Goal: Task Accomplishment & Management: Manage account settings

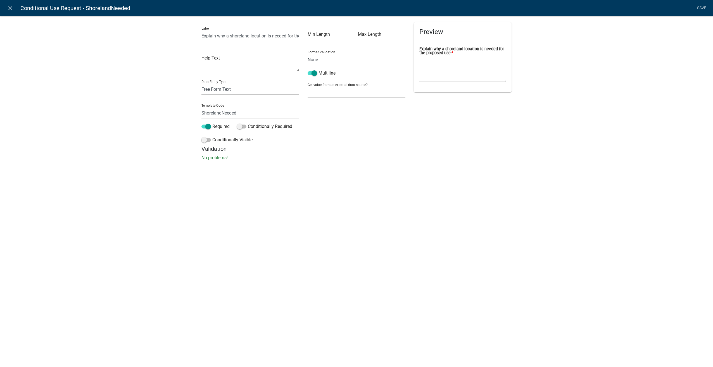
select select
click at [9, 10] on icon "close" at bounding box center [10, 8] width 7 height 7
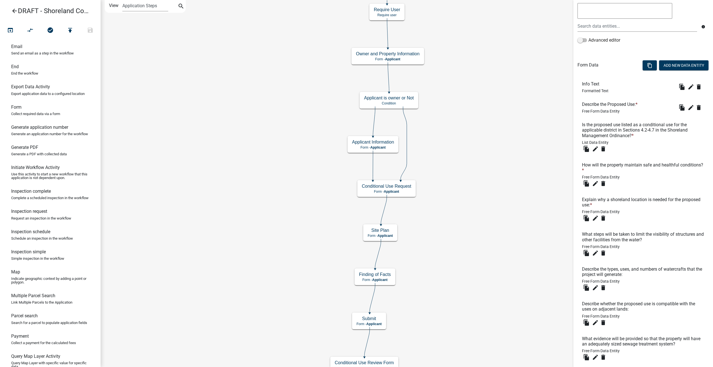
click at [16, 9] on icon "arrow_back" at bounding box center [14, 12] width 7 height 8
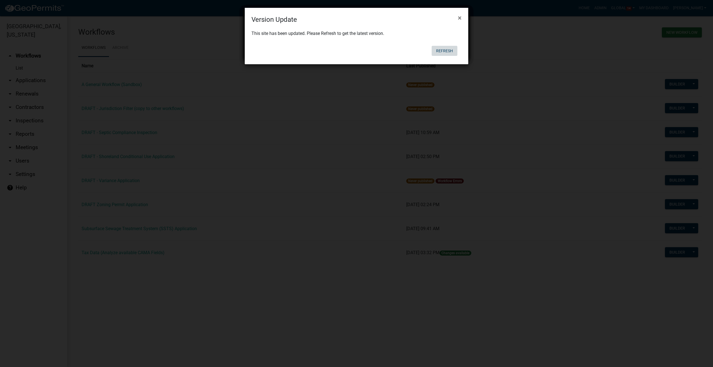
click at [448, 53] on button "Refresh" at bounding box center [445, 51] width 26 height 10
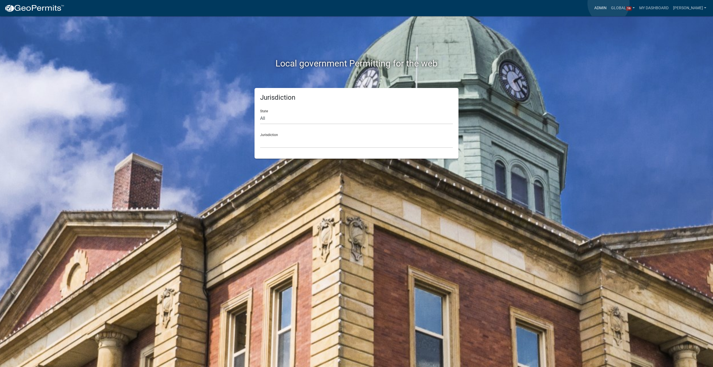
click at [608, 3] on link "Admin" at bounding box center [600, 8] width 17 height 11
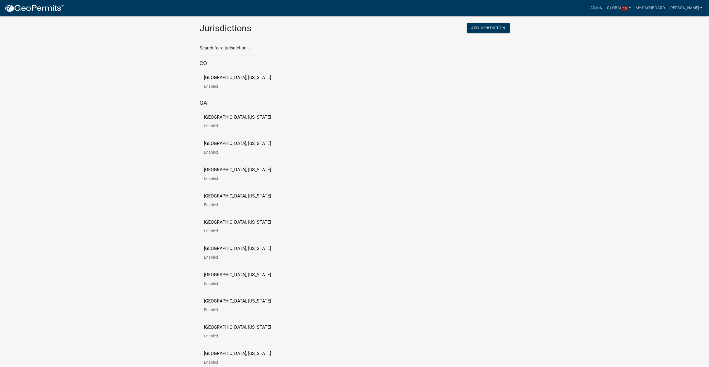
click at [229, 54] on input "text" at bounding box center [354, 49] width 310 height 11
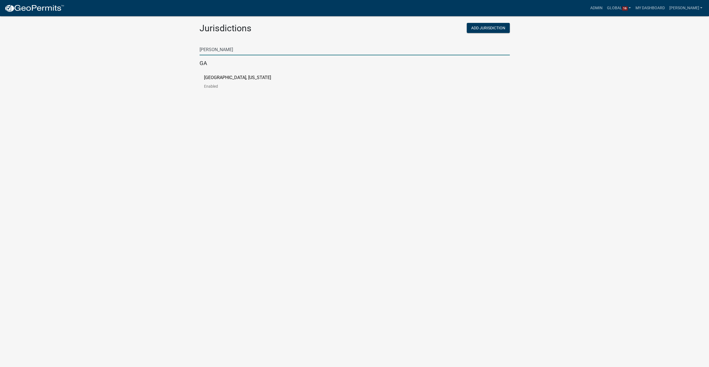
type input "[PERSON_NAME]"
click at [223, 78] on p "[GEOGRAPHIC_DATA], [US_STATE]" at bounding box center [237, 77] width 67 height 4
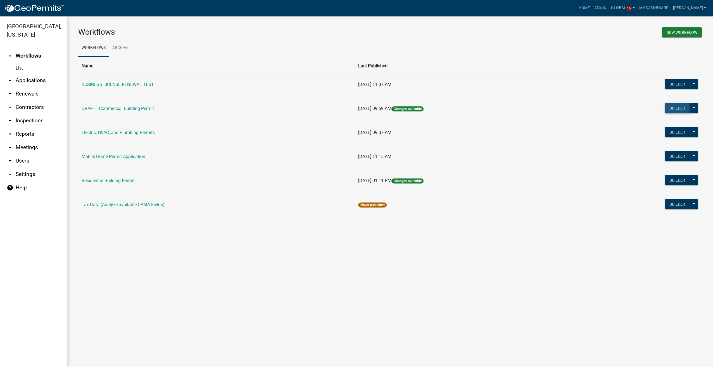
click at [675, 107] on button "Builder" at bounding box center [677, 108] width 25 height 10
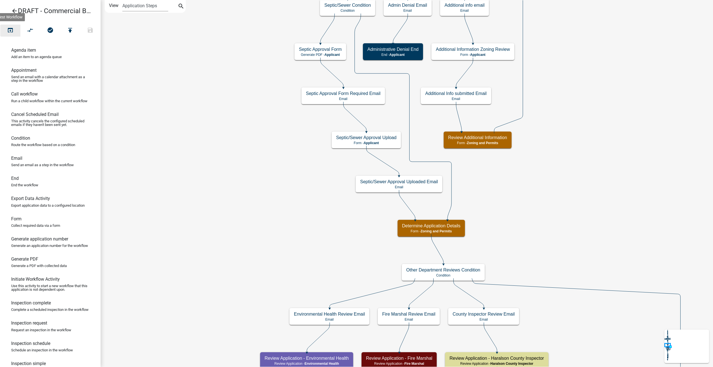
click at [11, 29] on icon "open_in_browser" at bounding box center [10, 31] width 7 height 8
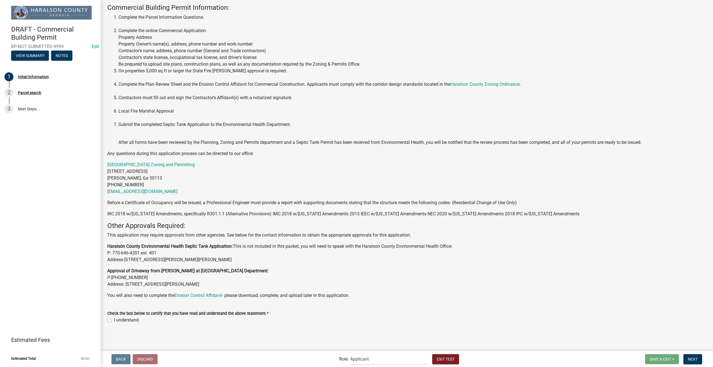
scroll to position [54, 0]
click at [114, 320] on label "I understand." at bounding box center [127, 320] width 26 height 7
click at [114, 320] on input "I understand." at bounding box center [116, 319] width 4 height 4
checkbox input "true"
click at [696, 359] on span "Next" at bounding box center [693, 359] width 10 height 4
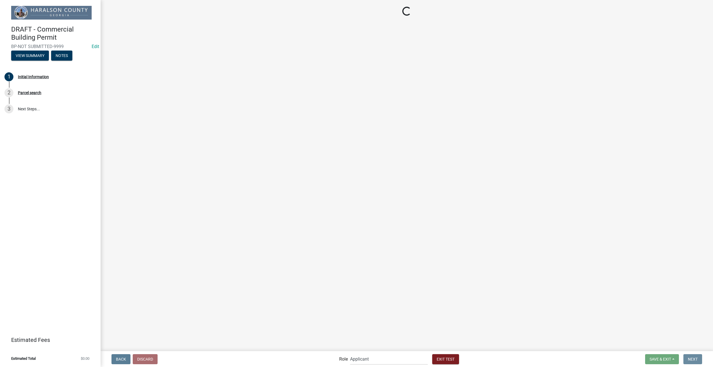
scroll to position [0, 0]
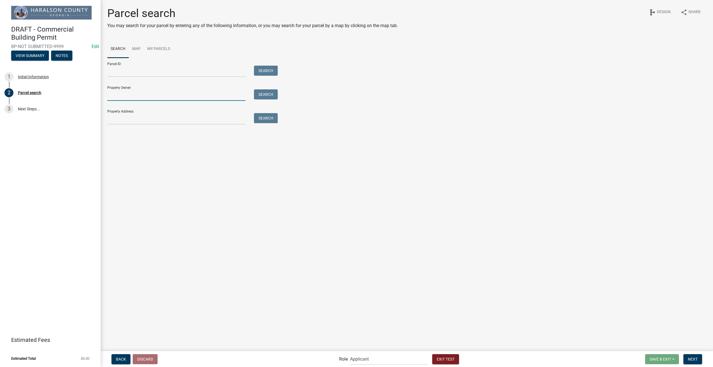
click at [169, 90] on input "Property Owner:" at bounding box center [176, 94] width 138 height 11
type input "[PERSON_NAME]"
click at [260, 97] on button "Search" at bounding box center [266, 94] width 24 height 10
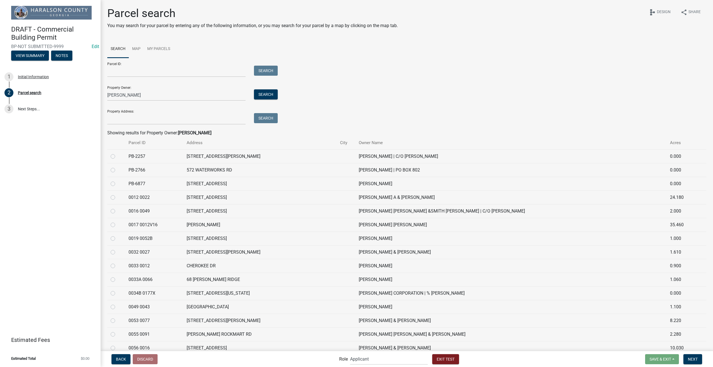
click at [110, 196] on td at bounding box center [116, 198] width 18 height 14
click at [117, 194] on label at bounding box center [117, 194] width 0 height 0
click at [117, 198] on 0022 "radio" at bounding box center [119, 196] width 4 height 4
radio 0022 "true"
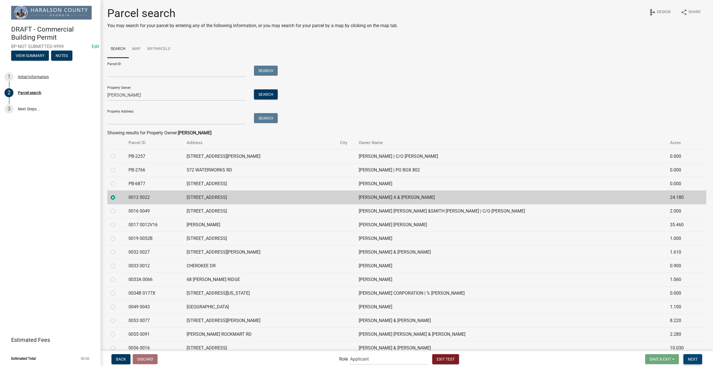
click at [695, 362] on button "Next" at bounding box center [692, 359] width 19 height 10
click at [688, 358] on span "Next" at bounding box center [693, 359] width 10 height 4
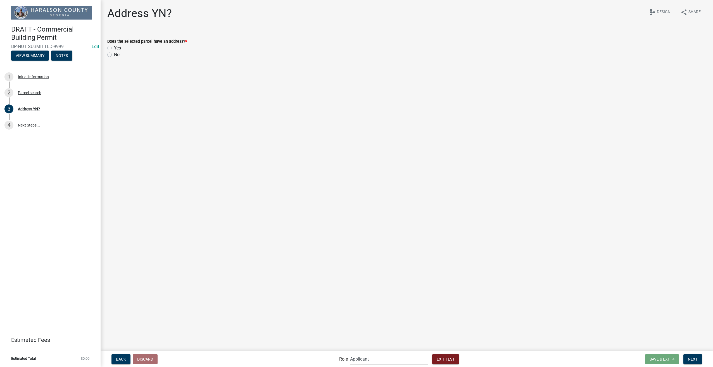
click at [114, 47] on label "Yes" at bounding box center [117, 48] width 7 height 7
click at [114, 47] on input "Yes" at bounding box center [116, 47] width 4 height 4
radio input "true"
click at [690, 359] on span "Next" at bounding box center [693, 359] width 10 height 4
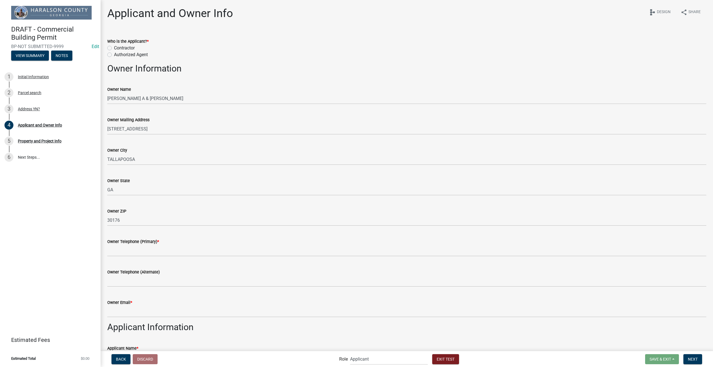
click at [114, 48] on label "Contractor" at bounding box center [124, 48] width 21 height 7
click at [114, 48] on input "Contractor" at bounding box center [116, 47] width 4 height 4
radio input "true"
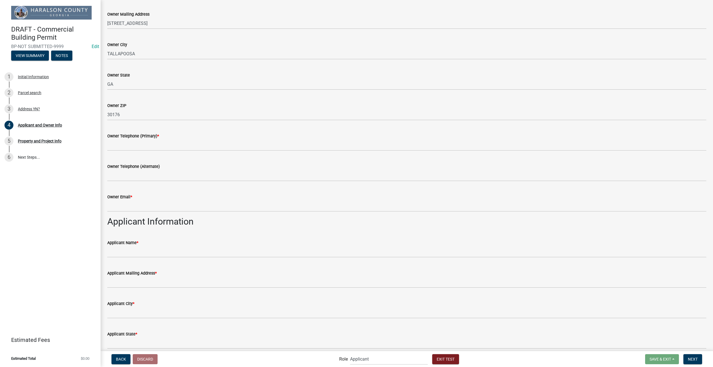
scroll to position [112, 0]
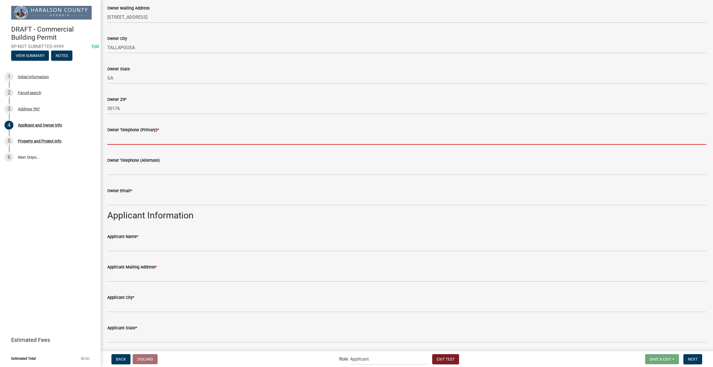
click at [120, 142] on input "Owner Telephone (Primary) *" at bounding box center [406, 138] width 599 height 11
type input "8127861368"
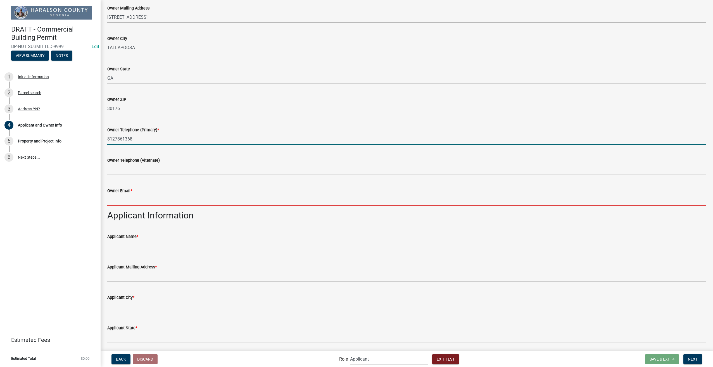
type input "sfranklin@schneidergis.com"
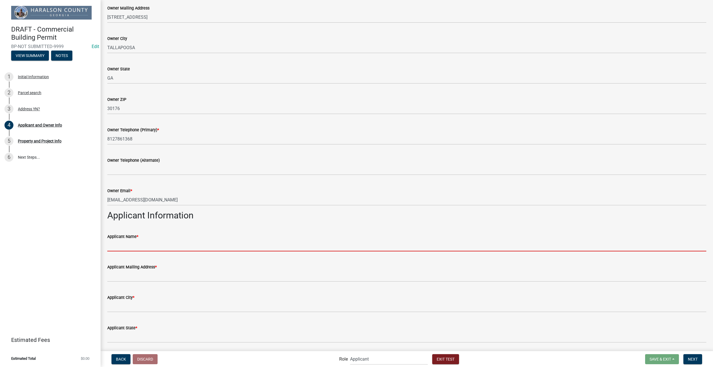
click at [122, 249] on input "Applicant Name *" at bounding box center [406, 245] width 599 height 11
type input "Stacia Franklin"
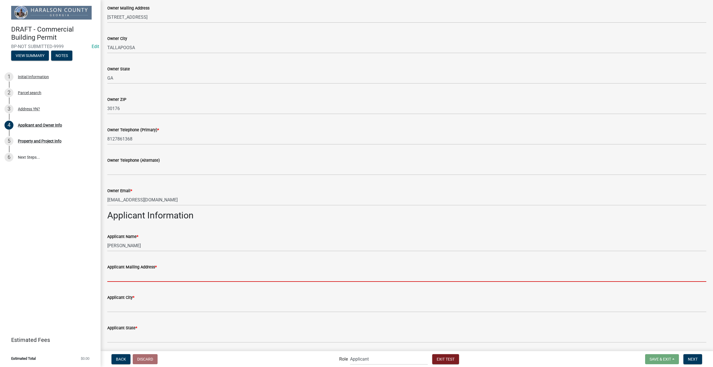
click at [137, 280] on input "Applicant Mailing Address *" at bounding box center [406, 275] width 599 height 11
type input "2212 Southern Hills Dr"
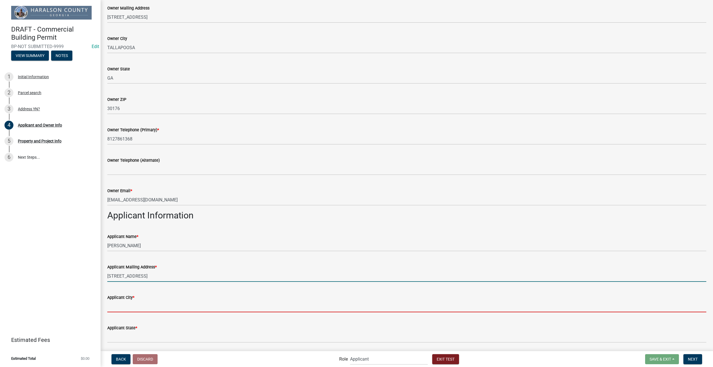
type input "2212 Southern Hills Dr, Borden, IN 47106"
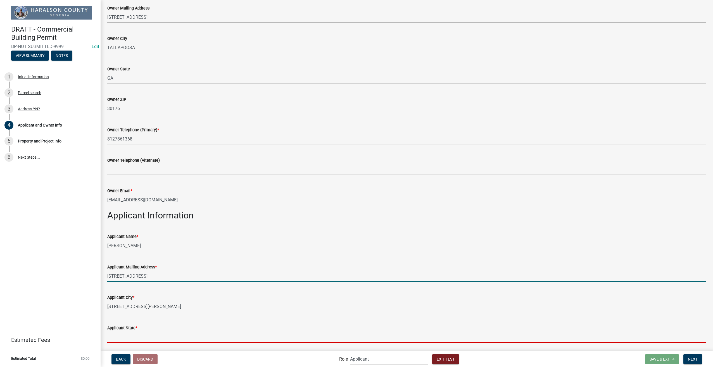
type input "IN"
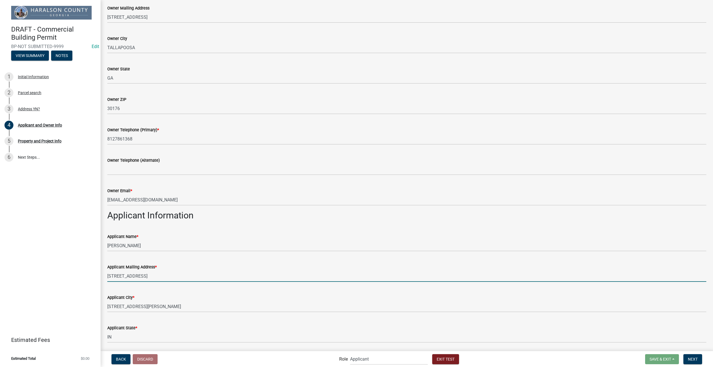
type input "47106"
type input "8127861368"
type input "sfranklin@schneidergis.com"
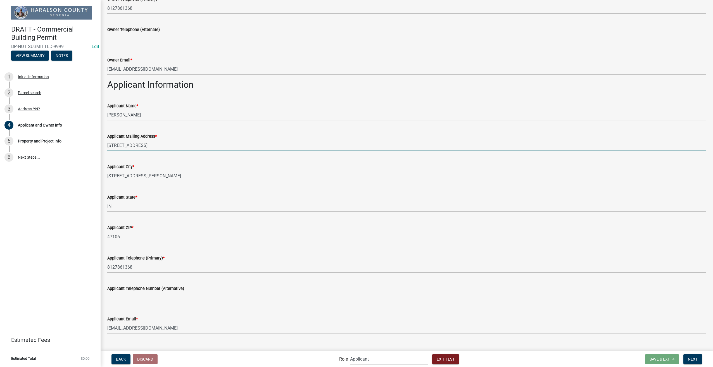
scroll to position [252, 0]
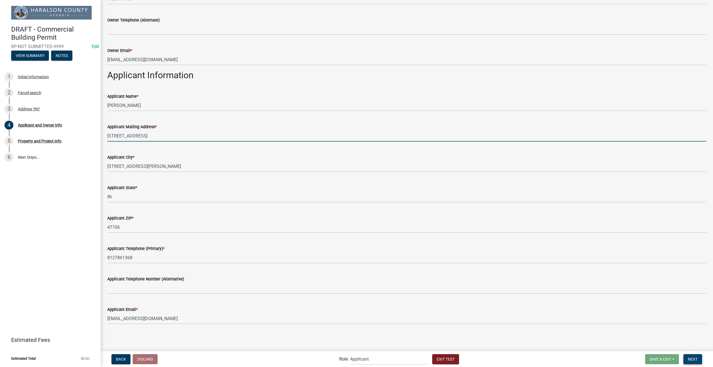
click at [691, 361] on span "Next" at bounding box center [693, 359] width 10 height 4
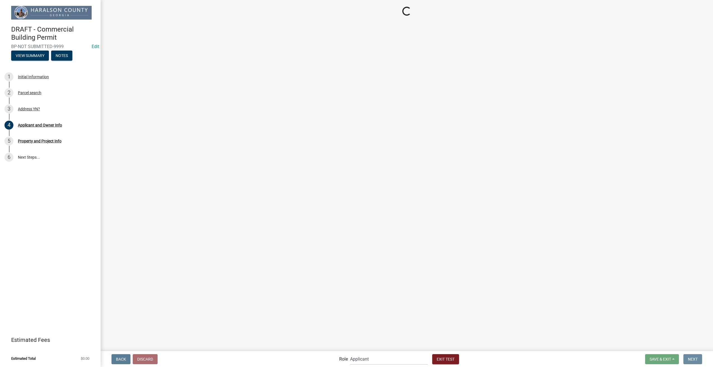
scroll to position [0, 0]
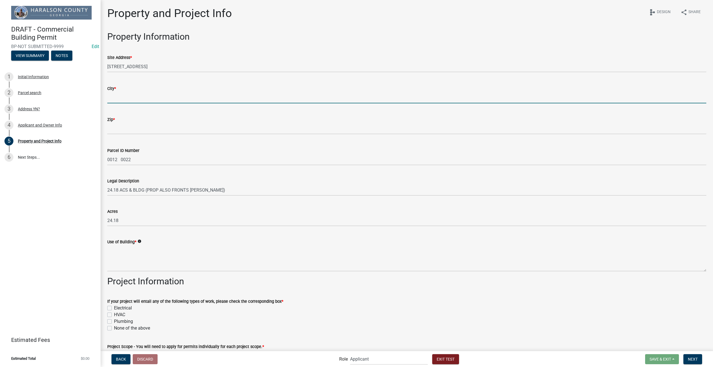
click at [147, 99] on input "City *" at bounding box center [406, 97] width 599 height 11
type input "Indianapolis"
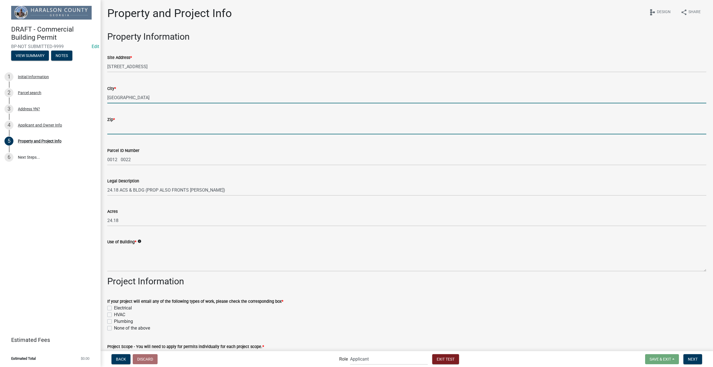
type input "46216"
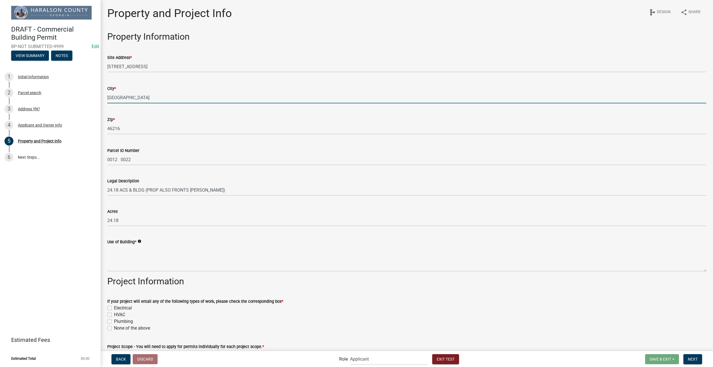
type input "2212 Southern Hills Dr, Borden, IN 47106"
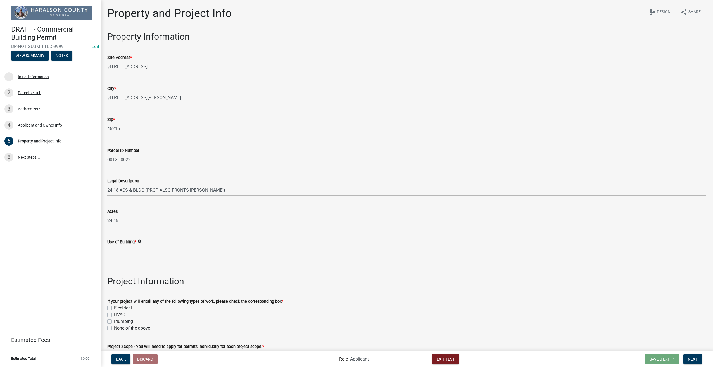
click at [128, 253] on textarea "Use of Building *" at bounding box center [406, 258] width 599 height 26
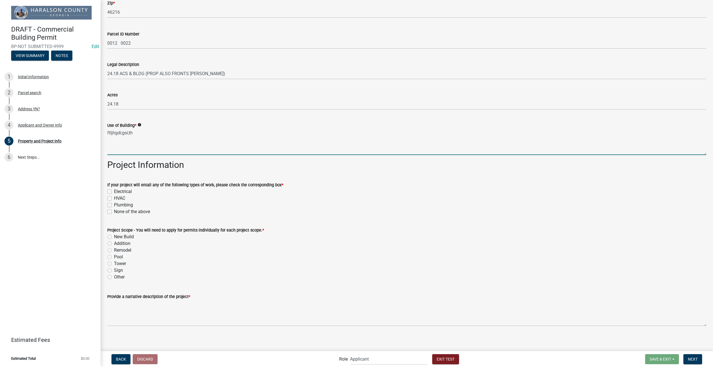
scroll to position [118, 0]
type textarea "ftljhgdi;gsi;th"
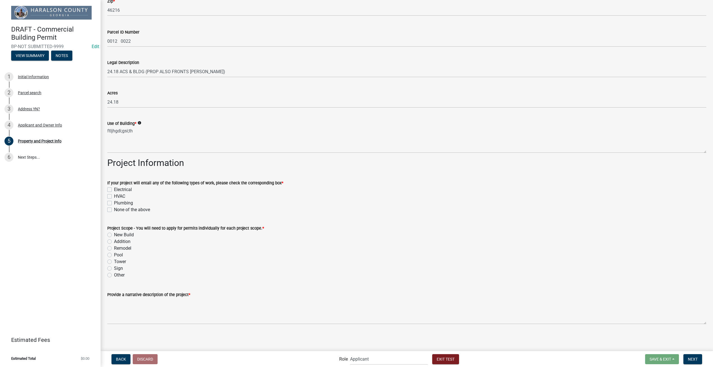
click at [114, 233] on label "New Build" at bounding box center [124, 235] width 20 height 7
click at [114, 233] on input "New Build" at bounding box center [116, 234] width 4 height 4
radio input "true"
click at [114, 210] on label "None of the above" at bounding box center [132, 209] width 36 height 7
click at [114, 210] on input "None of the above" at bounding box center [116, 208] width 4 height 4
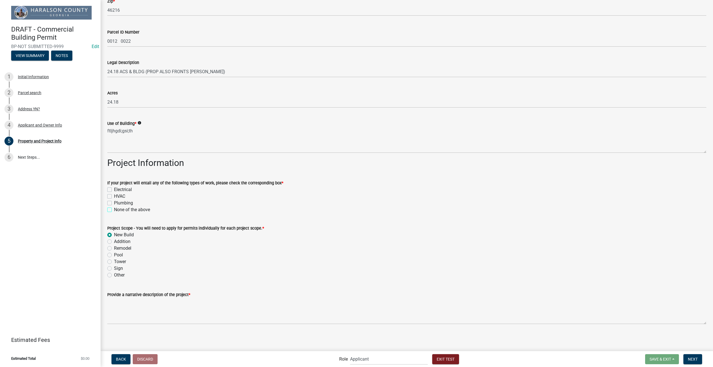
checkbox input "true"
checkbox input "false"
checkbox input "true"
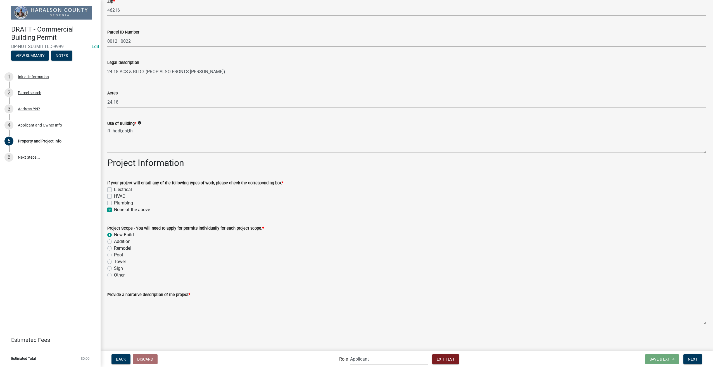
click at [160, 304] on textarea "Provide a narrative description of the project *" at bounding box center [406, 311] width 599 height 26
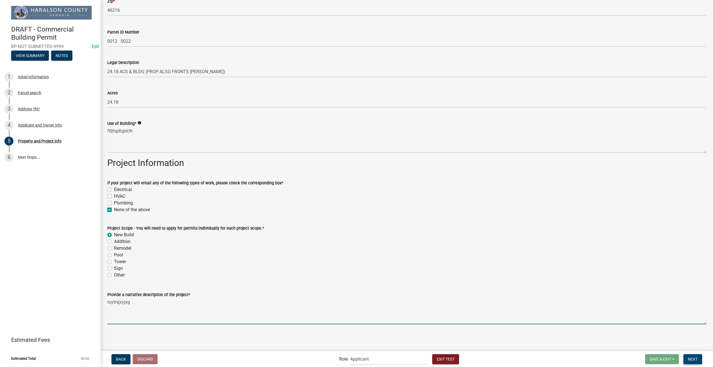
type textarea "ruytrsjxyjxg"
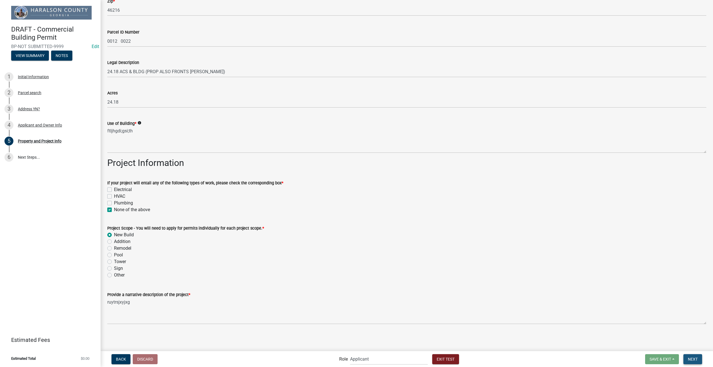
click at [693, 359] on span "Next" at bounding box center [693, 359] width 10 height 4
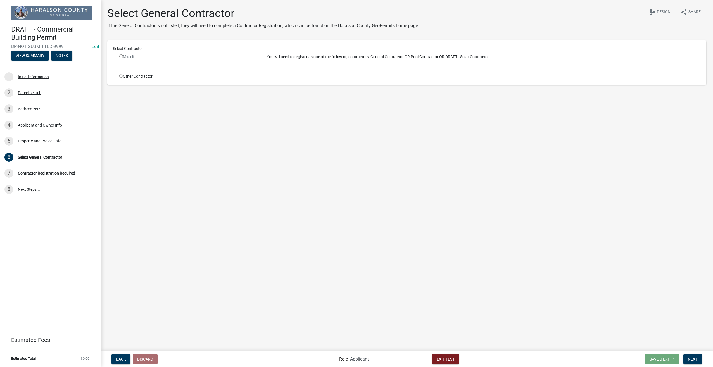
click at [122, 56] on input "radio" at bounding box center [121, 56] width 4 height 4
radio input "false"
click at [120, 77] on input "radio" at bounding box center [121, 76] width 4 height 4
radio input "true"
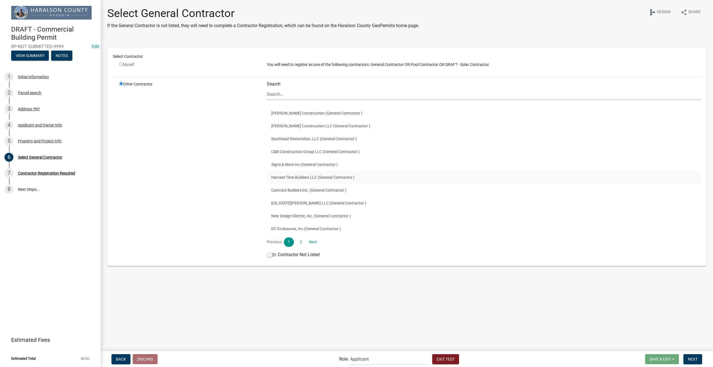
click at [302, 181] on button "Harvest Time Builders LLC (General Contractor )" at bounding box center [484, 177] width 434 height 13
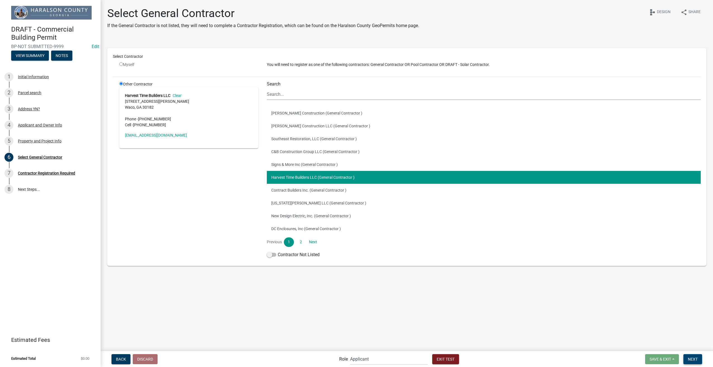
click at [693, 360] on span "Next" at bounding box center [693, 359] width 10 height 4
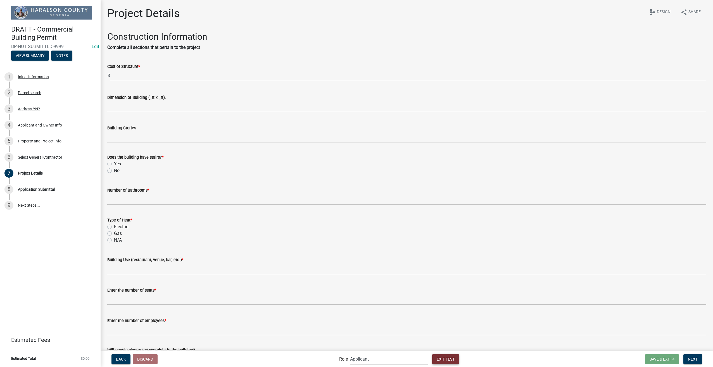
click at [440, 358] on span "Exit Test" at bounding box center [446, 359] width 18 height 4
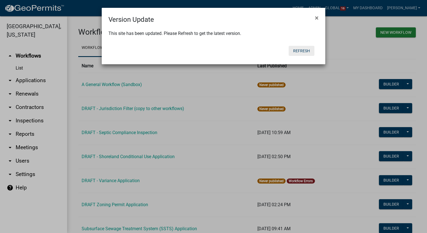
click at [296, 49] on button "Refresh" at bounding box center [302, 51] width 26 height 10
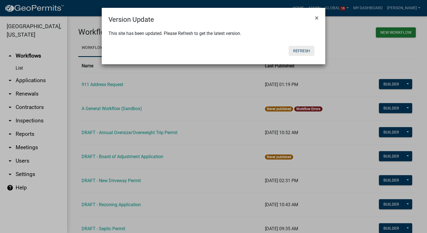
scroll to position [140, 0]
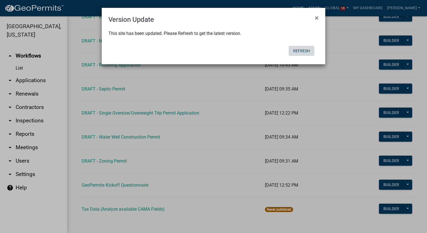
click at [300, 47] on button "Refresh" at bounding box center [302, 51] width 26 height 10
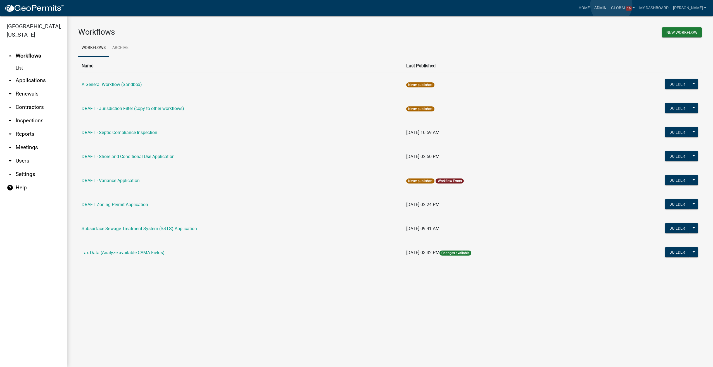
click at [609, 5] on link "Admin" at bounding box center [600, 8] width 17 height 11
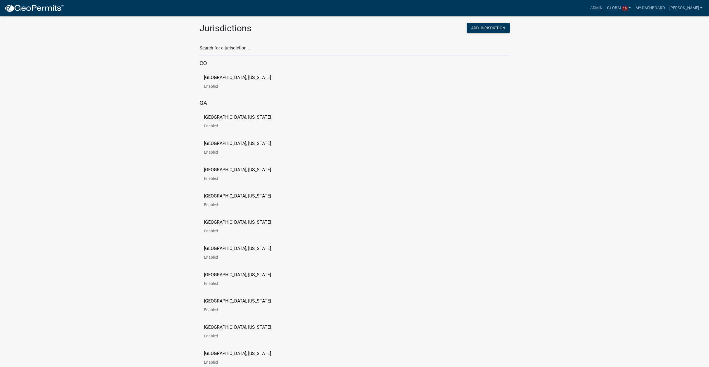
click at [256, 50] on input "text" at bounding box center [354, 49] width 310 height 11
type input "[PERSON_NAME]"
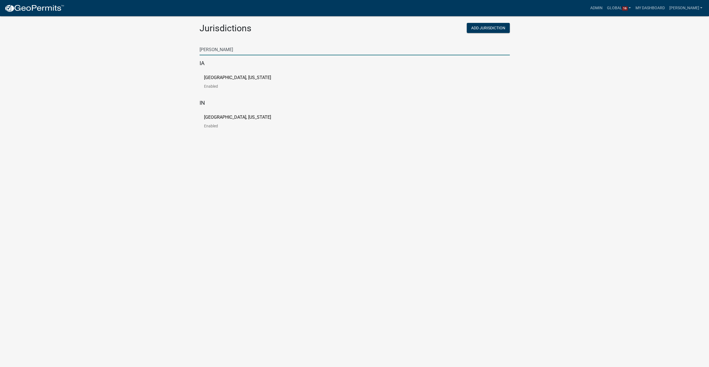
click at [216, 75] on p "[GEOGRAPHIC_DATA], [US_STATE]" at bounding box center [237, 77] width 67 height 4
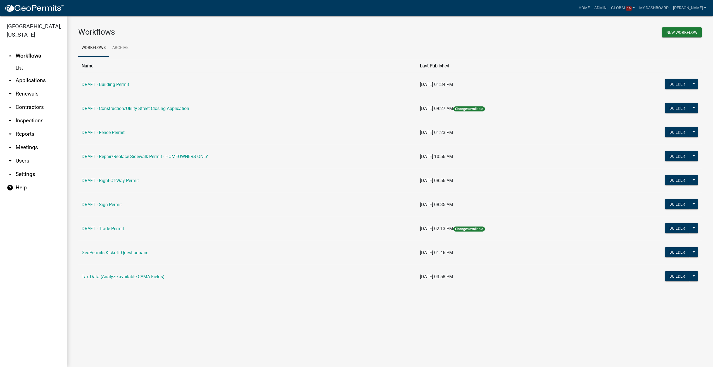
click at [19, 154] on link "arrow_drop_down Users" at bounding box center [33, 160] width 67 height 13
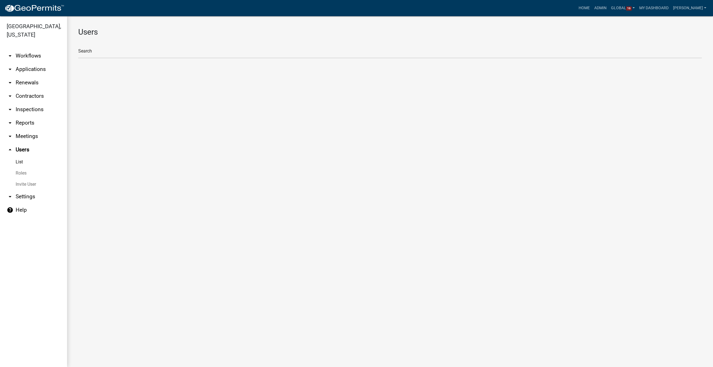
click at [19, 168] on link "Roles" at bounding box center [33, 173] width 67 height 11
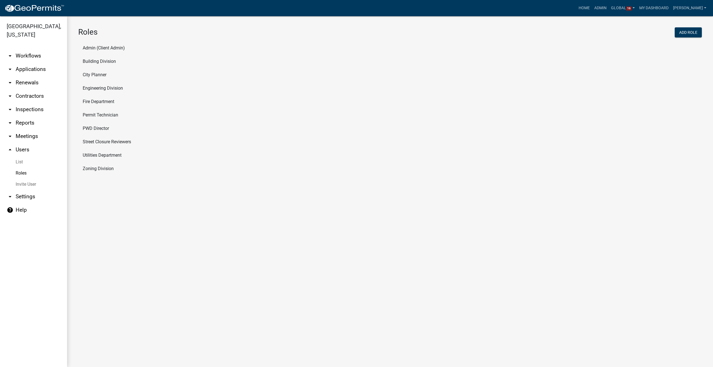
click at [102, 47] on li "Admin (Client Admin)" at bounding box center [390, 47] width 624 height 13
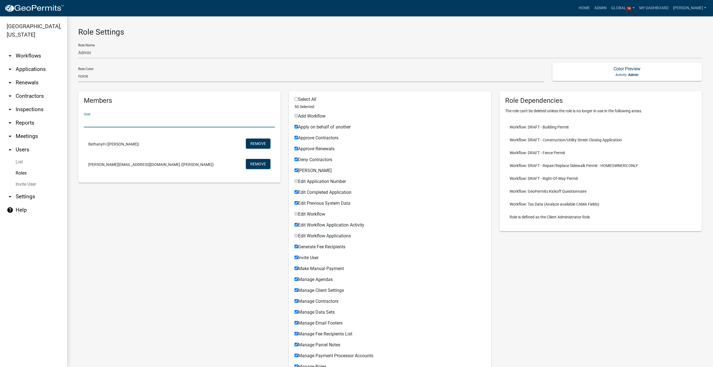
click at [106, 122] on input "text" at bounding box center [179, 121] width 191 height 11
type input "kian"
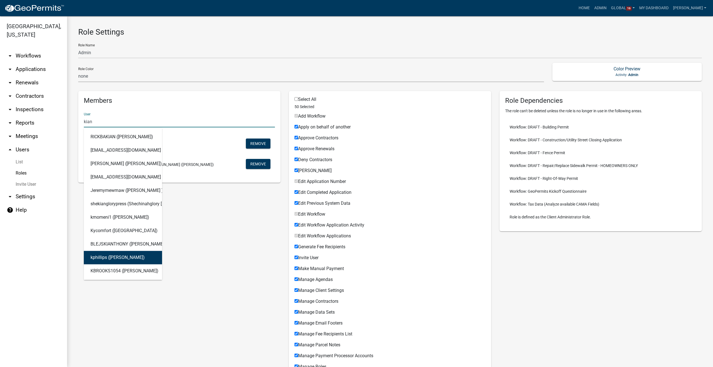
click at [113, 253] on button "kphillips (Kian Phillips)" at bounding box center [123, 257] width 78 height 13
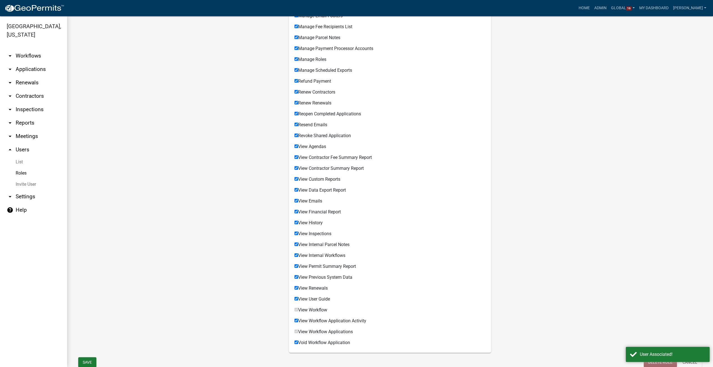
scroll to position [325, 0]
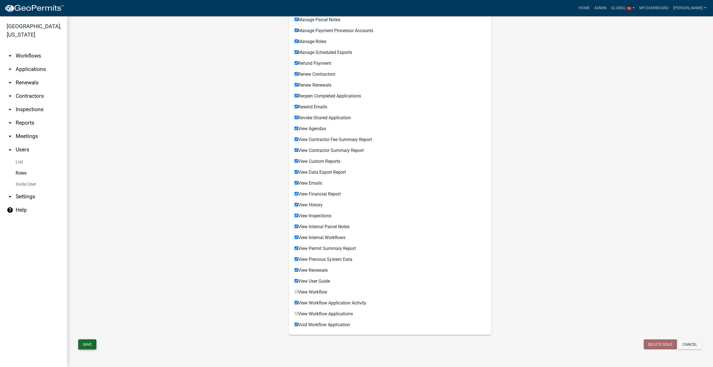
click at [89, 347] on button "Save" at bounding box center [87, 344] width 18 height 10
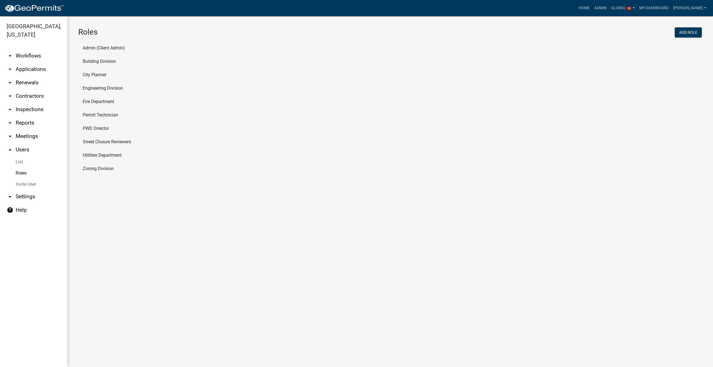
click at [26, 49] on link "arrow_drop_down Workflows" at bounding box center [33, 55] width 67 height 13
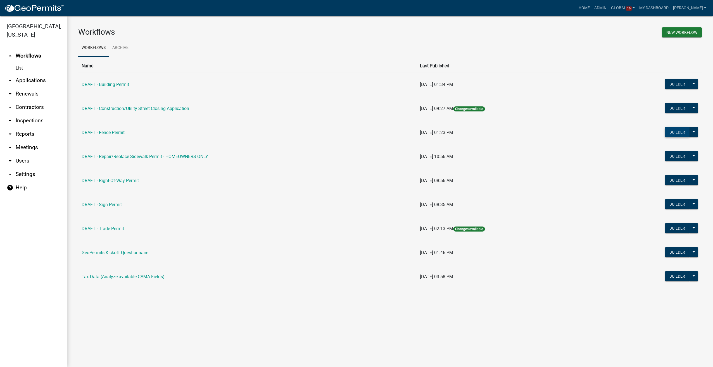
click at [674, 132] on button "Builder" at bounding box center [677, 132] width 25 height 10
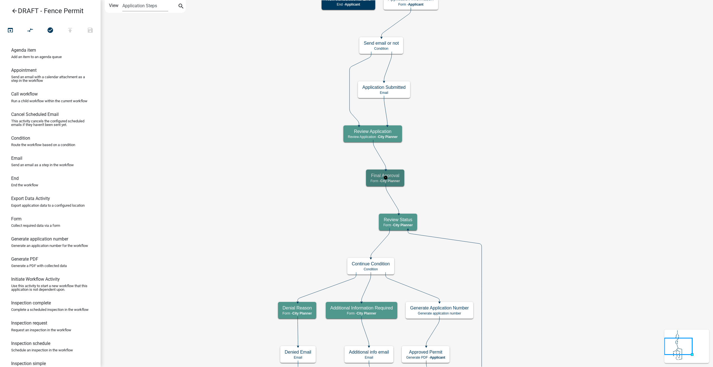
click at [401, 182] on div "Final Approval Form - City Planner" at bounding box center [385, 178] width 38 height 17
select select "B0EC8D28-4564-4FAC-BE8F-7037D338EE00"
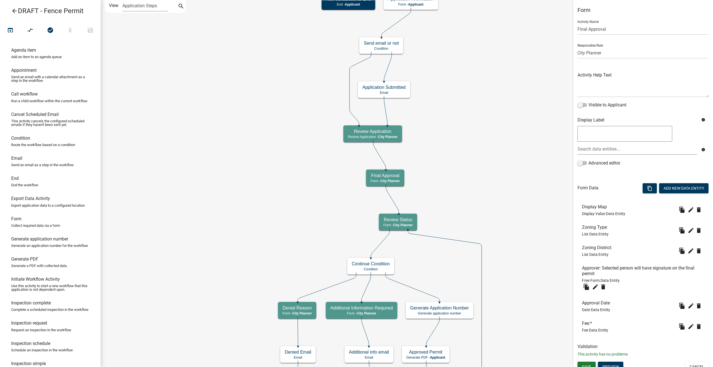
scroll to position [6, 0]
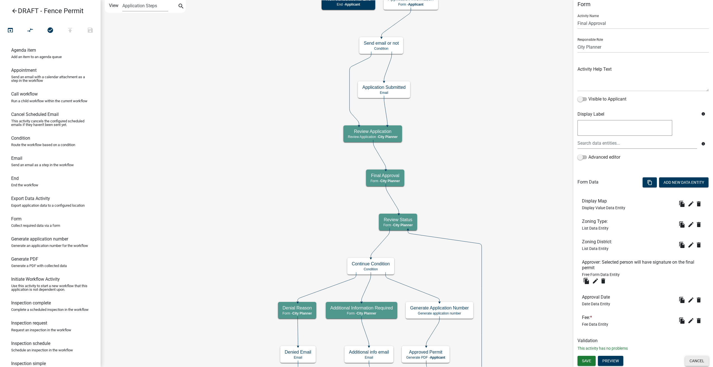
click at [687, 360] on button "Cancel" at bounding box center [697, 361] width 24 height 10
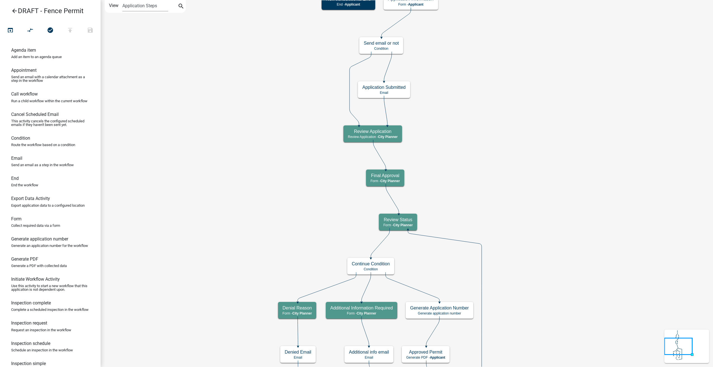
scroll to position [0, 0]
click at [407, 221] on h5 "Review Status" at bounding box center [397, 219] width 29 height 5
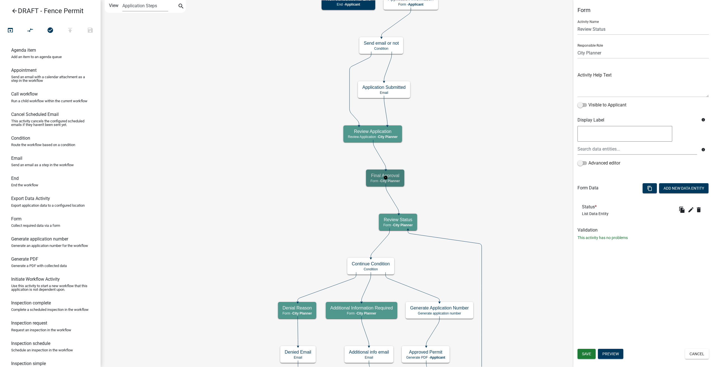
select select "B0EC8D28-4564-4FAC-BE8F-7037D338EE00"
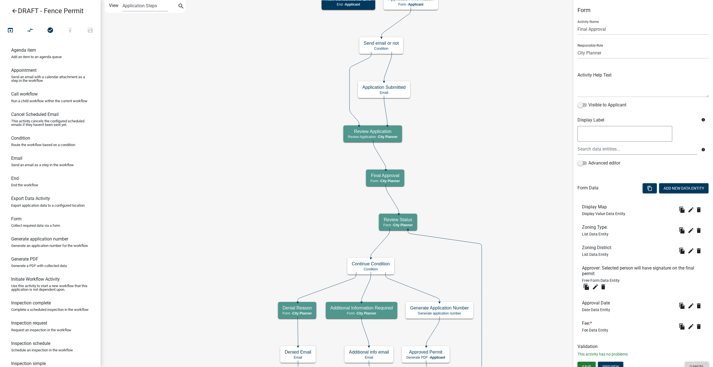
click at [691, 365] on button "Cancel" at bounding box center [697, 367] width 24 height 10
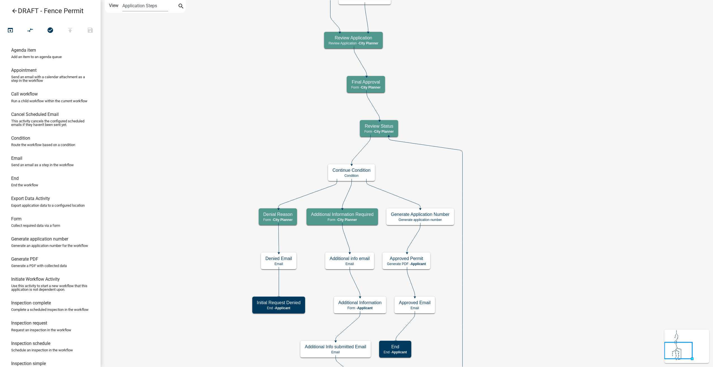
click at [421, 270] on icon "Start Start - Applicant Application Information Form - Applicant Parcel search …" at bounding box center [407, 200] width 612 height 401
click at [420, 267] on div "Approved Permit Generate PDF - Applicant" at bounding box center [406, 261] width 48 height 17
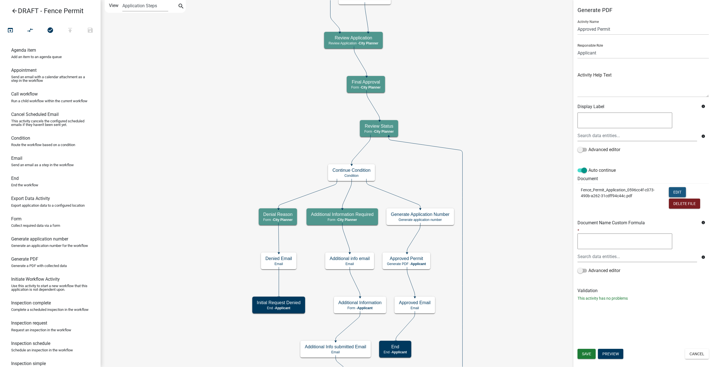
click at [675, 189] on button "Edit" at bounding box center [677, 192] width 17 height 10
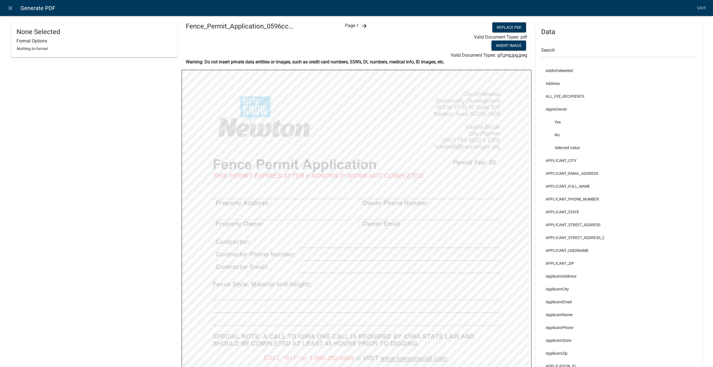
click at [362, 28] on icon "arrow_forward" at bounding box center [364, 26] width 7 height 7
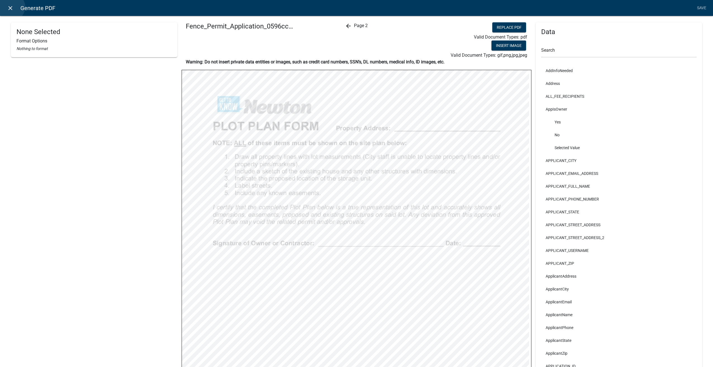
click at [11, 7] on icon "close" at bounding box center [10, 8] width 7 height 7
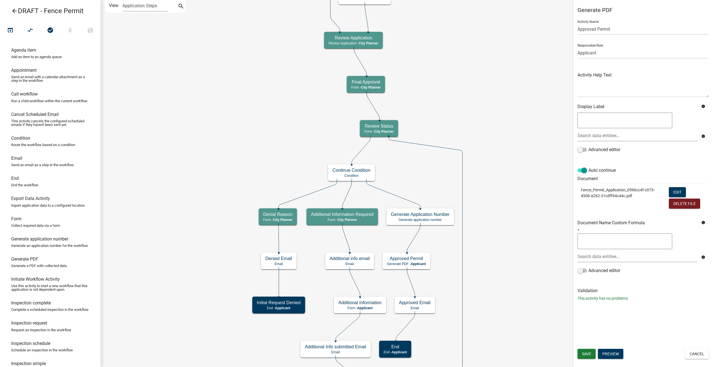
click at [16, 9] on icon "arrow_back" at bounding box center [14, 12] width 7 height 8
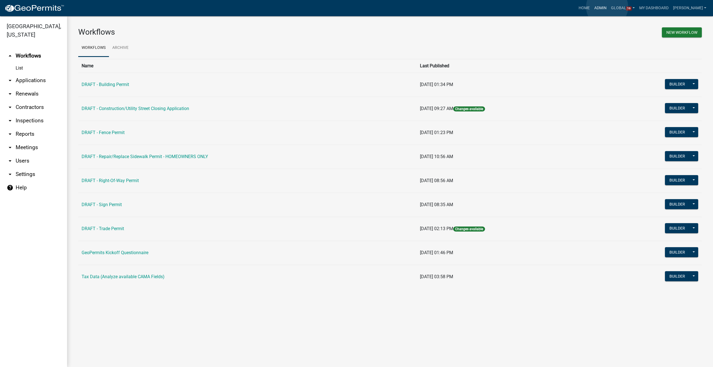
click at [607, 7] on link "Admin" at bounding box center [600, 8] width 17 height 11
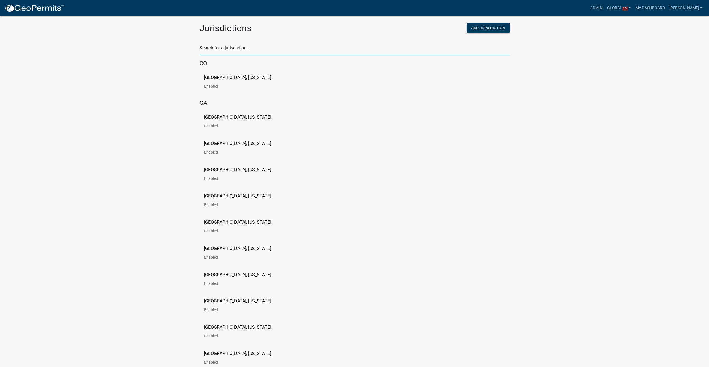
click at [250, 49] on input "text" at bounding box center [354, 49] width 310 height 11
type input "pine"
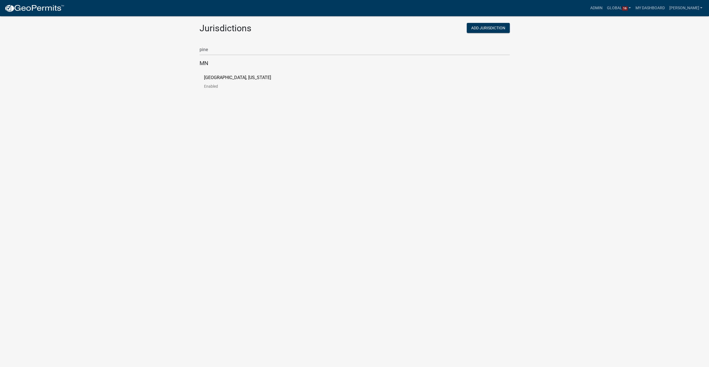
click at [228, 76] on p "[GEOGRAPHIC_DATA], [US_STATE]" at bounding box center [237, 77] width 67 height 4
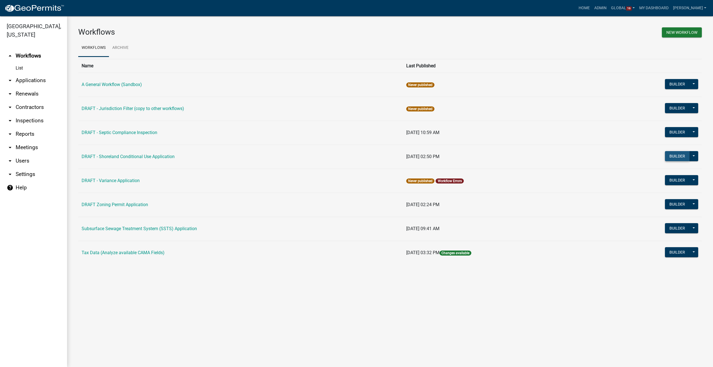
click at [678, 153] on button "Builder" at bounding box center [677, 156] width 25 height 10
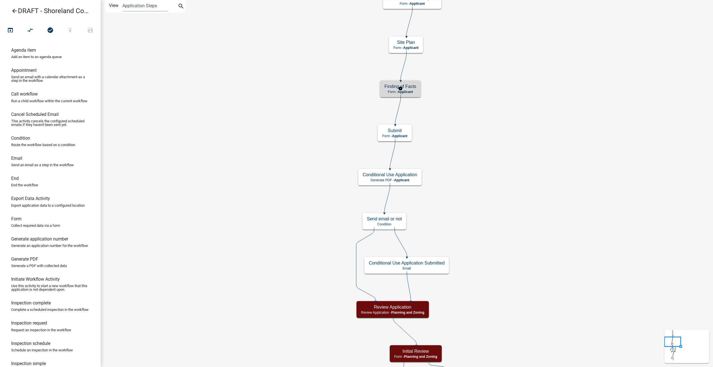
click at [413, 87] on h5 "Finding of Facts" at bounding box center [400, 86] width 32 height 5
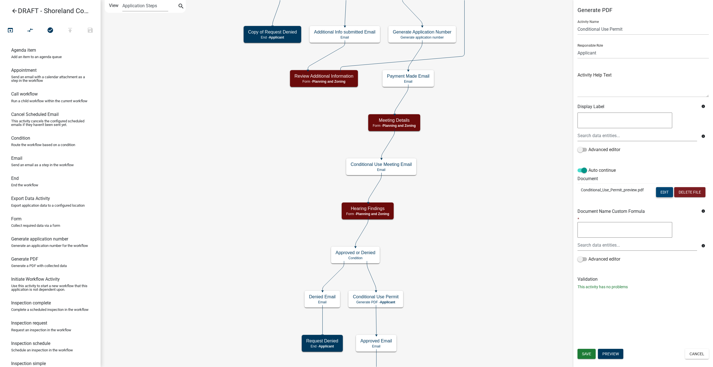
click at [663, 193] on button "Edit" at bounding box center [664, 192] width 17 height 10
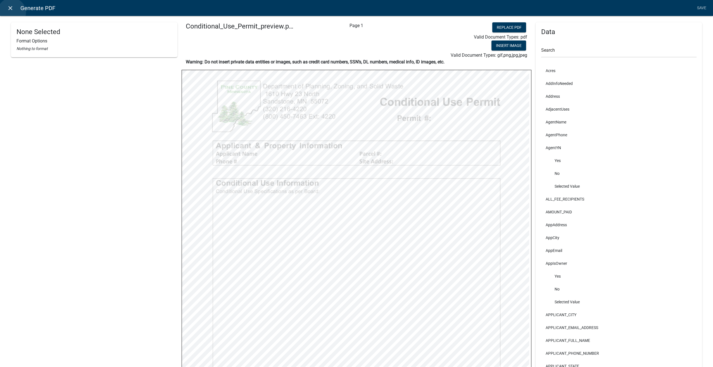
click at [12, 12] on link "close" at bounding box center [9, 7] width 11 height 11
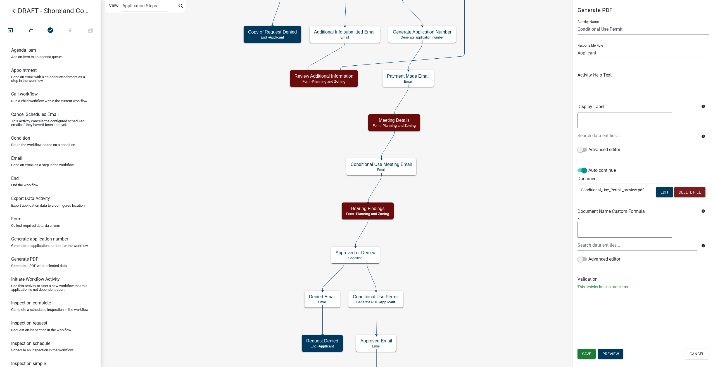
click at [13, 11] on icon "arrow_back" at bounding box center [14, 12] width 7 height 8
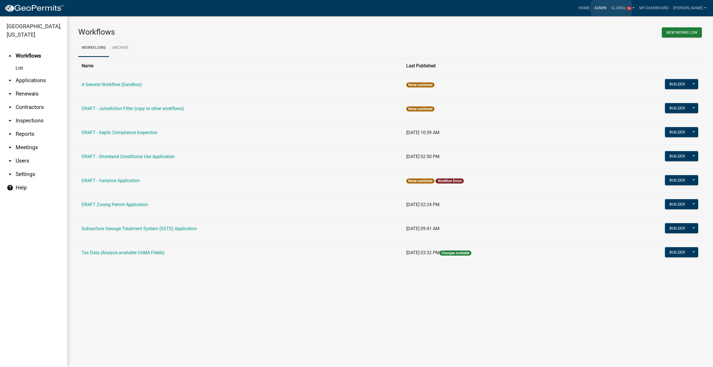
click at [609, 8] on link "Admin" at bounding box center [600, 8] width 17 height 11
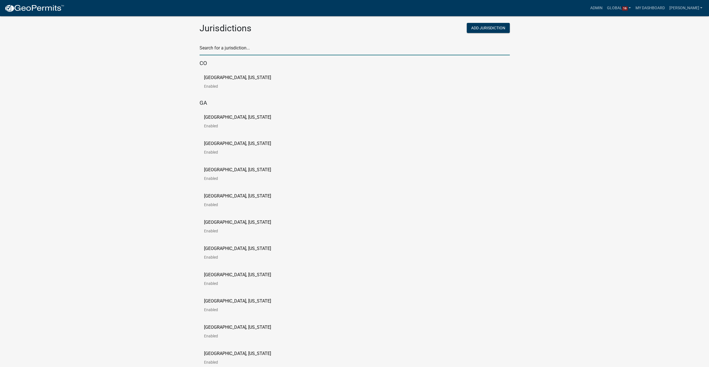
click at [241, 48] on input "text" at bounding box center [354, 49] width 310 height 11
type input "haralson"
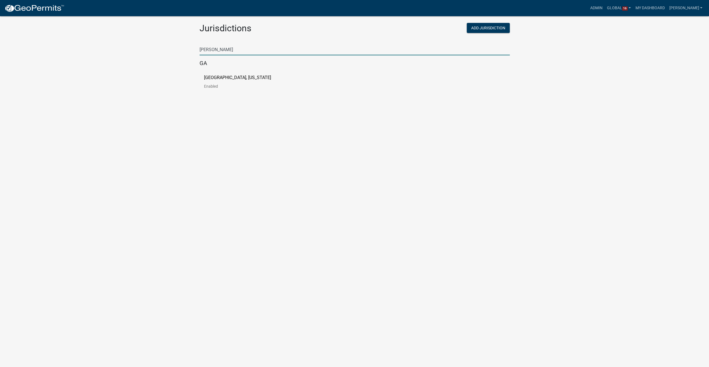
click at [230, 79] on p "Haralson County, Georgia" at bounding box center [237, 77] width 67 height 4
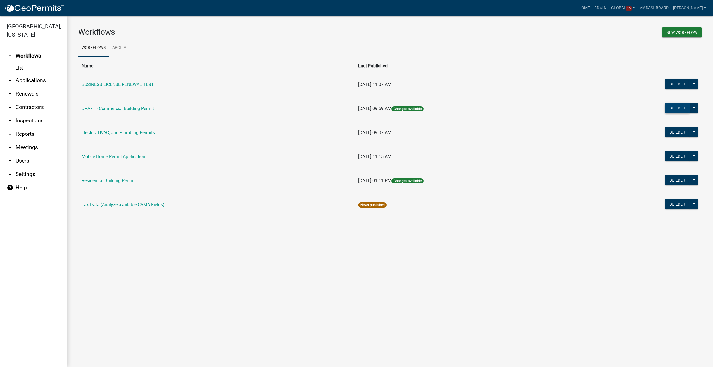
click at [671, 110] on button "Builder" at bounding box center [677, 108] width 25 height 10
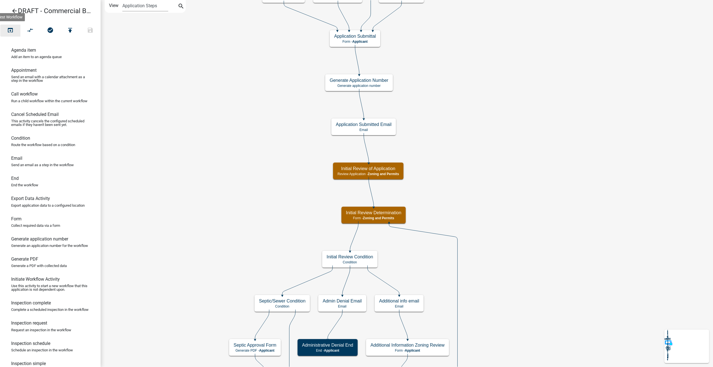
click at [10, 32] on icon "open_in_browser" at bounding box center [10, 31] width 7 height 8
drag, startPoint x: 210, startPoint y: 66, endPoint x: 223, endPoint y: 180, distance: 114.2
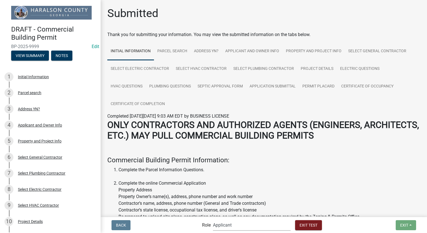
click at [263, 227] on select "Applicant Haralson County Inspector [PERSON_NAME] and Permits Permits Clerk and…" at bounding box center [252, 224] width 78 height 11
select select "a6b5fe8a-6c12-41bb-8d14-8d31b27c6024"
click at [213, 219] on select "Applicant Haralson County Inspector [PERSON_NAME] and Permits Permits Clerk and…" at bounding box center [252, 224] width 78 height 11
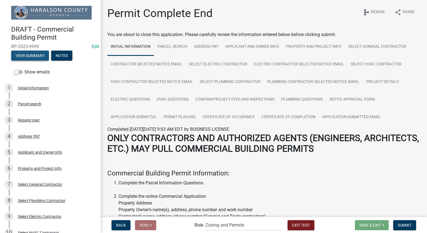
click at [25, 58] on button "View Summary" at bounding box center [30, 56] width 38 height 10
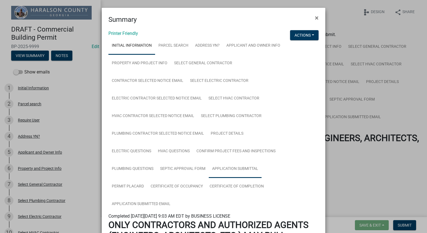
click at [245, 172] on link "Application Submittal" at bounding box center [235, 169] width 53 height 18
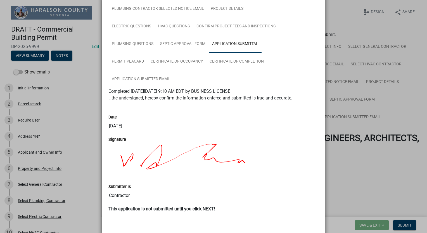
scroll to position [95, 0]
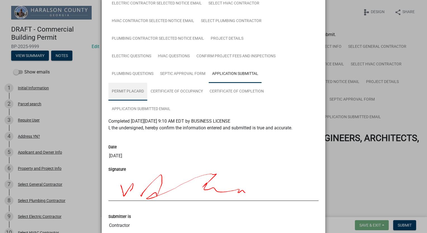
click at [123, 92] on link "Permit Placard" at bounding box center [127, 92] width 39 height 18
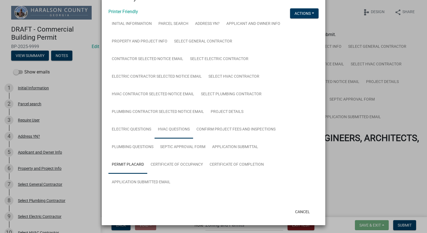
scroll to position [36, 0]
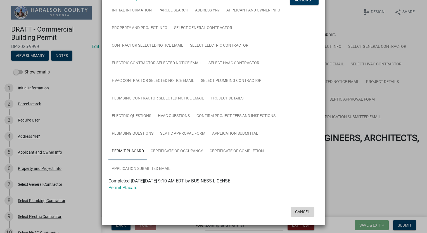
click at [301, 209] on button "Cancel" at bounding box center [303, 212] width 24 height 10
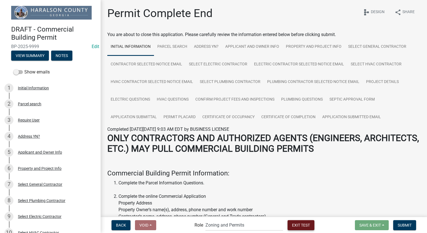
click at [300, 229] on button "Exit Test" at bounding box center [300, 225] width 27 height 10
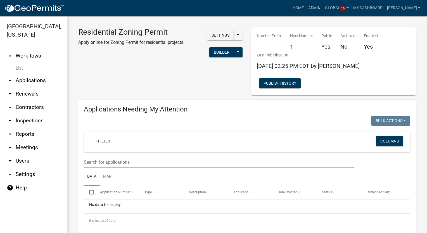
click at [320, 6] on link "Admin" at bounding box center [314, 8] width 17 height 11
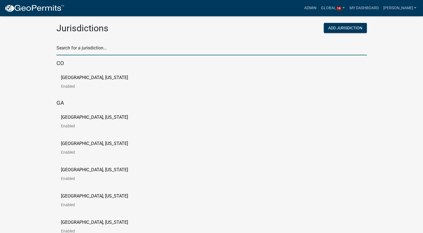
click at [105, 46] on input "text" at bounding box center [211, 49] width 310 height 11
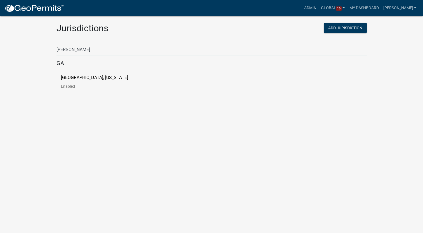
type input "[PERSON_NAME]"
click at [90, 77] on p "[GEOGRAPHIC_DATA], [US_STATE]" at bounding box center [94, 77] width 67 height 4
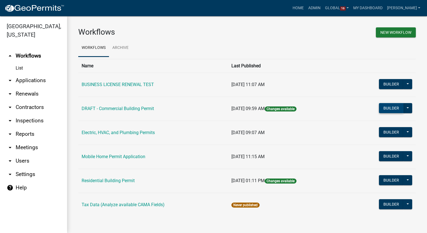
click at [384, 110] on button "Builder" at bounding box center [391, 108] width 25 height 10
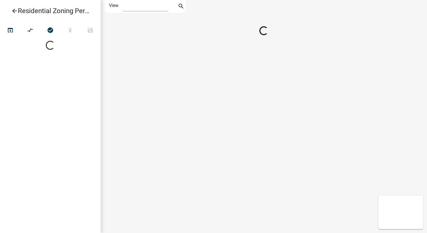
select select "1"
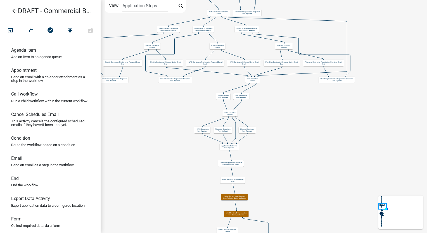
click at [15, 12] on icon "arrow_back" at bounding box center [14, 12] width 7 height 8
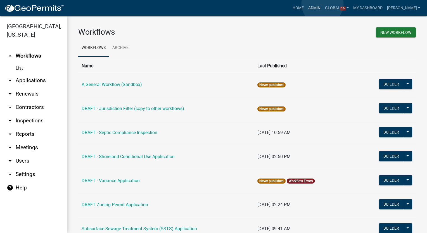
click at [322, 4] on link "Admin" at bounding box center [314, 8] width 17 height 11
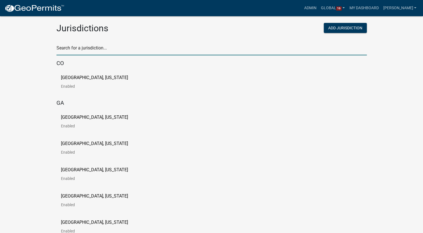
click at [98, 51] on input "text" at bounding box center [211, 49] width 310 height 11
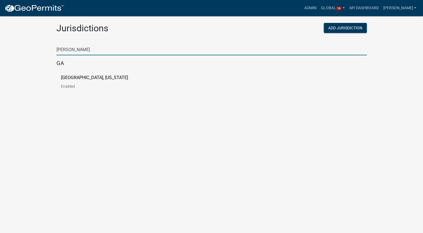
type input "[PERSON_NAME]"
click at [100, 79] on p "[GEOGRAPHIC_DATA], [US_STATE]" at bounding box center [94, 77] width 67 height 4
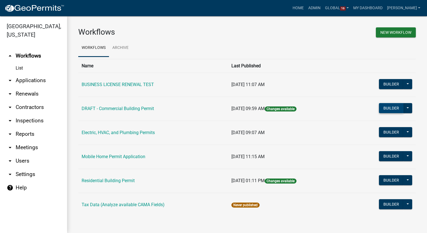
click at [388, 107] on button "Builder" at bounding box center [391, 108] width 25 height 10
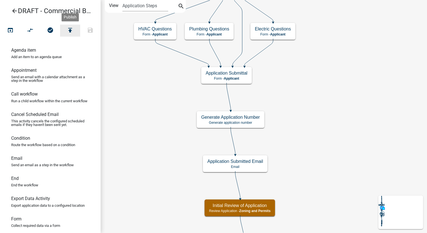
click at [68, 28] on icon "publish" at bounding box center [70, 31] width 7 height 8
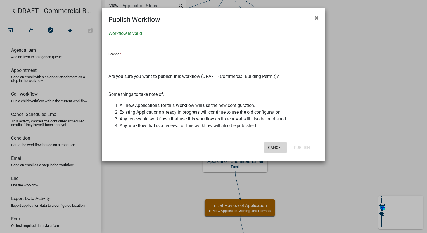
click at [279, 146] on button "Cancel" at bounding box center [275, 147] width 24 height 10
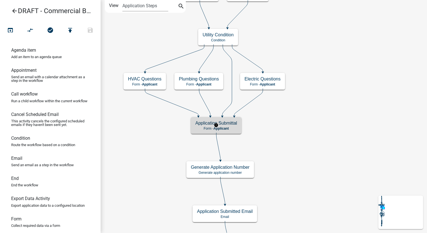
click at [211, 124] on h5 "Application Submittal" at bounding box center [216, 122] width 42 height 5
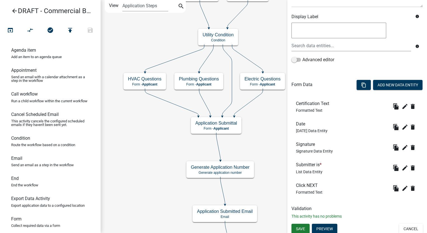
scroll to position [92, 0]
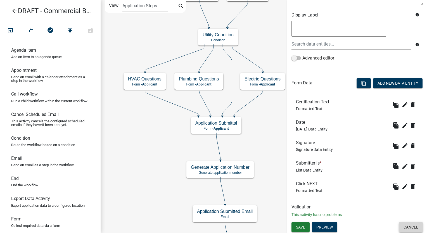
click at [404, 226] on button "Cancel" at bounding box center [411, 227] width 24 height 10
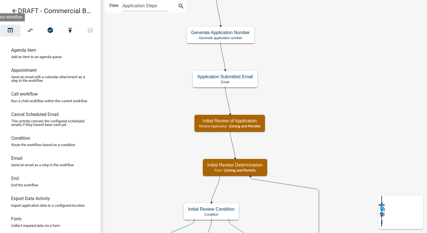
click at [8, 31] on icon "open_in_browser" at bounding box center [10, 31] width 7 height 8
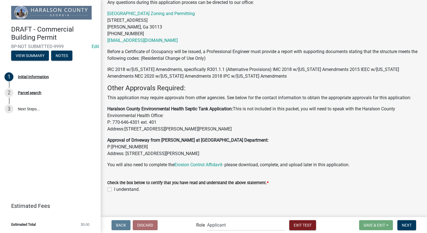
scroll to position [232, 0]
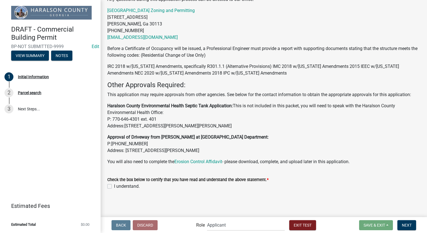
click at [114, 186] on label "I understand." at bounding box center [127, 186] width 26 height 7
click at [114, 186] on input "I understand." at bounding box center [116, 185] width 4 height 4
checkbox input "true"
click at [405, 225] on span "Next" at bounding box center [407, 225] width 10 height 4
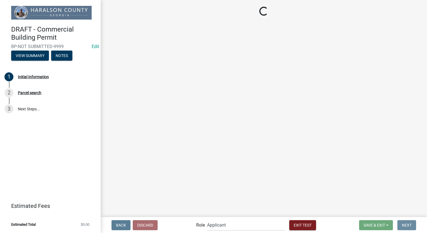
scroll to position [0, 0]
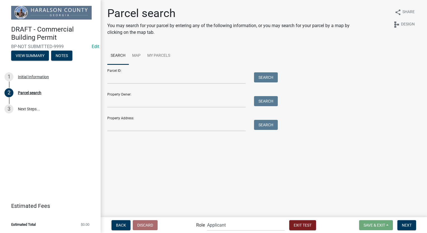
click at [167, 94] on div "Property Owner: Search" at bounding box center [191, 97] width 168 height 19
click at [166, 101] on input "Property Owner:" at bounding box center [176, 101] width 138 height 11
type input "[PERSON_NAME]"
click at [273, 101] on button "Search" at bounding box center [266, 101] width 24 height 10
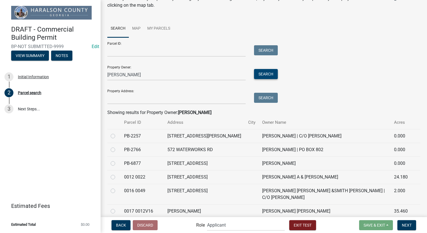
scroll to position [28, 0]
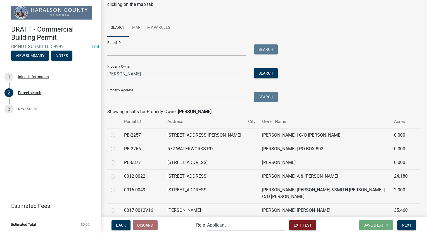
click at [117, 173] on label at bounding box center [117, 173] width 0 height 0
click at [117, 175] on 0022 "radio" at bounding box center [119, 175] width 4 height 4
radio 0022 "true"
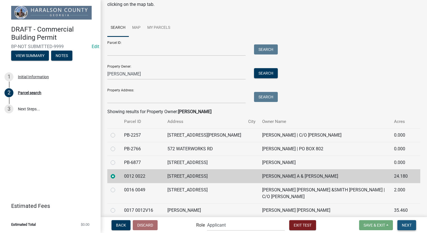
click at [405, 227] on span "Next" at bounding box center [407, 225] width 10 height 4
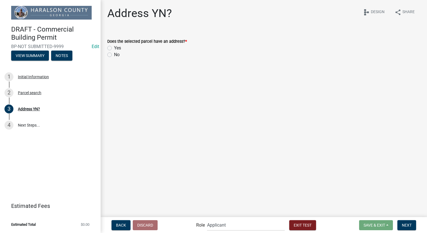
click at [114, 47] on label "Yes" at bounding box center [117, 48] width 7 height 7
click at [114, 47] on input "Yes" at bounding box center [116, 47] width 4 height 4
radio input "true"
click at [408, 225] on span "Next" at bounding box center [407, 225] width 10 height 4
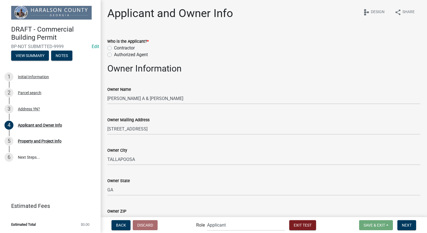
click at [114, 50] on label "Contractor" at bounding box center [124, 48] width 21 height 7
click at [114, 48] on input "Contractor" at bounding box center [116, 47] width 4 height 4
radio input "true"
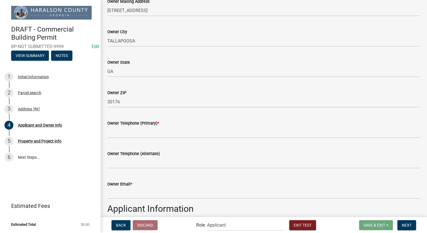
scroll to position [140, 0]
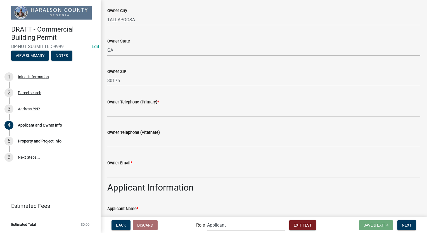
click at [121, 105] on div "Owner Telephone (Primary) *" at bounding box center [263, 102] width 313 height 7
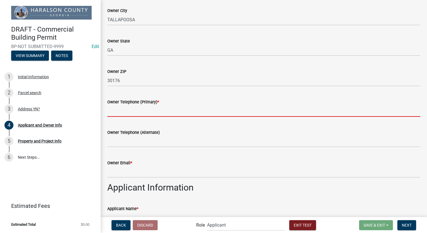
click at [120, 113] on input "Owner Telephone (Primary) *" at bounding box center [263, 110] width 313 height 11
type input "8127861368"
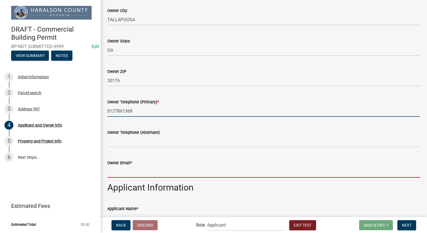
type input "[EMAIL_ADDRESS][DOMAIN_NAME]"
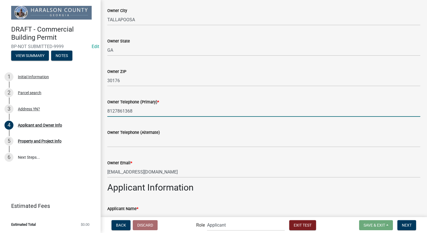
type input "[PERSON_NAME]"
type input "[STREET_ADDRESS]"
type input "[STREET_ADDRESS][PERSON_NAME]"
type input "IN"
type input "47106"
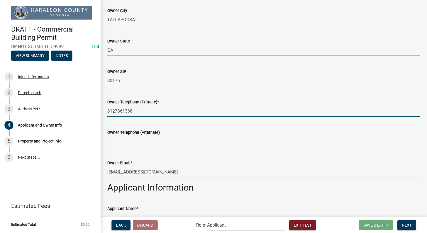
type input "8127861368"
type input "[EMAIL_ADDRESS][DOMAIN_NAME]"
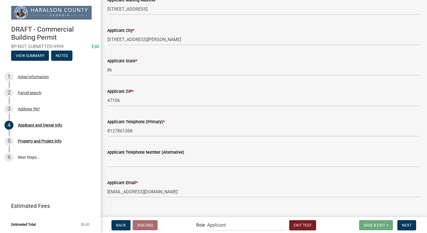
scroll to position [386, 0]
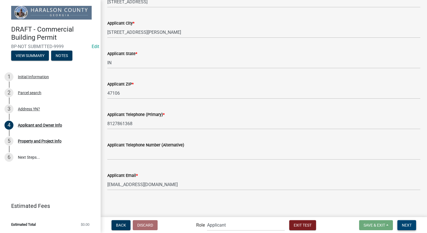
click at [409, 225] on span "Next" at bounding box center [407, 225] width 10 height 4
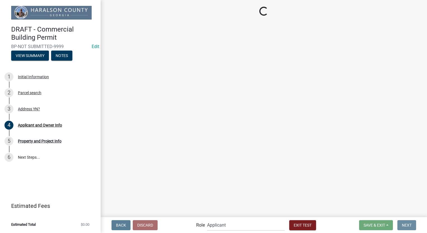
scroll to position [0, 0]
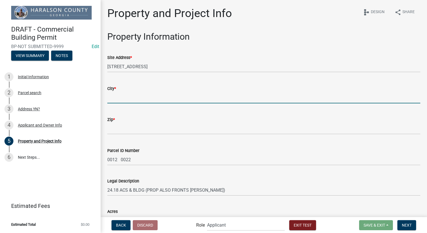
click at [144, 99] on input "City *" at bounding box center [263, 97] width 313 height 11
type input "Indianapolis"
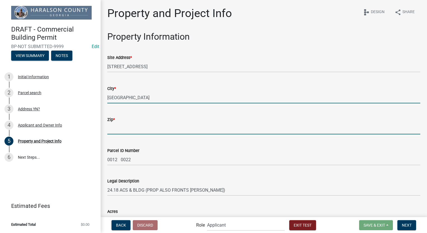
type input "46216"
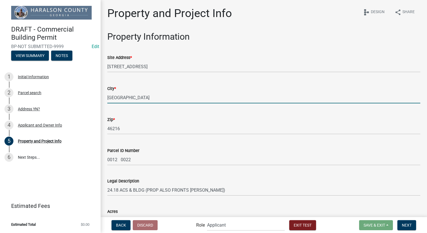
type input "[STREET_ADDRESS][PERSON_NAME]"
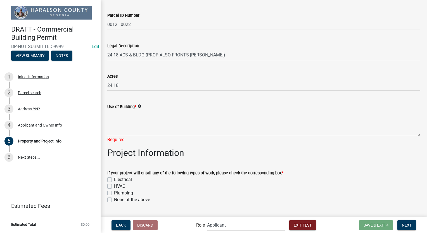
scroll to position [140, 0]
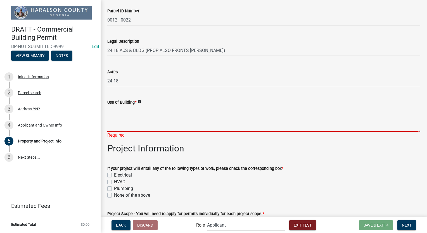
click at [132, 116] on textarea "Use of Building *" at bounding box center [263, 119] width 313 height 26
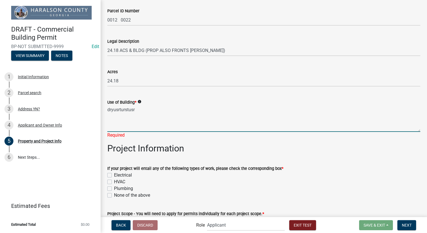
type textarea "dryusrturstusr"
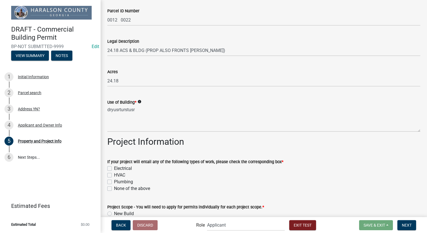
click at [110, 189] on div "If your project will entail any of the following types of work, please check th…" at bounding box center [263, 175] width 313 height 34
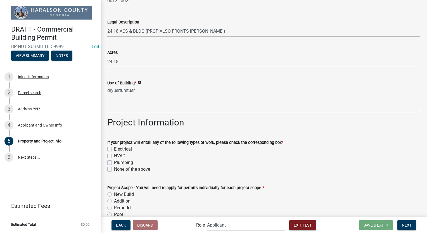
scroll to position [223, 0]
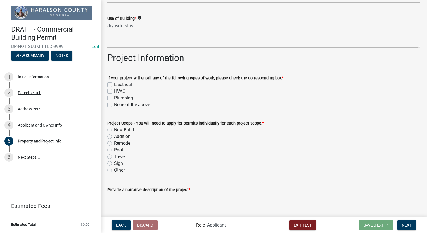
click at [114, 97] on label "Plumbing" at bounding box center [123, 98] width 19 height 7
click at [114, 97] on input "Plumbing" at bounding box center [116, 97] width 4 height 4
checkbox input "true"
checkbox input "false"
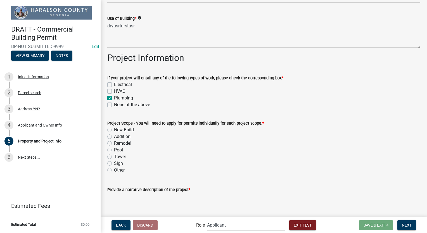
checkbox input "true"
checkbox input "false"
click at [114, 129] on label "New Build" at bounding box center [124, 130] width 20 height 7
click at [114, 129] on input "New Build" at bounding box center [116, 129] width 4 height 4
radio input "true"
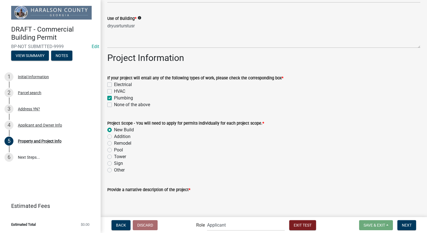
click at [114, 83] on label "Electrical" at bounding box center [123, 84] width 18 height 7
click at [114, 83] on input "Electrical" at bounding box center [116, 83] width 4 height 4
checkbox input "true"
checkbox input "false"
checkbox input "true"
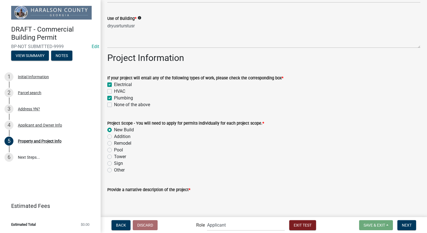
checkbox input "false"
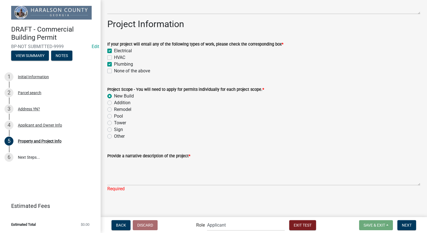
scroll to position [259, 0]
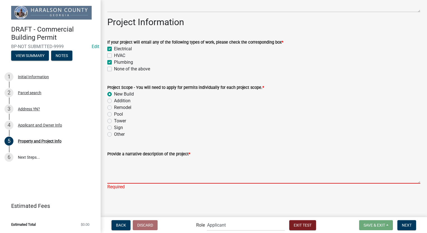
click at [155, 165] on textarea "Provide a narrative description of the project *" at bounding box center [263, 170] width 313 height 26
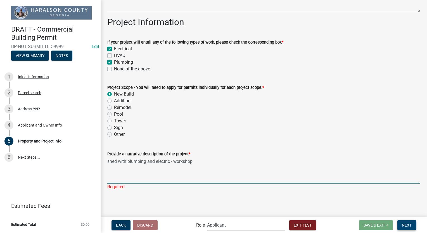
type textarea "shed with plumbing and electric - workshop"
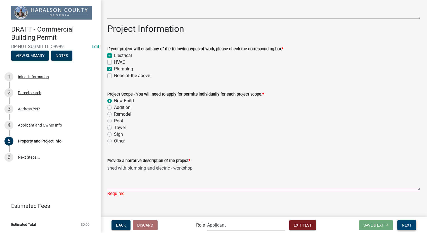
click at [410, 228] on button "Next" at bounding box center [406, 225] width 19 height 10
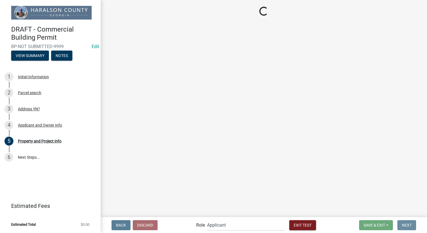
scroll to position [0, 0]
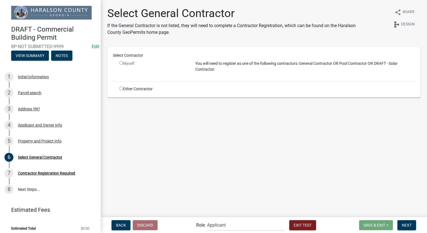
click at [120, 90] on input "radio" at bounding box center [121, 89] width 4 height 4
radio input "true"
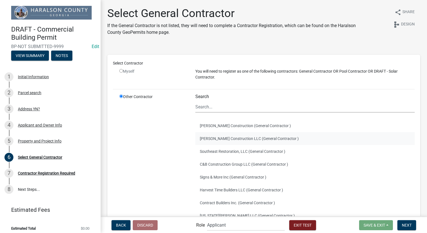
click at [226, 134] on button "Carl Owen Construction LLC (General Contractor )" at bounding box center [304, 138] width 219 height 13
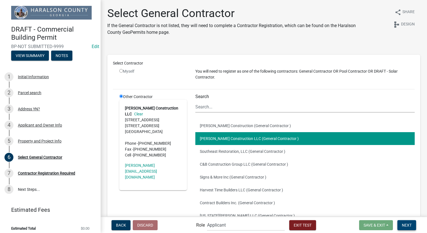
click at [402, 222] on button "Next" at bounding box center [406, 225] width 19 height 10
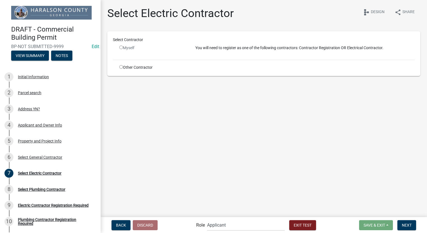
click at [120, 68] on input "radio" at bounding box center [121, 67] width 4 height 4
radio input "true"
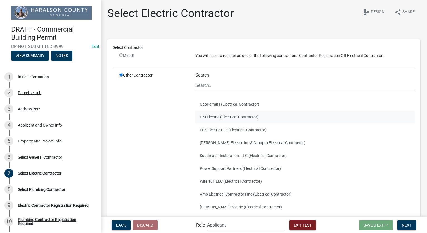
click at [227, 116] on button "HM Electric (Electrical Contractor)" at bounding box center [304, 117] width 219 height 13
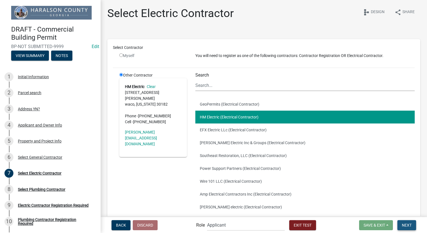
click at [401, 229] on button "Next" at bounding box center [406, 225] width 19 height 10
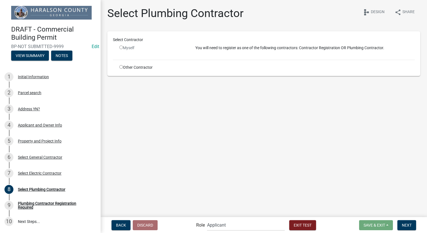
click at [120, 65] on input "radio" at bounding box center [121, 67] width 4 height 4
radio input "true"
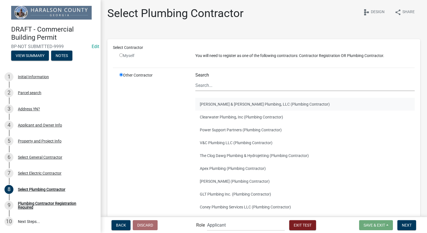
click at [232, 105] on button "Jones & Jones Plumbing, LLC (Plumbing Contractor)" at bounding box center [304, 104] width 219 height 13
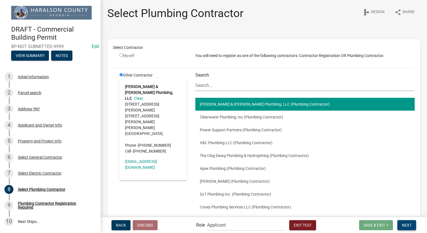
click at [409, 222] on button "Next" at bounding box center [406, 225] width 19 height 10
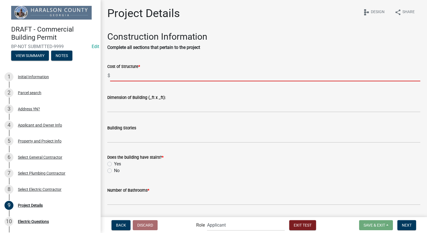
click at [125, 76] on input "text" at bounding box center [265, 75] width 310 height 11
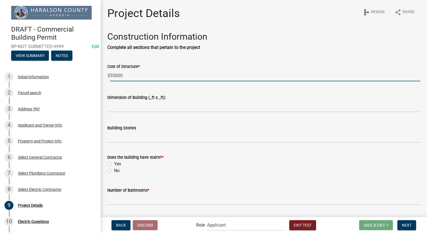
type input "55000"
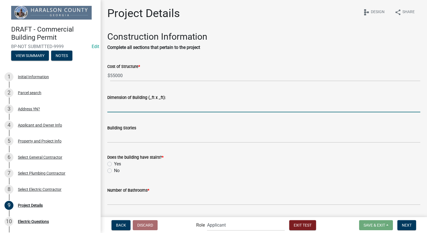
click at [158, 105] on input "Dimension of Building (_ft x _ft):" at bounding box center [263, 106] width 313 height 11
type input "100x50x23"
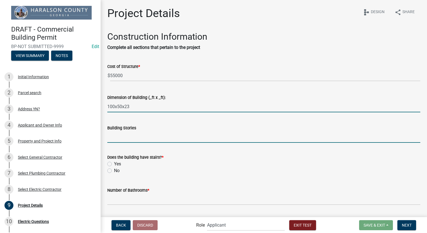
click at [132, 140] on input "Building Stories" at bounding box center [263, 136] width 313 height 11
type input "2"
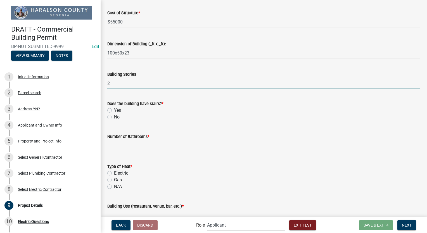
scroll to position [56, 0]
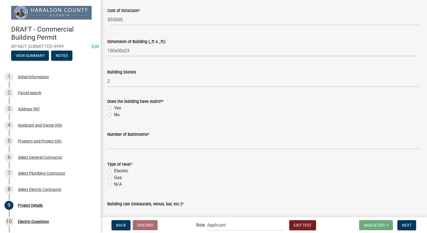
click at [114, 116] on label "No" at bounding box center [117, 114] width 6 height 7
click at [114, 115] on input "No" at bounding box center [116, 113] width 4 height 4
radio input "true"
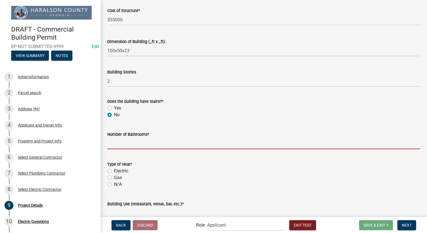
click at [120, 148] on input "text" at bounding box center [263, 143] width 313 height 11
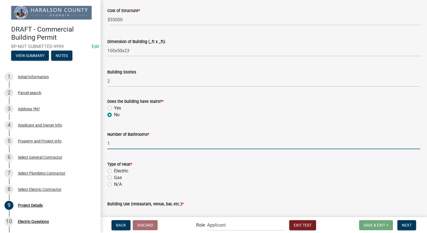
scroll to position [112, 0]
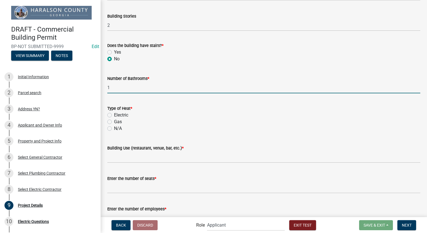
type input "1"
click at [114, 116] on label "Electric" at bounding box center [121, 115] width 14 height 7
click at [114, 115] on input "Electric" at bounding box center [116, 114] width 4 height 4
radio input "true"
click at [114, 115] on label "Electric" at bounding box center [121, 115] width 14 height 7
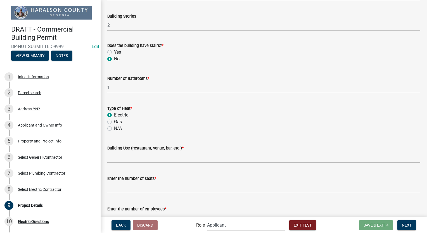
click at [114, 115] on input "Electric" at bounding box center [116, 114] width 4 height 4
click at [114, 128] on label "N/A" at bounding box center [118, 128] width 8 height 7
click at [114, 128] on input "N/A" at bounding box center [116, 127] width 4 height 4
radio input "true"
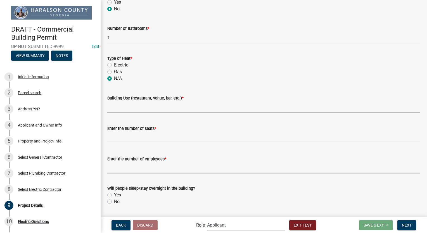
scroll to position [168, 0]
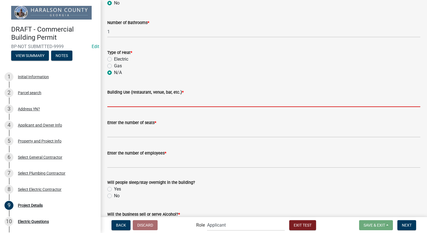
click at [122, 103] on input "Building Use (restaurant, venue, bar, etc.) *" at bounding box center [263, 101] width 313 height 11
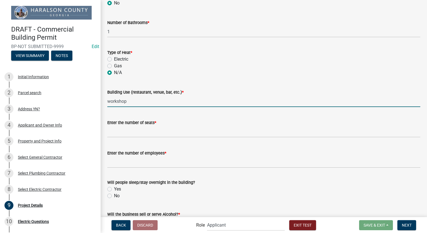
type input "workshop"
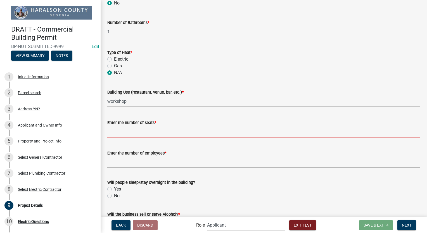
click at [125, 129] on input "Enter the number of seats *" at bounding box center [263, 131] width 313 height 11
type input "0"
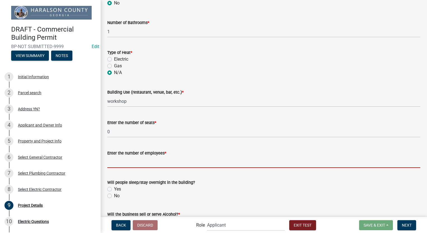
click at [124, 161] on input "Enter the number of employees *" at bounding box center [263, 161] width 313 height 11
type input "0"
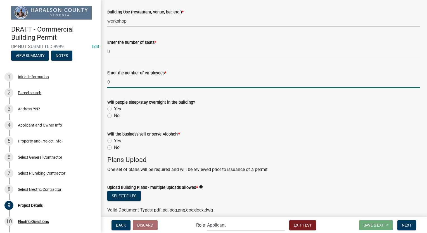
scroll to position [251, 0]
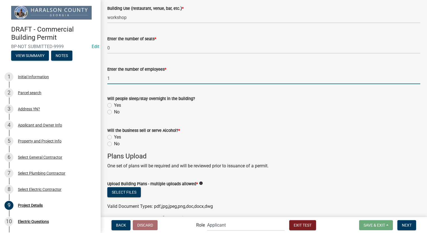
type input "1"
click at [227, 120] on form "Will the business sell or serve Alcohol? * Yes No" at bounding box center [263, 133] width 313 height 27
click at [114, 113] on label "No" at bounding box center [117, 112] width 6 height 7
click at [114, 112] on input "No" at bounding box center [116, 111] width 4 height 4
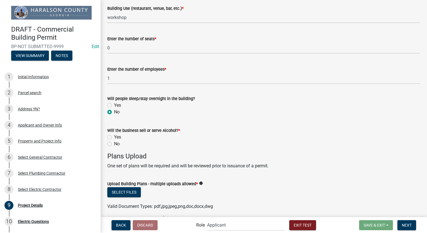
radio input "true"
click at [110, 146] on div "No" at bounding box center [263, 144] width 313 height 7
click at [114, 142] on label "No" at bounding box center [117, 144] width 6 height 7
click at [114, 142] on input "No" at bounding box center [116, 143] width 4 height 4
radio input "true"
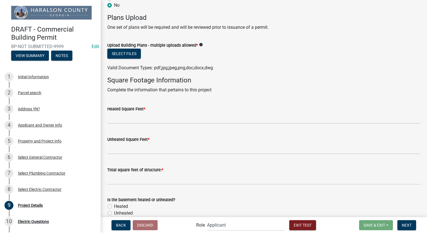
scroll to position [391, 0]
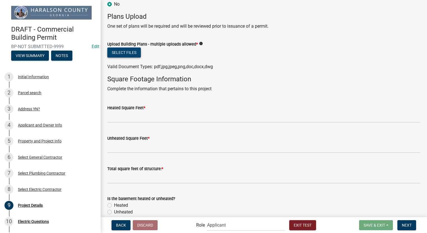
click at [120, 52] on button "Select files" at bounding box center [124, 52] width 34 height 10
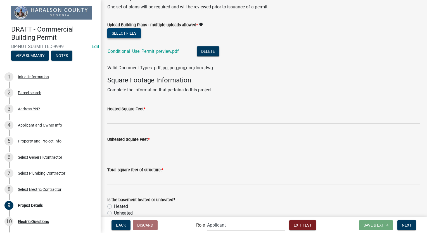
scroll to position [419, 0]
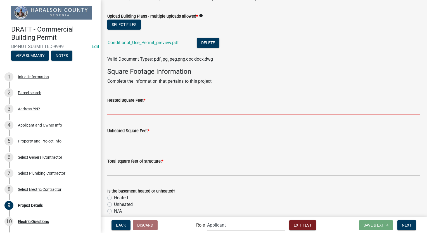
click at [117, 111] on input "Heated Square Feet *" at bounding box center [263, 109] width 313 height 11
type input "0"
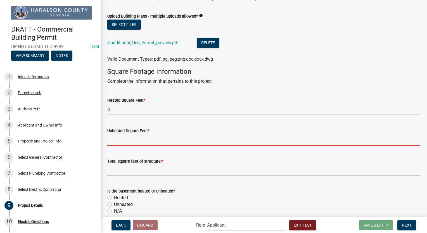
click at [123, 140] on input "Unheated Square Feet *" at bounding box center [263, 139] width 313 height 11
type input "400"
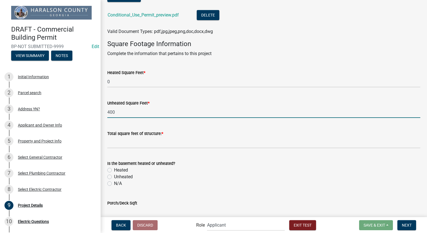
scroll to position [447, 0]
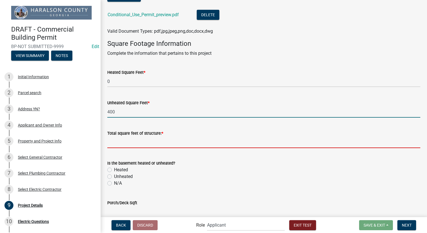
click at [137, 140] on input "text" at bounding box center [263, 142] width 313 height 11
type input "400"
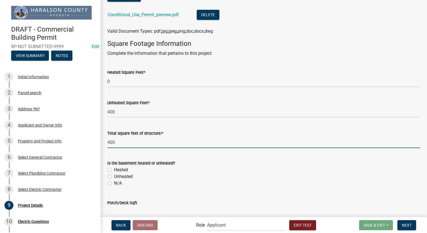
scroll to position [475, 0]
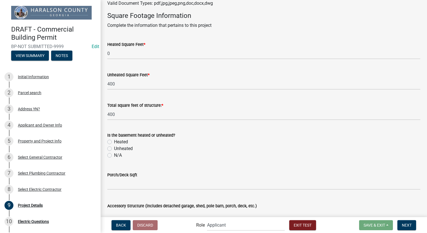
click at [114, 155] on label "N/A" at bounding box center [118, 155] width 8 height 7
click at [114, 155] on input "N/A" at bounding box center [116, 154] width 4 height 4
radio input "true"
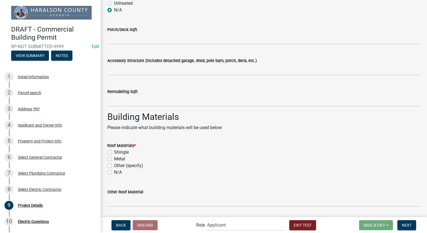
scroll to position [643, 0]
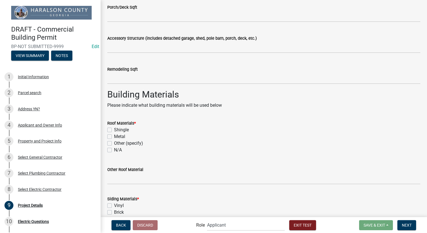
click at [114, 137] on label "Metal" at bounding box center [119, 136] width 11 height 7
click at [114, 137] on input "Metal" at bounding box center [116, 135] width 4 height 4
checkbox input "true"
checkbox input "false"
checkbox input "true"
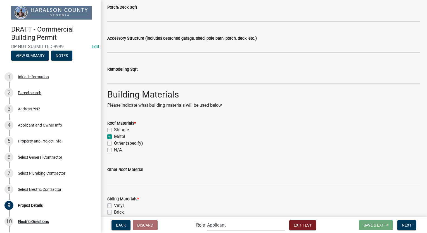
checkbox input "false"
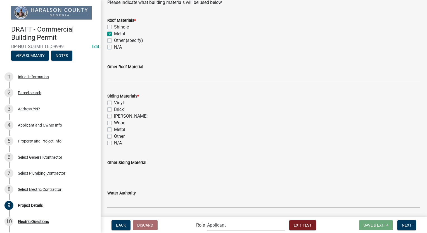
scroll to position [754, 0]
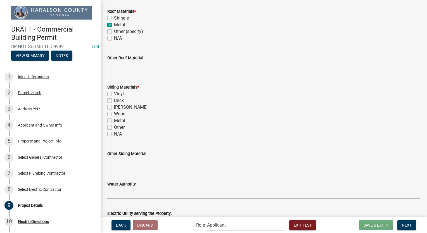
click at [114, 119] on label "Metal" at bounding box center [119, 120] width 11 height 7
click at [114, 119] on input "Metal" at bounding box center [116, 119] width 4 height 4
checkbox input "true"
checkbox input "false"
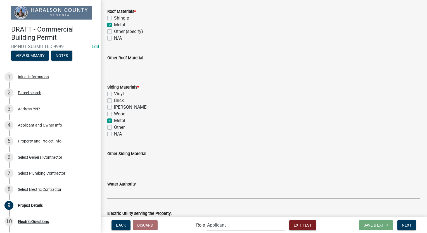
checkbox input "false"
checkbox input "true"
checkbox input "false"
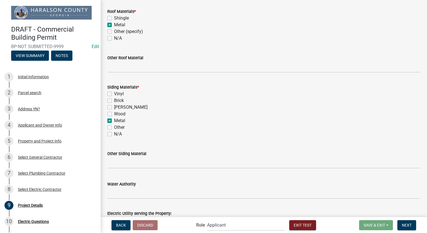
scroll to position [827, 0]
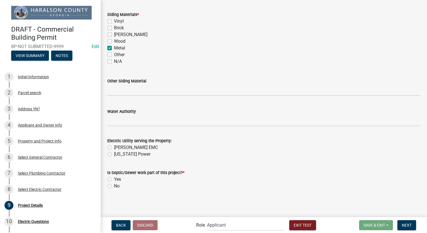
click at [114, 149] on label "Carroll EMC" at bounding box center [136, 147] width 44 height 7
click at [114, 148] on input "Carroll EMC" at bounding box center [116, 146] width 4 height 4
radio input "true"
click at [114, 179] on label "Yes" at bounding box center [117, 179] width 7 height 7
click at [114, 179] on input "Yes" at bounding box center [116, 178] width 4 height 4
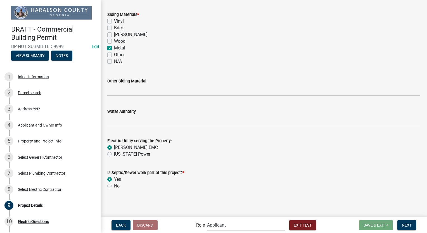
radio input "true"
click at [404, 223] on span "Next" at bounding box center [407, 225] width 10 height 4
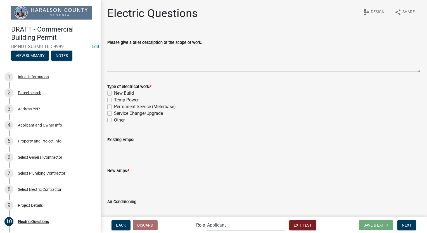
click at [114, 94] on label "New Build" at bounding box center [124, 93] width 20 height 7
click at [114, 94] on input "New Build" at bounding box center [116, 92] width 4 height 4
checkbox input "true"
checkbox input "false"
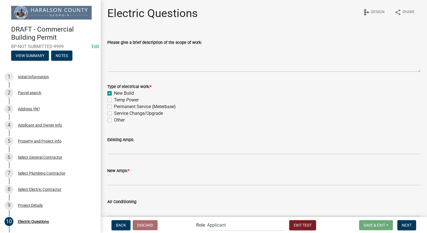
checkbox input "false"
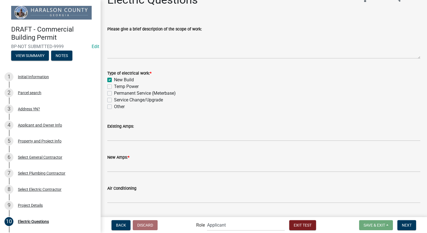
scroll to position [26, 0]
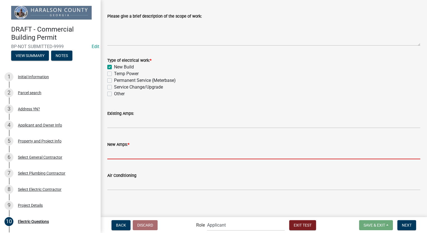
click at [122, 151] on input "text" at bounding box center [263, 153] width 313 height 11
type input "400"
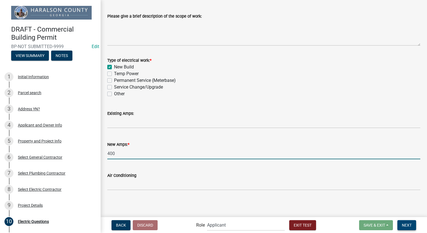
click at [405, 224] on span "Next" at bounding box center [407, 225] width 10 height 4
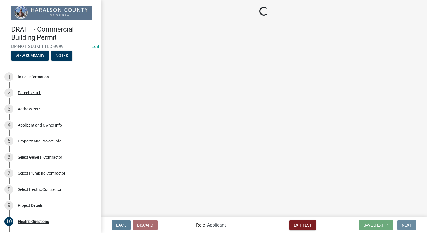
scroll to position [0, 0]
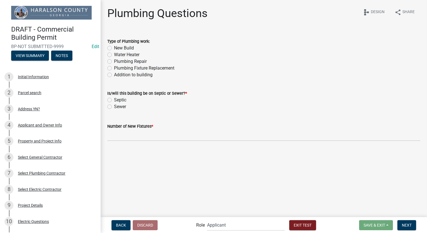
click at [114, 48] on label "New Build" at bounding box center [124, 48] width 20 height 7
click at [114, 48] on input "New Build" at bounding box center [116, 47] width 4 height 4
radio input "true"
click at [114, 106] on label "Sewer" at bounding box center [120, 106] width 12 height 7
click at [114, 106] on input "Sewer" at bounding box center [116, 105] width 4 height 4
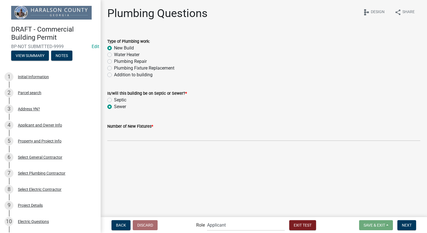
radio input "true"
click at [112, 136] on input "text" at bounding box center [263, 135] width 313 height 11
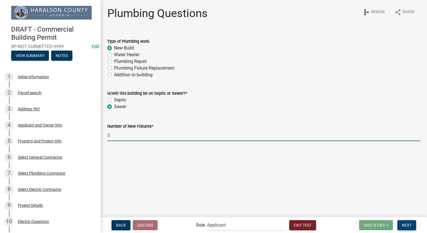
type input "3"
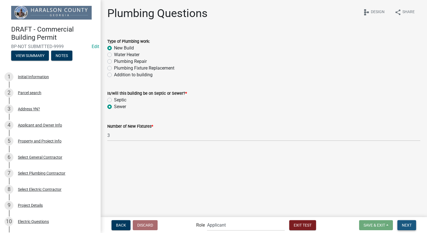
click at [402, 221] on button "Next" at bounding box center [406, 225] width 19 height 10
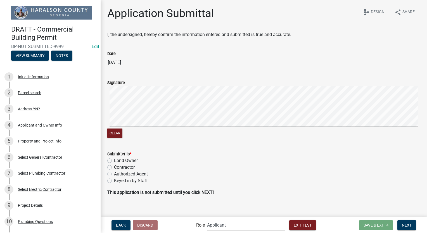
click at [381, 133] on div "Clear" at bounding box center [263, 112] width 313 height 53
click at [114, 167] on label "Contractor" at bounding box center [124, 167] width 21 height 7
click at [114, 167] on input "Contractor" at bounding box center [116, 166] width 4 height 4
radio input "true"
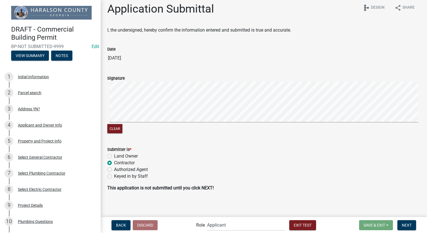
scroll to position [6, 0]
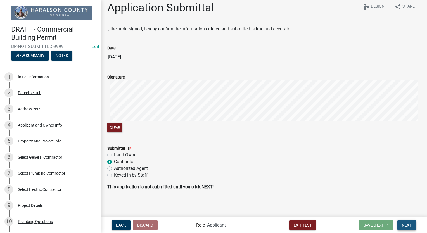
click at [401, 223] on button "Next" at bounding box center [406, 225] width 19 height 10
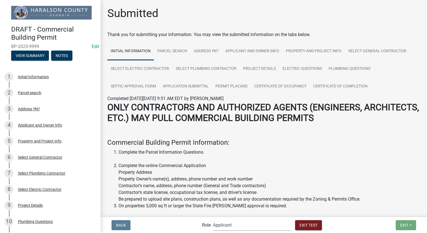
click at [253, 224] on select "Applicant Haralson County Inspector Zoning and Permits Permits Clerk and Zoning…" at bounding box center [252, 224] width 78 height 11
select select "a6b5fe8a-6c12-41bb-8d14-8d31b27c6024"
click at [213, 219] on select "Applicant Haralson County Inspector Zoning and Permits Permits Clerk and Zoning…" at bounding box center [252, 224] width 78 height 11
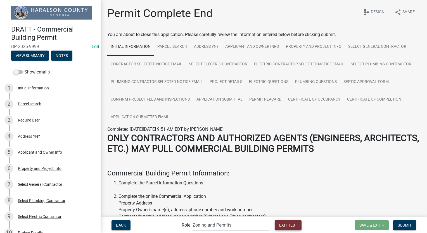
click at [292, 227] on button "Exit Test" at bounding box center [288, 225] width 27 height 10
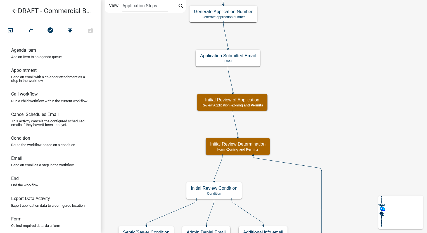
click at [12, 30] on icon "open_in_browser" at bounding box center [10, 31] width 7 height 8
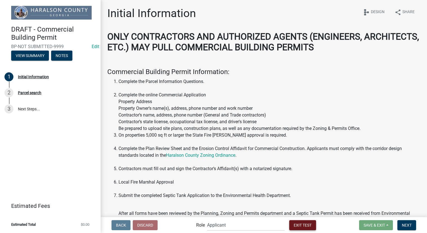
click at [307, 227] on span "Exit Test" at bounding box center [303, 225] width 18 height 4
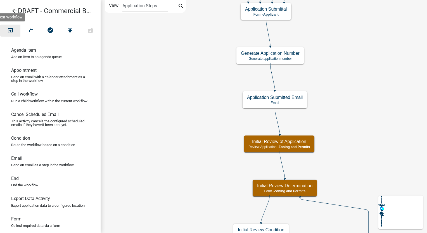
click at [9, 28] on icon "open_in_browser" at bounding box center [10, 31] width 7 height 8
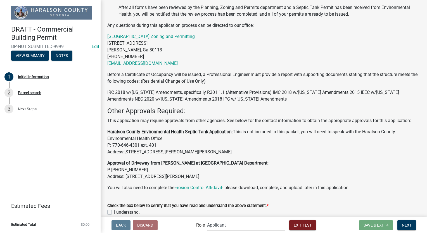
scroll to position [232, 0]
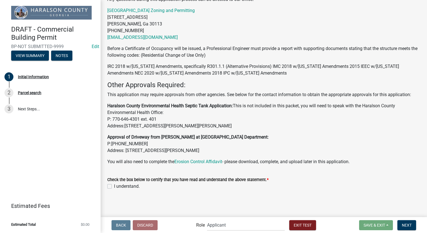
click at [114, 188] on label "I understand." at bounding box center [127, 186] width 26 height 7
click at [114, 187] on input "I understand." at bounding box center [116, 185] width 4 height 4
checkbox input "true"
click at [412, 227] on button "Next" at bounding box center [406, 225] width 19 height 10
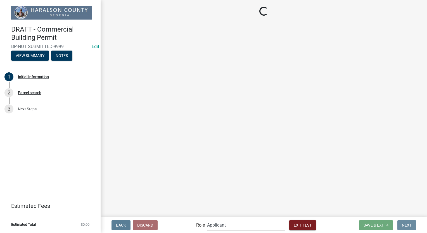
scroll to position [0, 0]
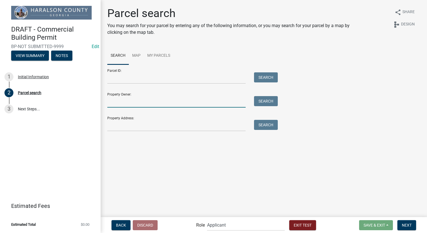
click at [129, 104] on input "Property Owner:" at bounding box center [176, 101] width 138 height 11
type input "[PERSON_NAME]"
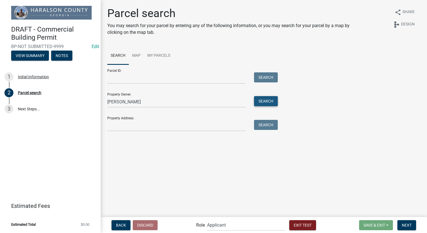
click at [269, 99] on button "Search" at bounding box center [266, 101] width 24 height 10
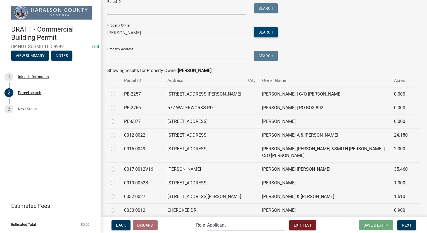
scroll to position [112, 0]
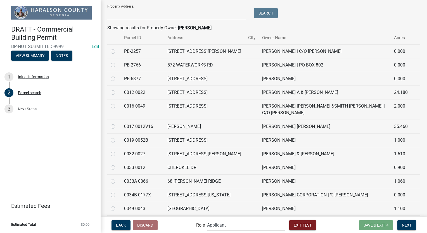
click at [117, 89] on label at bounding box center [117, 89] width 0 height 0
click at [117, 93] on 0022 "radio" at bounding box center [119, 91] width 4 height 4
radio 0022 "true"
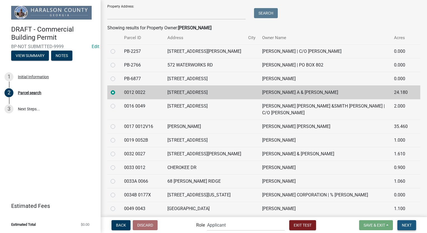
click at [405, 225] on span "Next" at bounding box center [407, 225] width 10 height 4
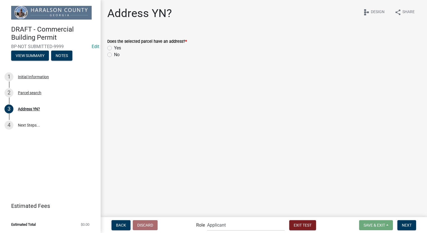
click at [114, 47] on label "Yes" at bounding box center [117, 48] width 7 height 7
click at [114, 47] on input "Yes" at bounding box center [116, 47] width 4 height 4
radio input "true"
click at [404, 230] on button "Next" at bounding box center [406, 225] width 19 height 10
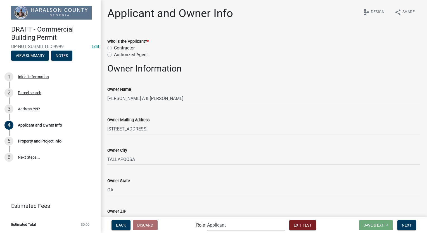
click at [114, 47] on label "Contractor" at bounding box center [124, 48] width 21 height 7
click at [114, 47] on input "Contractor" at bounding box center [116, 47] width 4 height 4
radio input "true"
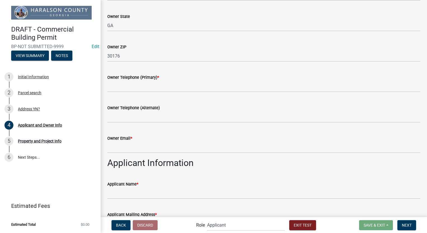
scroll to position [168, 0]
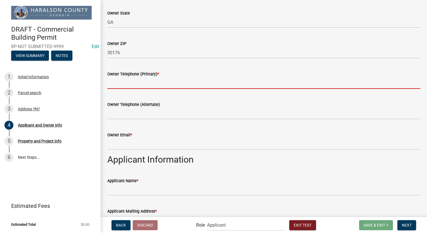
click at [120, 86] on input "Owner Telephone (Primary) *" at bounding box center [263, 82] width 313 height 11
type input "8127861368"
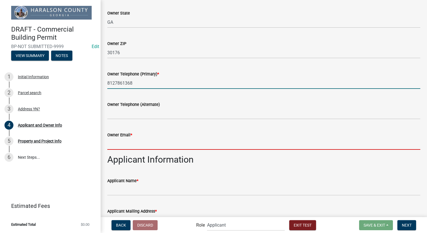
type input "sfranklin@schneidergis.com"
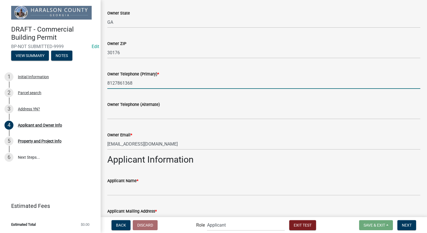
type input "Stacia Franklin"
type input "2212 Southern Hills Dr"
type input "2212 Southern Hills Dr, Borden, IN 47106"
type input "IN"
type input "47106"
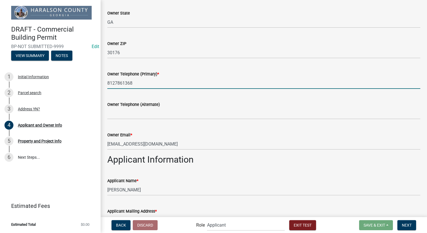
type input "8127861368"
type input "sfranklin@schneidergis.com"
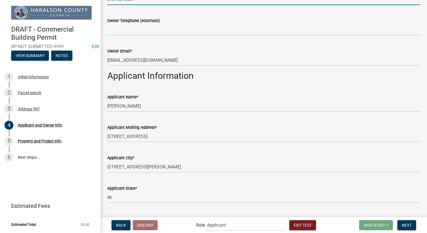
scroll to position [386, 0]
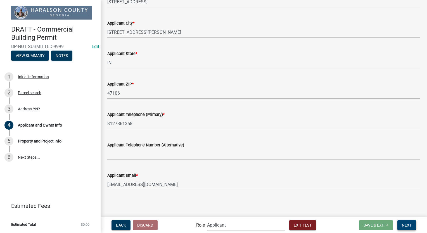
click at [407, 227] on button "Next" at bounding box center [406, 225] width 19 height 10
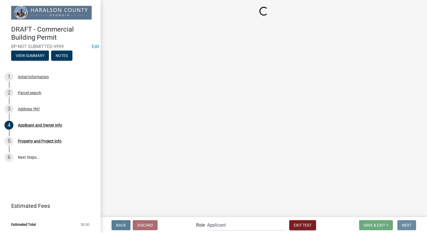
scroll to position [0, 0]
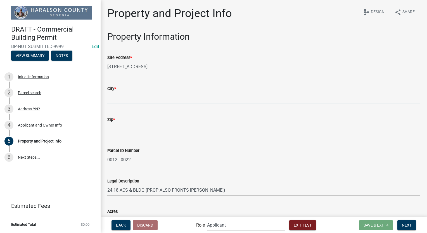
click at [127, 98] on input "City *" at bounding box center [263, 97] width 313 height 11
type input "Indianapolis"
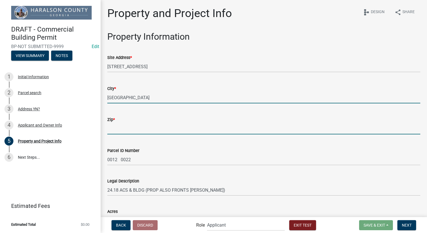
type input "46216"
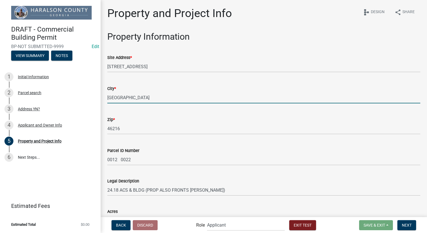
type input "2212 Southern Hills Dr, Borden, IN 47106"
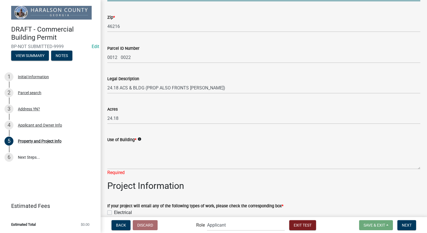
scroll to position [112, 0]
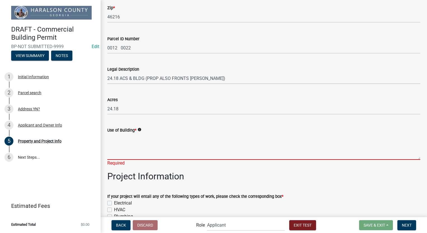
click at [135, 139] on textarea "Use of Building *" at bounding box center [263, 147] width 313 height 26
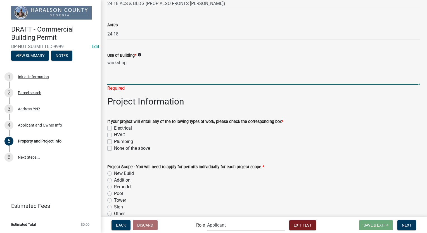
scroll to position [196, 0]
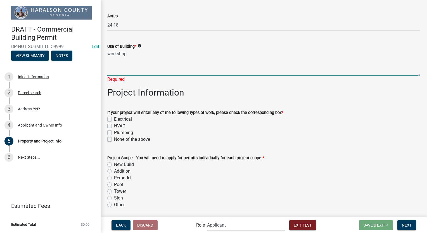
type textarea "workshop"
click at [110, 134] on div "If your project will entail any of the following types of work, please check th…" at bounding box center [263, 126] width 313 height 34
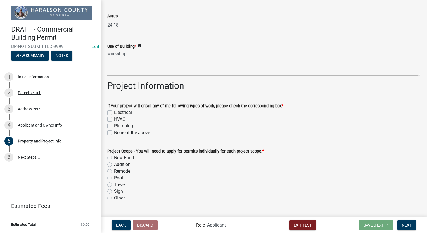
click at [114, 128] on label "Plumbing" at bounding box center [123, 126] width 19 height 7
click at [114, 126] on input "Plumbing" at bounding box center [116, 125] width 4 height 4
checkbox input "true"
checkbox input "false"
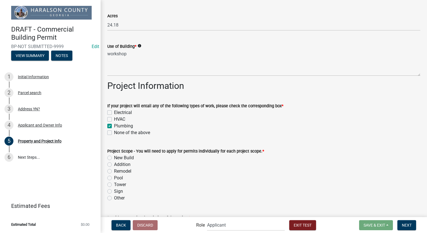
checkbox input "true"
checkbox input "false"
click at [114, 111] on label "Electrical" at bounding box center [123, 112] width 18 height 7
click at [114, 111] on input "Electrical" at bounding box center [116, 111] width 4 height 4
checkbox input "true"
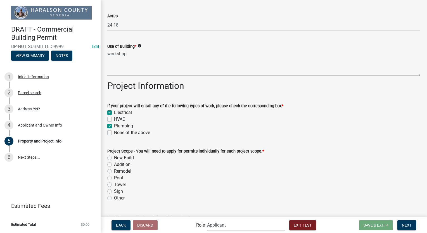
checkbox input "false"
checkbox input "true"
checkbox input "false"
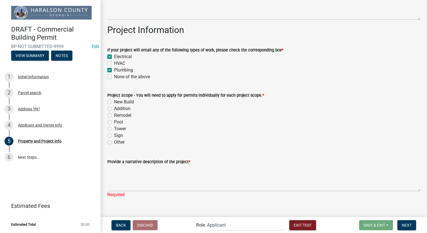
click at [114, 102] on label "New Build" at bounding box center [124, 102] width 20 height 7
click at [114, 102] on input "New Build" at bounding box center [116, 101] width 4 height 4
radio input "true"
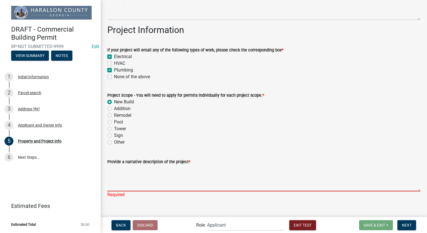
click at [119, 168] on textarea "Provide a narrative description of the project *" at bounding box center [263, 178] width 313 height 26
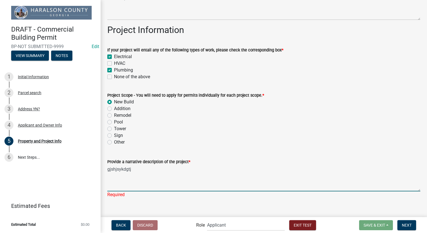
scroll to position [259, 0]
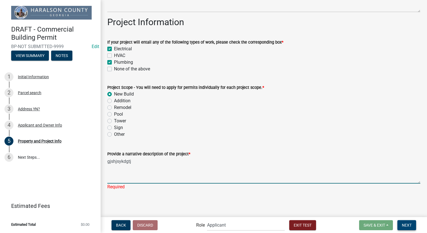
type textarea "gjshjsykdgtj"
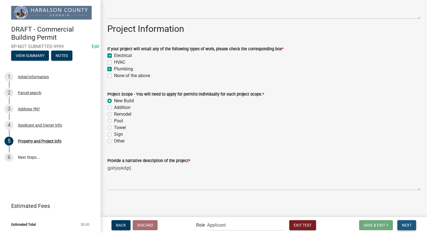
click at [409, 229] on button "Next" at bounding box center [406, 225] width 19 height 10
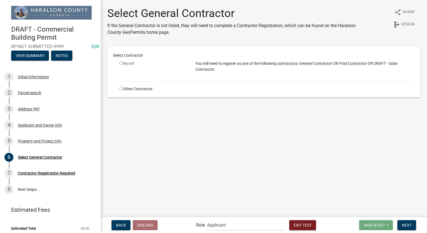
click at [119, 88] on input "radio" at bounding box center [121, 89] width 4 height 4
radio input "true"
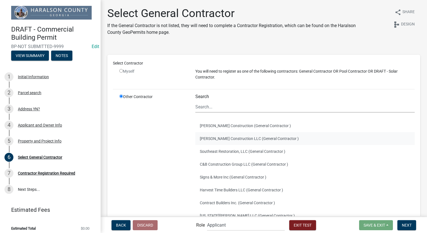
click at [200, 139] on button "Carl Owen Construction LLC (General Contractor )" at bounding box center [304, 138] width 219 height 13
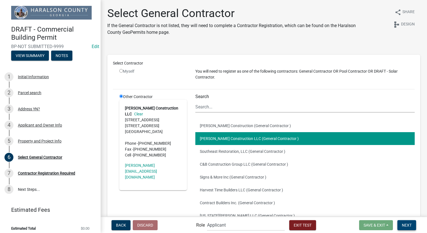
click at [410, 229] on button "Next" at bounding box center [406, 225] width 19 height 10
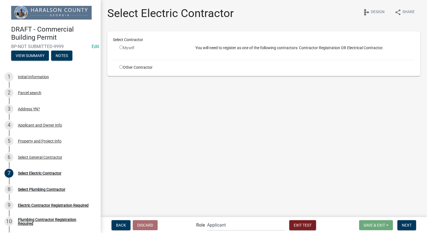
click at [118, 66] on div "Other Contractor" at bounding box center [153, 68] width 76 height 6
click at [121, 67] on input "radio" at bounding box center [121, 67] width 4 height 4
radio input "true"
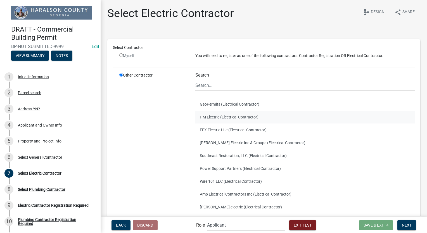
click at [222, 117] on button "HM Electric (Electrical Contractor)" at bounding box center [304, 117] width 219 height 13
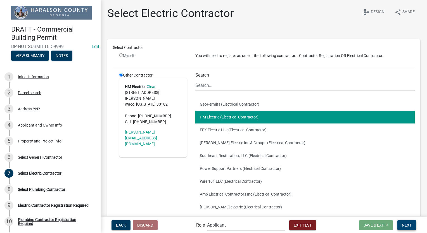
click at [404, 223] on span "Next" at bounding box center [407, 225] width 10 height 4
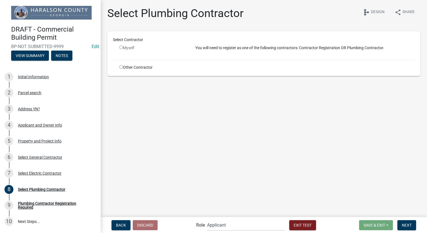
click at [119, 66] on input "radio" at bounding box center [121, 67] width 4 height 4
radio input "true"
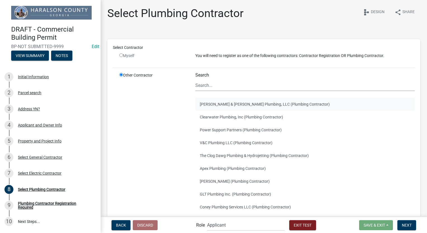
click at [213, 103] on button "Jones & Jones Plumbing, LLC (Plumbing Contractor)" at bounding box center [304, 104] width 219 height 13
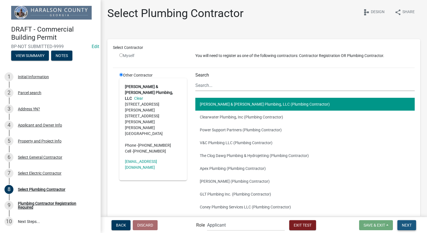
click at [403, 226] on span "Next" at bounding box center [407, 225] width 10 height 4
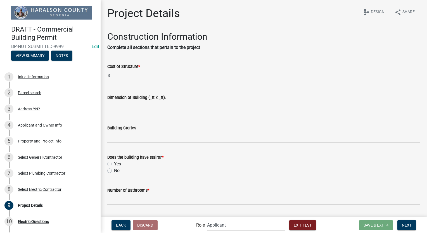
click at [127, 77] on input "text" at bounding box center [265, 75] width 310 height 11
type input "55000"
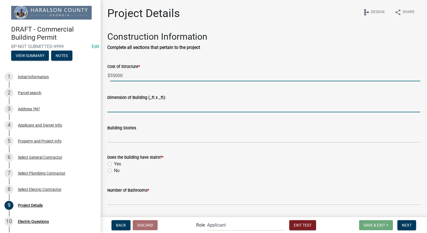
type input "100x50x23"
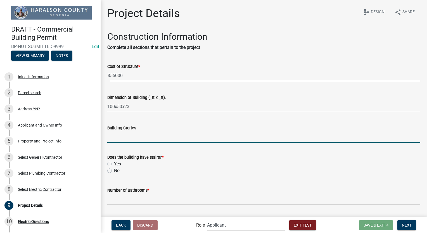
type input "2"
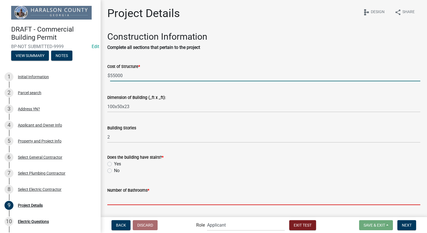
type input "1"
type input "workshop"
type input "0"
type input "1"
type input "0"
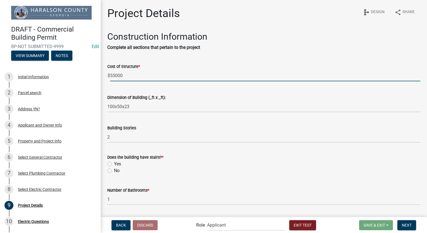
type input "400"
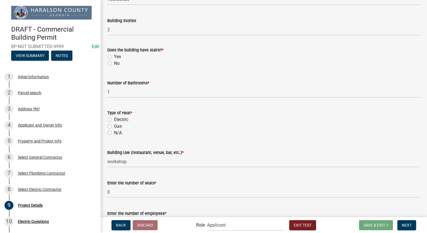
scroll to position [84, 0]
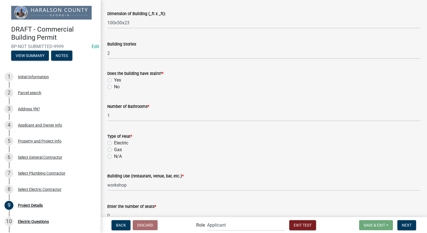
click at [114, 87] on label "No" at bounding box center [117, 87] width 6 height 7
click at [114, 87] on input "No" at bounding box center [116, 86] width 4 height 4
radio input "true"
click at [114, 157] on label "N/A" at bounding box center [118, 156] width 8 height 7
click at [114, 157] on input "N/A" at bounding box center [116, 155] width 4 height 4
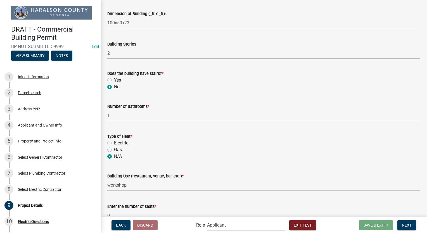
radio input "true"
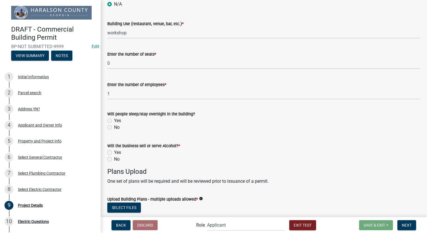
scroll to position [251, 0]
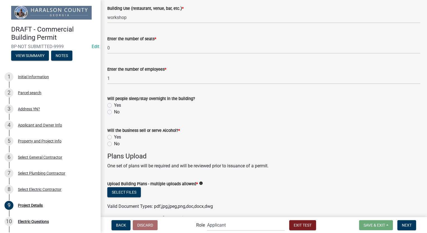
click at [114, 112] on label "No" at bounding box center [117, 112] width 6 height 7
click at [114, 112] on input "No" at bounding box center [116, 111] width 4 height 4
radio input "true"
click at [114, 144] on label "No" at bounding box center [117, 144] width 6 height 7
click at [114, 144] on input "No" at bounding box center [116, 143] width 4 height 4
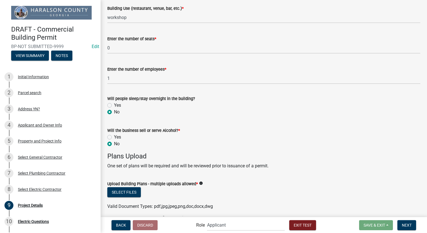
radio input "true"
click at [121, 189] on button "Select files" at bounding box center [124, 192] width 34 height 10
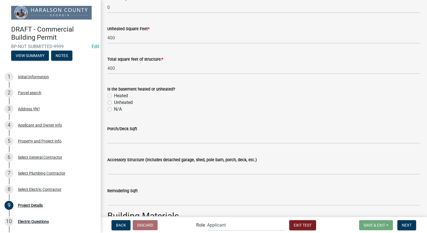
scroll to position [531, 0]
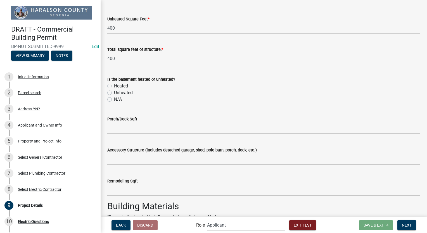
click at [114, 99] on label "N/A" at bounding box center [118, 99] width 8 height 7
click at [114, 99] on input "N/A" at bounding box center [116, 98] width 4 height 4
radio input "true"
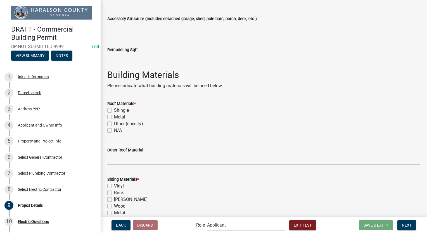
scroll to position [670, 0]
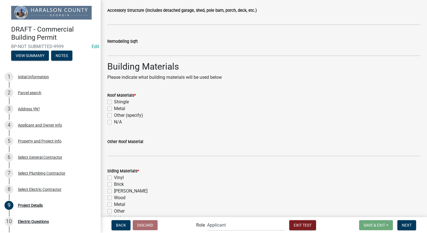
click at [114, 108] on label "Metal" at bounding box center [119, 108] width 11 height 7
click at [114, 108] on input "Metal" at bounding box center [116, 107] width 4 height 4
checkbox input "true"
checkbox input "false"
checkbox input "true"
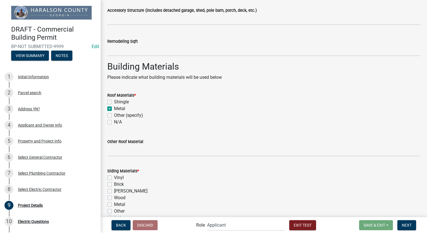
checkbox input "false"
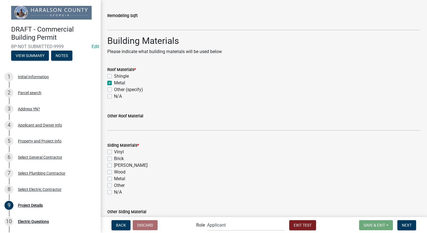
scroll to position [698, 0]
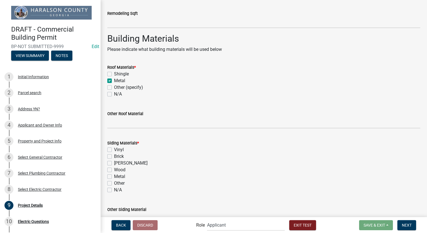
click at [114, 175] on label "Metal" at bounding box center [119, 176] width 11 height 7
click at [114, 175] on input "Metal" at bounding box center [116, 175] width 4 height 4
checkbox input "true"
checkbox input "false"
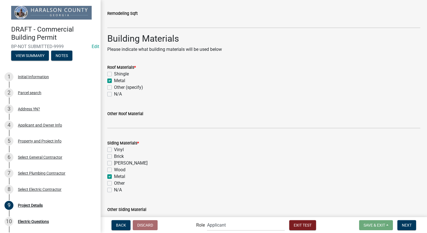
checkbox input "false"
checkbox input "true"
checkbox input "false"
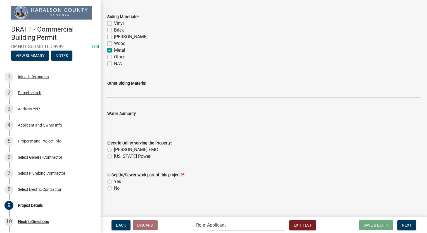
scroll to position [827, 0]
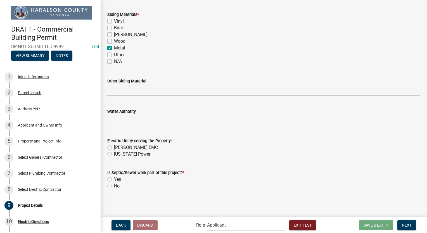
click at [114, 153] on label "Georgia Power" at bounding box center [132, 154] width 36 height 7
click at [114, 153] on input "Georgia Power" at bounding box center [116, 153] width 4 height 4
radio input "true"
click at [114, 180] on label "Yes" at bounding box center [117, 179] width 7 height 7
click at [114, 180] on input "Yes" at bounding box center [116, 178] width 4 height 4
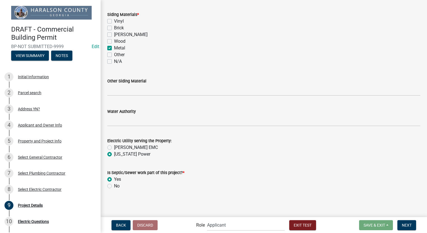
radio input "true"
click at [400, 224] on button "Next" at bounding box center [406, 225] width 19 height 10
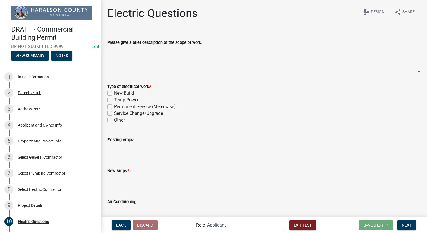
click at [114, 93] on label "New Build" at bounding box center [124, 93] width 20 height 7
click at [114, 93] on input "New Build" at bounding box center [116, 92] width 4 height 4
checkbox input "true"
checkbox input "false"
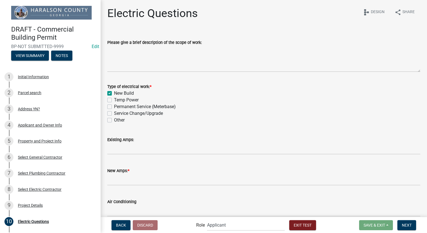
checkbox input "false"
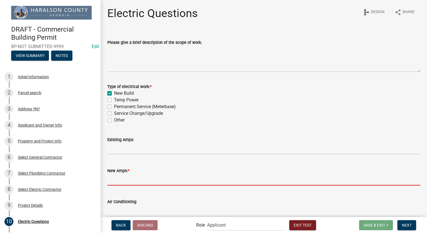
click at [126, 178] on input "text" at bounding box center [263, 179] width 313 height 11
type input "400"
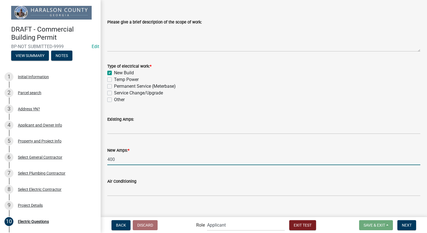
scroll to position [26, 0]
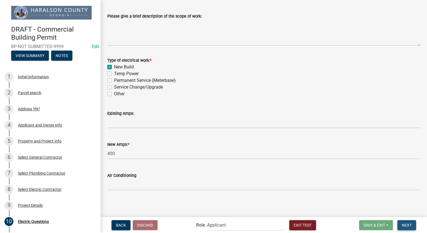
click at [408, 224] on span "Next" at bounding box center [407, 225] width 10 height 4
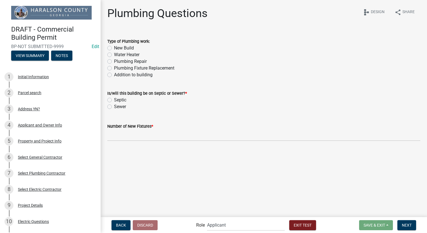
click at [114, 48] on label "New Build" at bounding box center [124, 48] width 20 height 7
click at [114, 48] on input "New Build" at bounding box center [116, 47] width 4 height 4
radio input "true"
click at [114, 107] on label "Sewer" at bounding box center [120, 106] width 12 height 7
click at [114, 107] on input "Sewer" at bounding box center [116, 105] width 4 height 4
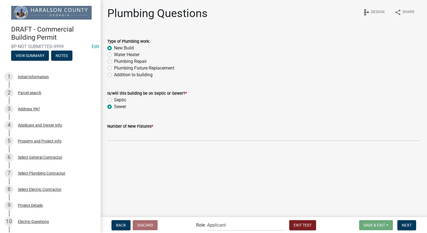
radio input "true"
click at [122, 132] on input "text" at bounding box center [263, 135] width 313 height 11
type input "3"
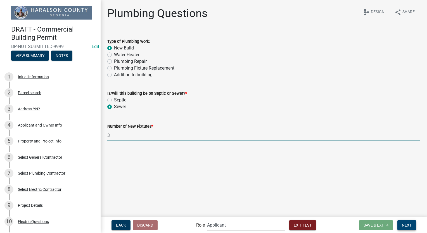
click at [408, 223] on span "Next" at bounding box center [407, 225] width 10 height 4
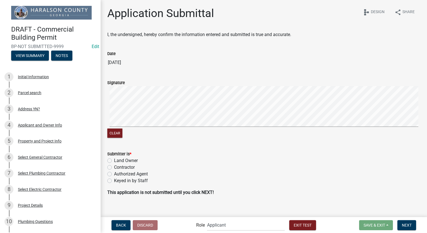
click at [114, 168] on label "Contractor" at bounding box center [124, 167] width 21 height 7
click at [114, 168] on input "Contractor" at bounding box center [116, 166] width 4 height 4
radio input "true"
click at [402, 226] on span "Next" at bounding box center [407, 225] width 10 height 4
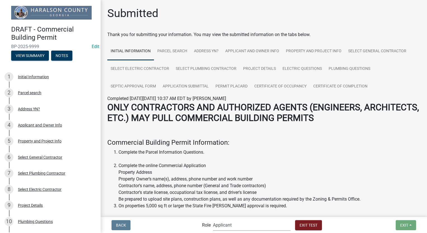
click at [254, 227] on select "Applicant Haralson County Inspector Zoning and Permits Permits Clerk and Zoning…" at bounding box center [252, 224] width 78 height 11
select select "a6b5fe8a-6c12-41bb-8d14-8d31b27c6024"
click at [213, 219] on select "Applicant Haralson County Inspector Zoning and Permits Permits Clerk and Zoning…" at bounding box center [252, 224] width 78 height 11
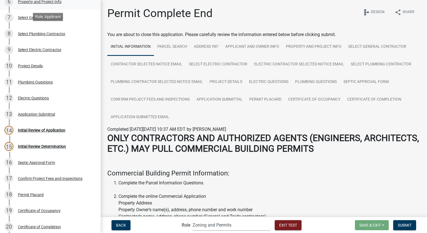
scroll to position [168, 0]
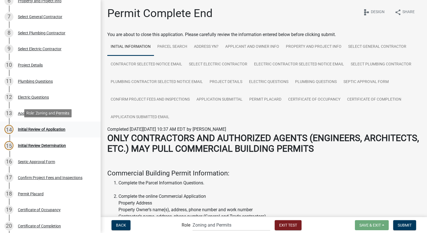
click at [22, 129] on div "Initial Review of Application" at bounding box center [41, 129] width 47 height 4
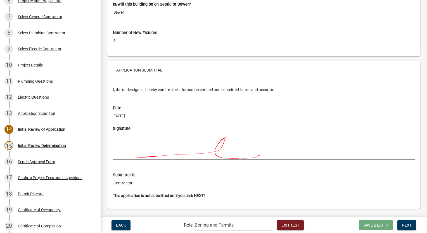
scroll to position [2933, 0]
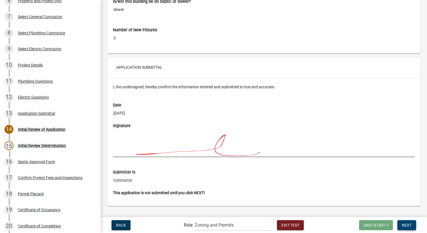
click at [405, 226] on span "Next" at bounding box center [407, 225] width 10 height 4
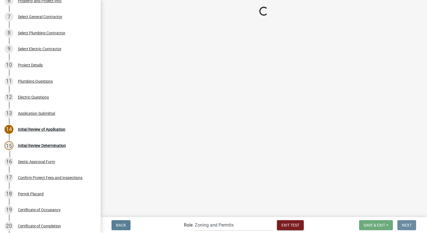
scroll to position [0, 0]
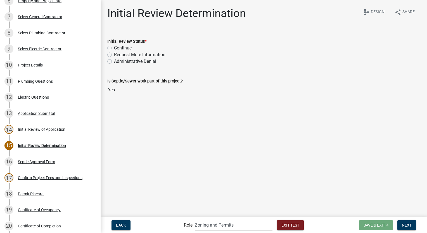
click at [114, 49] on label "Continue" at bounding box center [123, 48] width 18 height 7
click at [114, 48] on input "Continue" at bounding box center [116, 47] width 4 height 4
radio input "true"
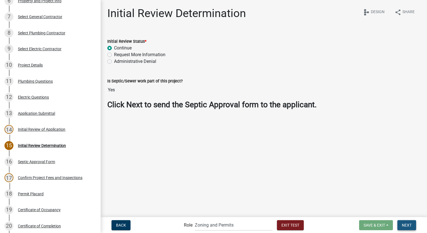
click at [408, 227] on span "Next" at bounding box center [407, 225] width 10 height 4
click at [114, 48] on label "Continue" at bounding box center [123, 48] width 18 height 7
click at [114, 48] on input "Continue" at bounding box center [116, 47] width 4 height 4
radio input "true"
click at [403, 223] on span "Next" at bounding box center [407, 225] width 10 height 4
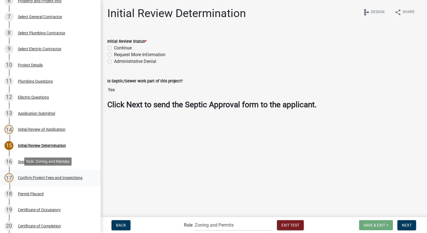
click at [75, 179] on div "Confirm Project Fees and Inspections" at bounding box center [50, 178] width 65 height 4
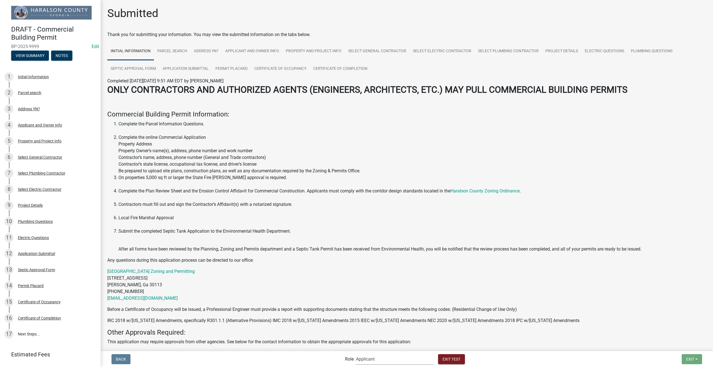
click at [393, 358] on select "Applicant Haralson County Inspector [PERSON_NAME] and Permits Permits Clerk and…" at bounding box center [395, 358] width 78 height 11
select select "a6b5fe8a-6c12-41bb-8d14-8d31b27c6024"
click at [356, 353] on select "Applicant Haralson County Inspector [PERSON_NAME] and Permits Permits Clerk and…" at bounding box center [395, 358] width 78 height 11
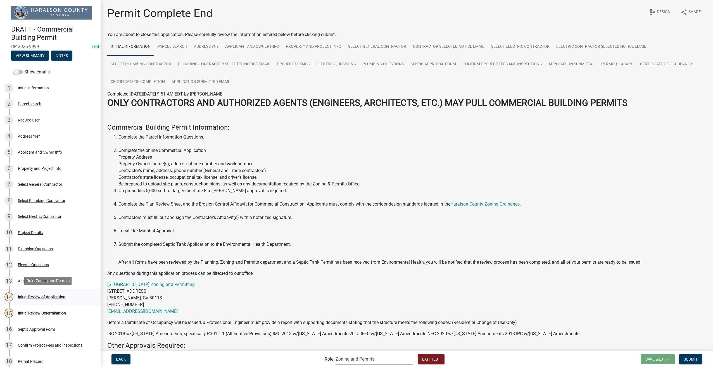
click at [29, 296] on div "Initial Review of Application" at bounding box center [41, 297] width 47 height 4
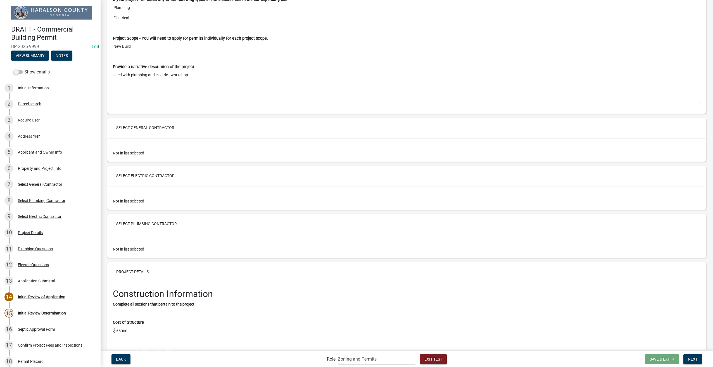
scroll to position [1509, 0]
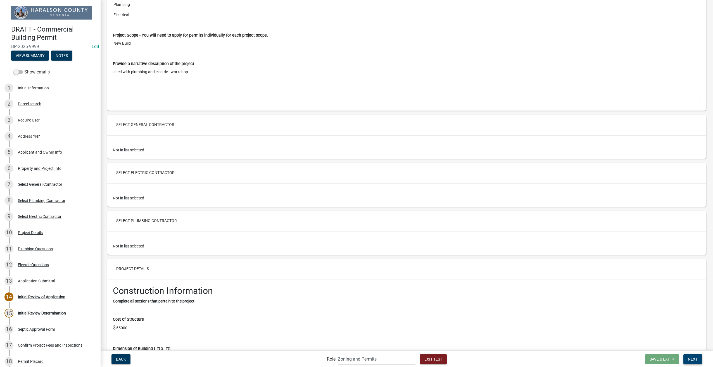
click at [696, 358] on span "Next" at bounding box center [693, 359] width 10 height 4
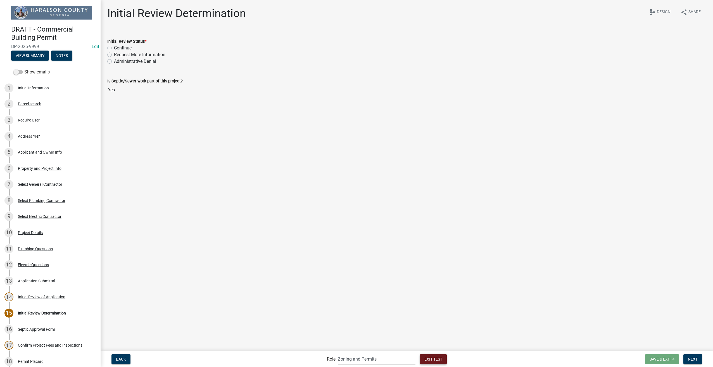
click at [435, 362] on button "Exit Test" at bounding box center [433, 359] width 27 height 10
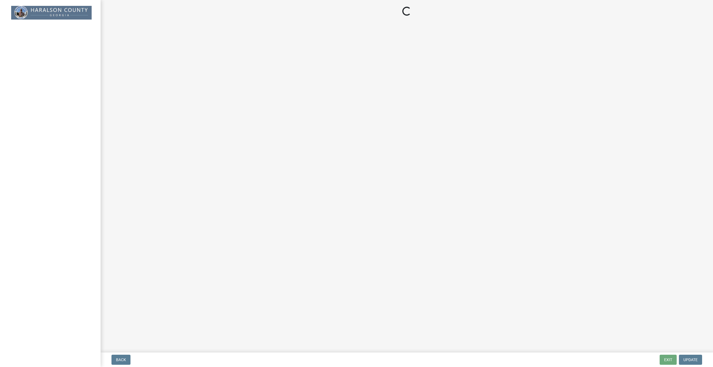
select select "a6b5fe8a-6c12-41bb-8d14-8d31b27c6024"
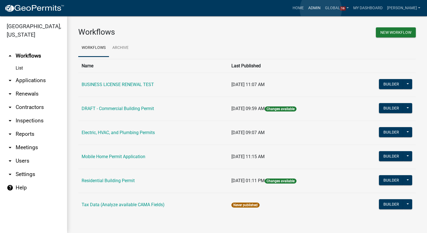
click at [321, 9] on link "Admin" at bounding box center [314, 8] width 17 height 11
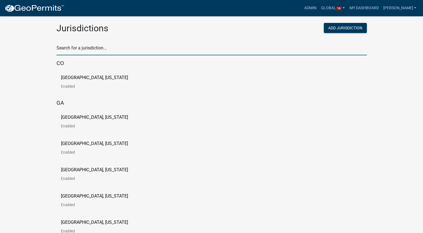
click at [65, 52] on input "text" at bounding box center [211, 49] width 310 height 11
click at [63, 117] on p "[GEOGRAPHIC_DATA], [US_STATE]" at bounding box center [94, 117] width 67 height 4
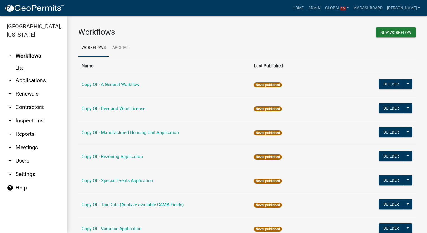
click at [20, 67] on link "List" at bounding box center [33, 68] width 67 height 11
click at [20, 68] on link "List" at bounding box center [33, 68] width 67 height 11
click at [25, 163] on link "arrow_drop_down Users" at bounding box center [33, 160] width 67 height 13
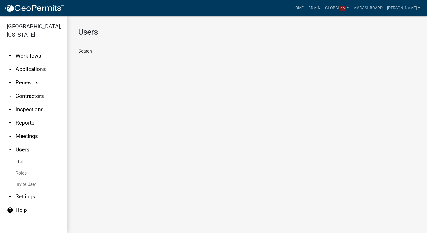
click at [23, 175] on link "Roles" at bounding box center [33, 173] width 67 height 11
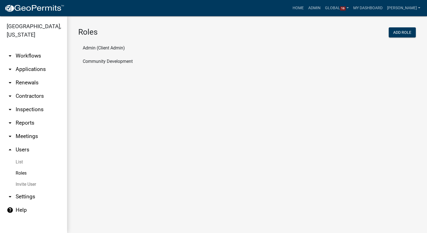
click at [90, 50] on li "Admin (Client Admin)" at bounding box center [246, 47] width 337 height 13
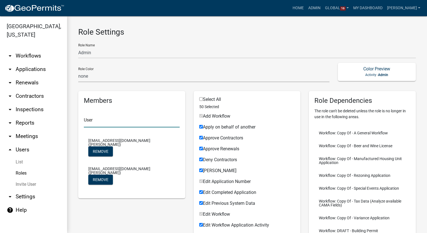
click at [95, 125] on input "text" at bounding box center [132, 121] width 96 height 11
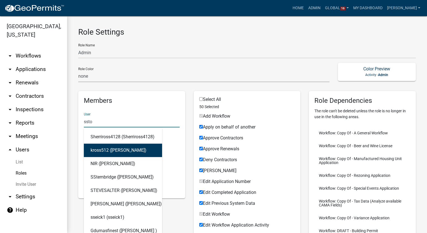
type input "sstoi"
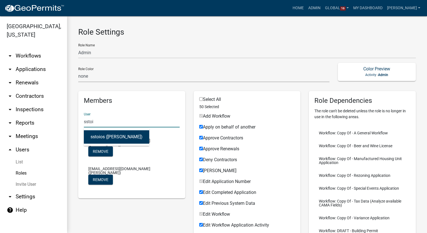
click at [98, 136] on button "sstoios (Sophia Stoios)" at bounding box center [116, 136] width 65 height 13
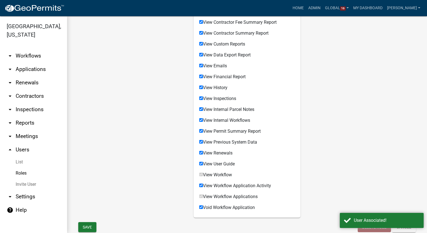
scroll to position [459, 0]
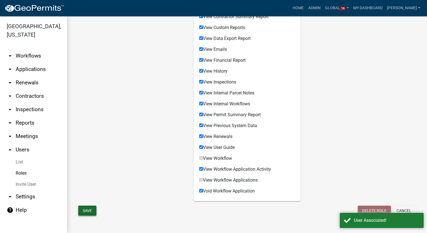
click at [84, 214] on button "Save" at bounding box center [87, 211] width 18 height 10
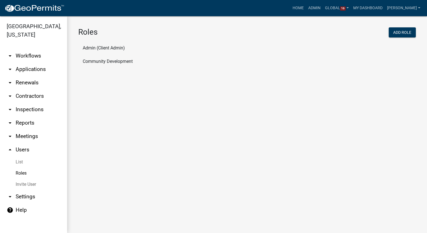
click at [38, 57] on link "arrow_drop_down Workflows" at bounding box center [33, 55] width 67 height 13
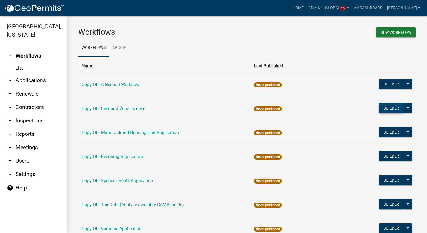
click at [384, 107] on button "Builder" at bounding box center [391, 108] width 25 height 10
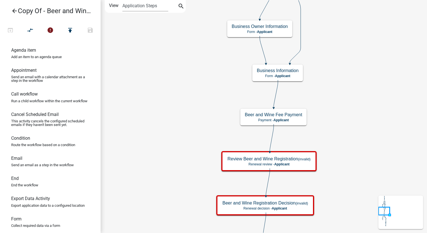
click at [14, 9] on icon "arrow_back" at bounding box center [14, 12] width 7 height 8
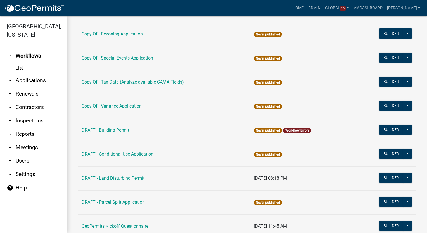
scroll to position [143, 0]
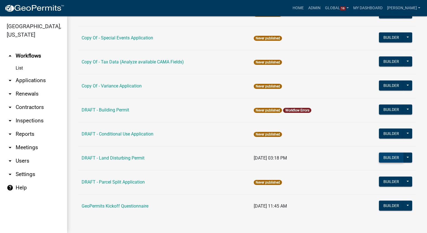
click at [382, 156] on button "Builder" at bounding box center [391, 158] width 25 height 10
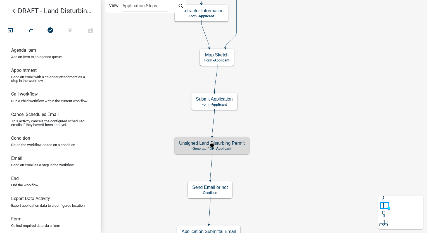
click at [239, 148] on p "Generate PDF - Applicant" at bounding box center [212, 149] width 66 height 4
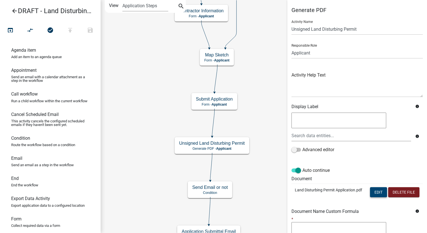
click at [372, 191] on button "Edit" at bounding box center [378, 192] width 17 height 10
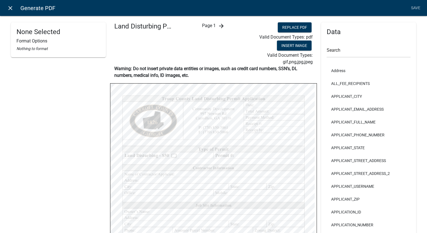
click at [11, 11] on icon "close" at bounding box center [10, 8] width 7 height 7
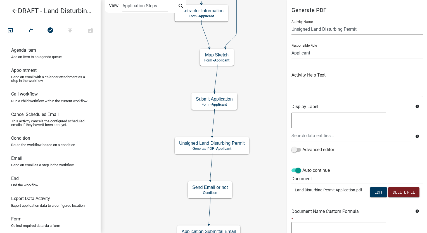
click at [13, 9] on icon "arrow_back" at bounding box center [14, 12] width 7 height 8
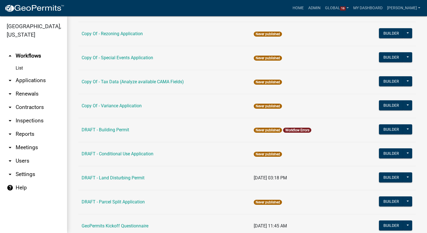
scroll to position [140, 0]
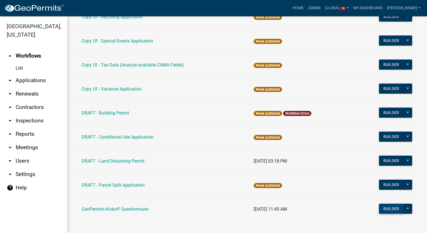
click at [392, 209] on button "Builder" at bounding box center [391, 209] width 25 height 10
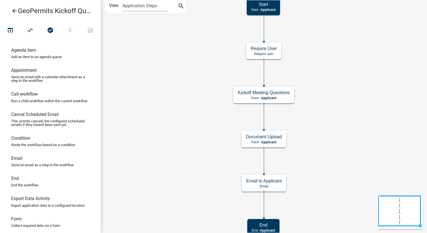
click at [12, 11] on icon "arrow_back" at bounding box center [14, 12] width 7 height 8
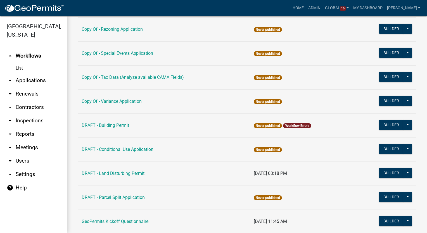
scroll to position [143, 0]
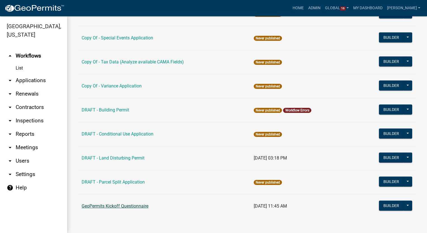
click at [96, 208] on link "GeoPermits Kickoff Questionnaire" at bounding box center [115, 205] width 67 height 5
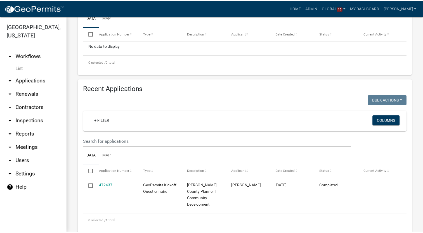
scroll to position [170, 0]
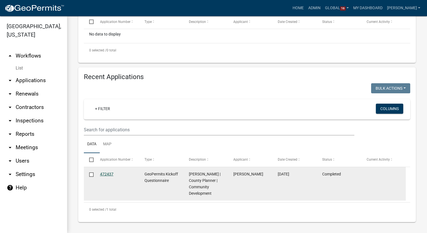
click at [109, 176] on link "472437" at bounding box center [106, 174] width 13 height 4
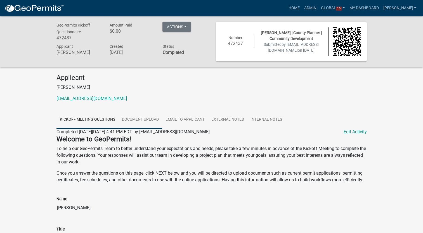
click at [141, 120] on link "Document Upload" at bounding box center [140, 120] width 44 height 18
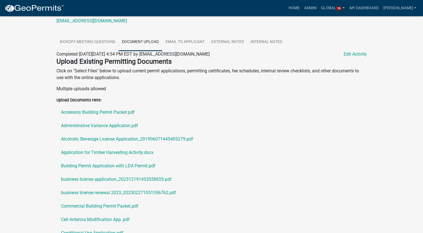
scroll to position [76, 0]
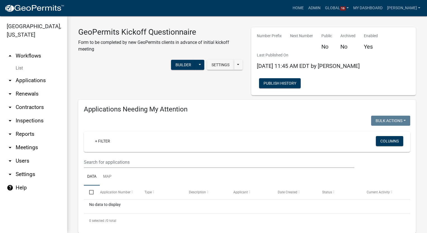
click at [20, 69] on link "List" at bounding box center [33, 68] width 67 height 11
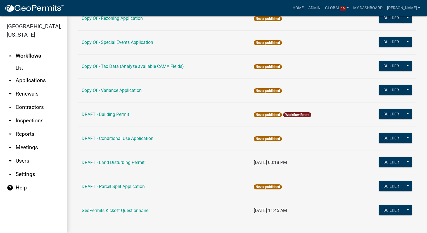
scroll to position [140, 0]
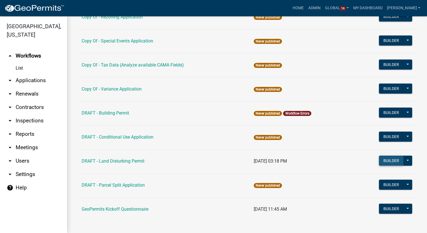
click at [381, 157] on button "Builder" at bounding box center [391, 161] width 25 height 10
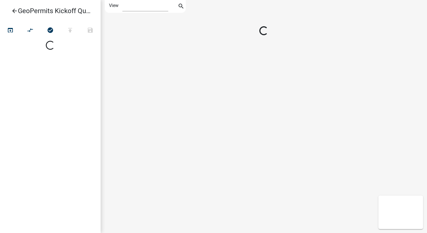
select select "1"
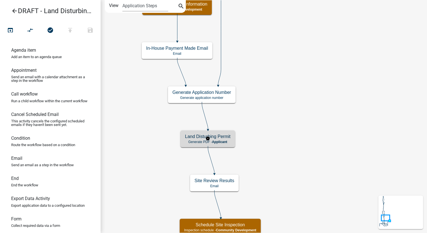
click at [224, 142] on span "Applicant" at bounding box center [219, 142] width 15 height 4
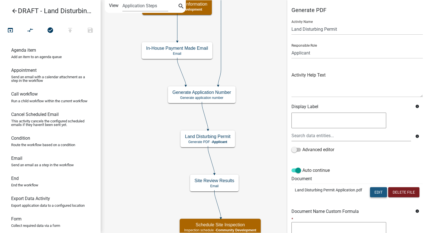
click at [379, 192] on button "Edit" at bounding box center [378, 192] width 17 height 10
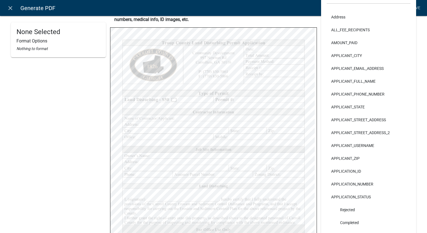
scroll to position [135, 0]
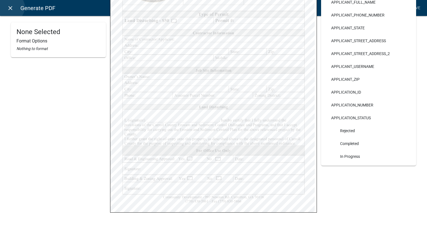
click at [11, 7] on icon "close" at bounding box center [10, 8] width 7 height 7
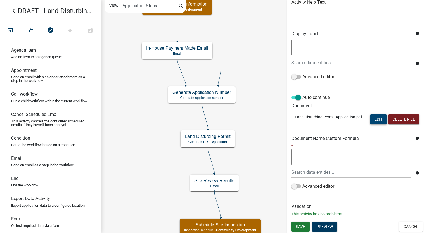
scroll to position [84, 0]
click at [401, 231] on button "Cancel" at bounding box center [411, 227] width 24 height 10
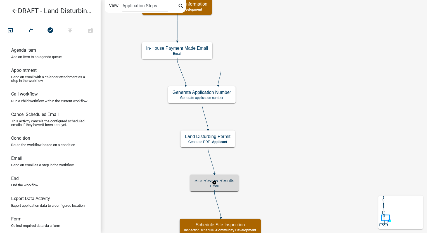
click at [225, 186] on p "Email" at bounding box center [214, 186] width 40 height 4
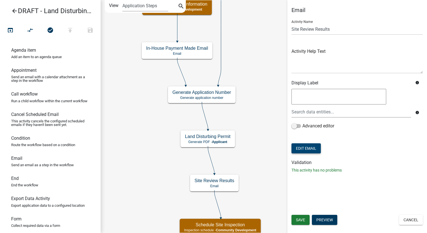
click at [297, 151] on button "Edit Email" at bounding box center [305, 148] width 29 height 10
select select "02716f85-b38e-4317-b3e2-b115ccb6ceee"
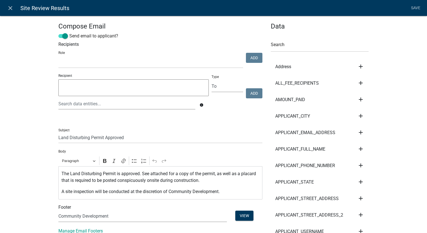
select select
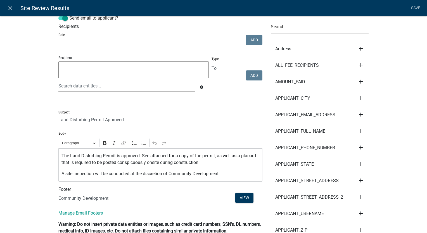
scroll to position [28, 0]
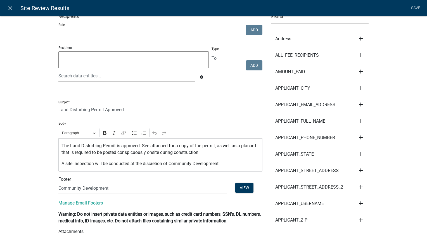
click at [111, 189] on select "(None) Community Development" at bounding box center [142, 188] width 168 height 11
click at [11, 8] on icon "close" at bounding box center [10, 8] width 7 height 7
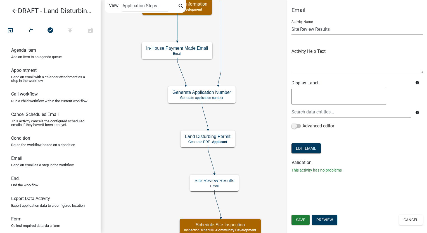
click at [15, 11] on icon "arrow_back" at bounding box center [14, 12] width 7 height 8
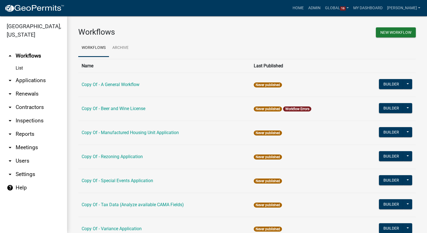
click at [22, 171] on link "arrow_drop_down Settings" at bounding box center [33, 174] width 67 height 13
select select "GA"
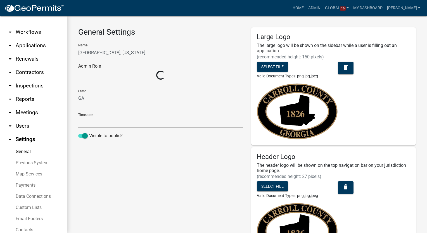
select select "Eastern Standard Time"
select select "32d6e85b-6a6d-4532-b483-7b431a947728"
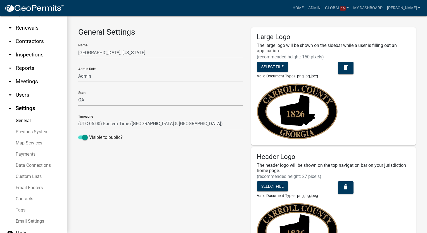
scroll to position [64, 0]
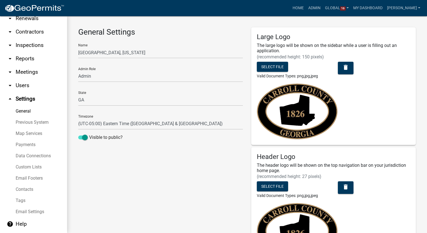
click at [20, 181] on link "Email Footers" at bounding box center [33, 178] width 67 height 11
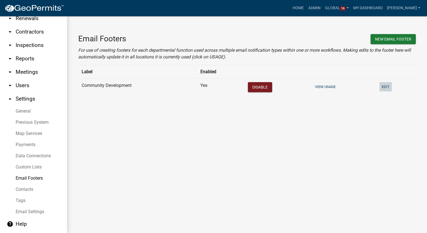
click at [385, 86] on button "Edit" at bounding box center [385, 86] width 12 height 9
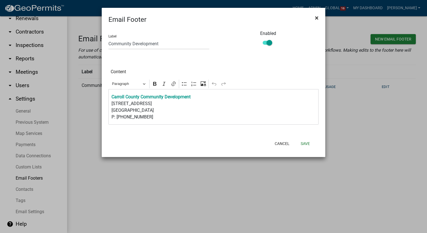
click at [318, 18] on span "×" at bounding box center [317, 18] width 4 height 8
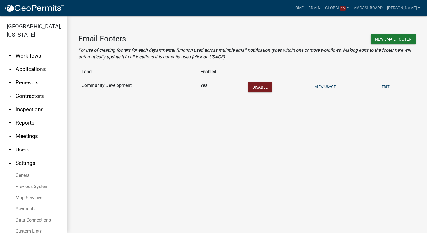
click at [21, 55] on link "arrow_drop_down Workflows" at bounding box center [33, 55] width 67 height 13
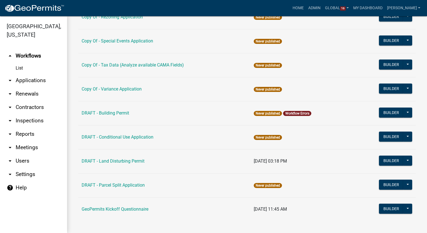
scroll to position [143, 0]
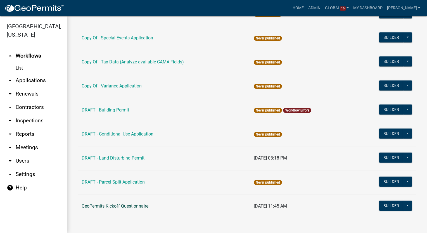
click at [112, 204] on link "GeoPermits Kickoff Questionnaire" at bounding box center [115, 205] width 67 height 5
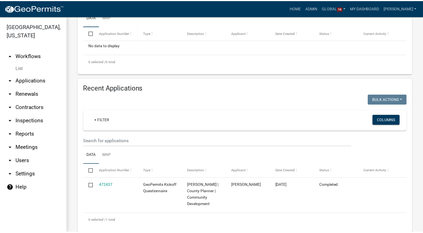
scroll to position [170, 0]
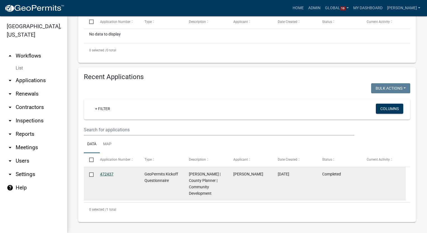
click at [108, 175] on link "472437" at bounding box center [106, 174] width 13 height 4
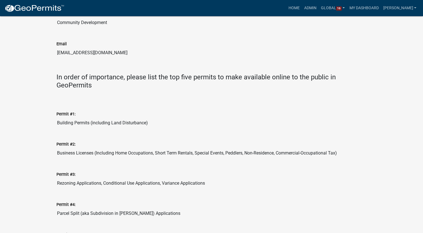
scroll to position [279, 0]
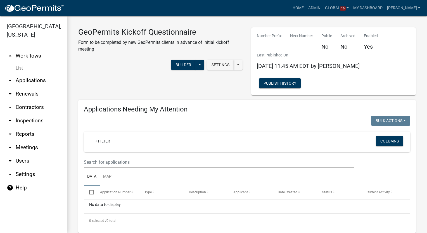
click at [22, 69] on link "List" at bounding box center [33, 68] width 67 height 11
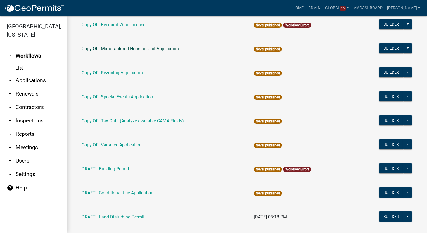
scroll to position [112, 0]
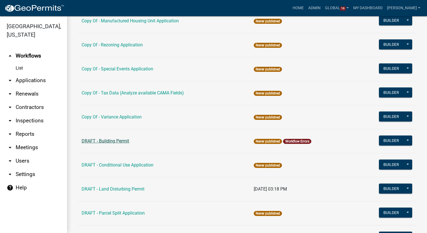
click at [102, 140] on link "DRAFT - Building Permit" at bounding box center [105, 140] width 47 height 5
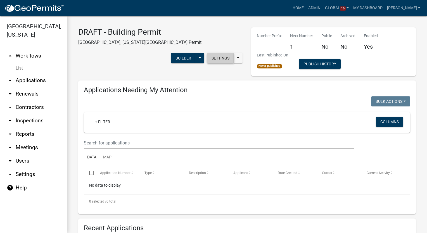
click at [208, 53] on button "Settings" at bounding box center [220, 58] width 27 height 10
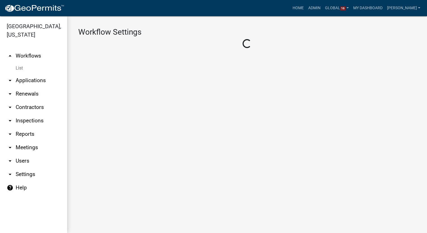
select select "625b8b6b-be88-4042-8cbb-d06af8b665c4"
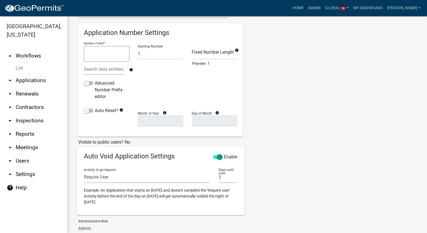
scroll to position [112, 0]
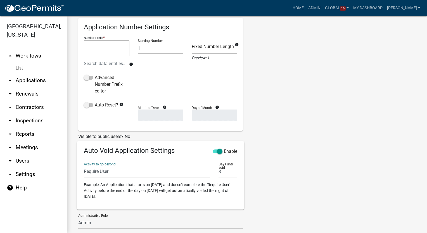
click at [134, 174] on select "Introduction Parcel search Require User Incorporated Parcel Project Information…" at bounding box center [147, 171] width 126 height 11
click at [268, 153] on div "Tags New Tag * Add Building Permits delete" at bounding box center [290, 99] width 87 height 345
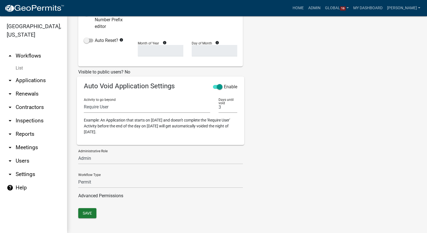
scroll to position [178, 0]
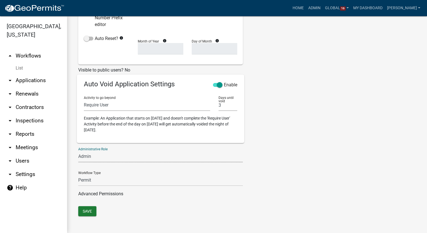
click at [117, 158] on select "Admin Community Development" at bounding box center [160, 156] width 165 height 11
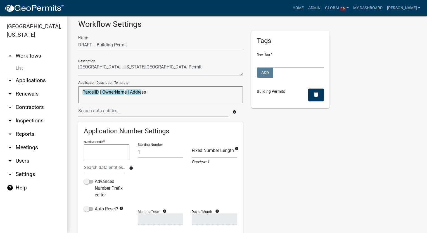
scroll to position [0, 0]
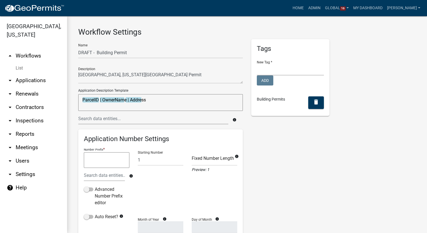
click at [19, 79] on link "arrow_drop_down Applications" at bounding box center [33, 80] width 67 height 13
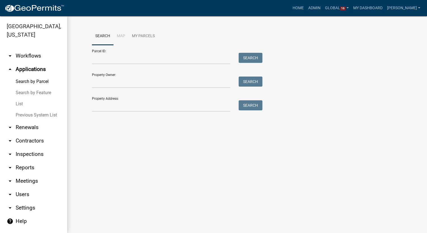
click at [20, 103] on link "List" at bounding box center [33, 103] width 67 height 11
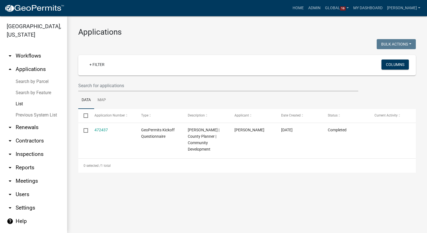
click at [25, 58] on link "arrow_drop_down Workflows" at bounding box center [33, 55] width 67 height 13
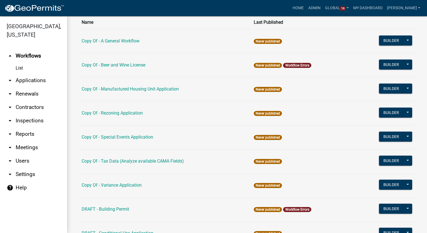
scroll to position [56, 0]
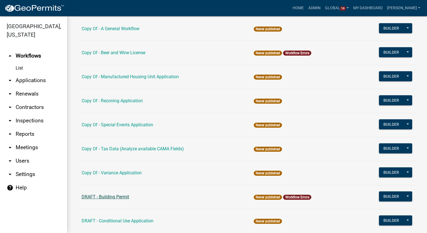
click at [117, 194] on link "DRAFT - Building Permit" at bounding box center [105, 196] width 47 height 5
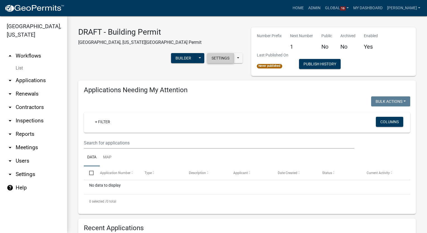
click at [212, 53] on button "Settings" at bounding box center [220, 58] width 27 height 10
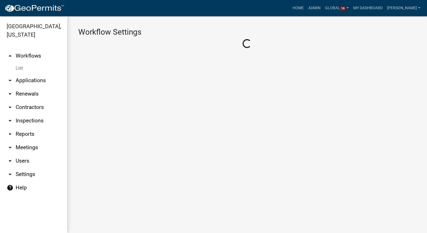
select select "625b8b6b-be88-4042-8cbb-d06af8b665c4"
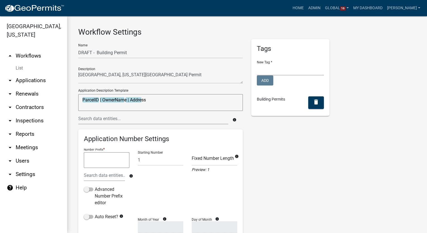
click at [91, 159] on textarea at bounding box center [107, 160] width 46 height 16
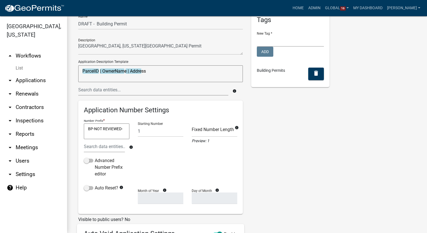
scroll to position [56, 0]
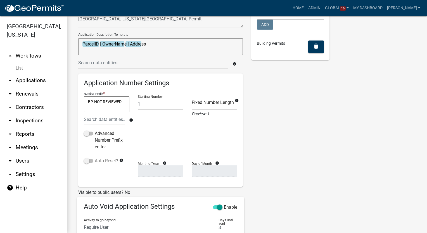
type textarea "BP-NOT REVIEWED-"
click at [87, 161] on span at bounding box center [88, 161] width 9 height 4
click at [95, 158] on input "Auto Reset?" at bounding box center [95, 158] width 0 height 0
select select
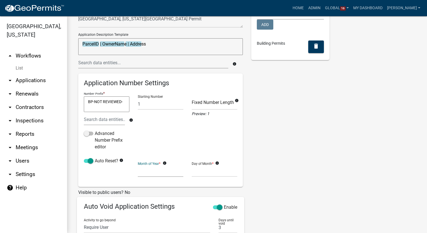
click at [143, 173] on select "January February March April May June July August September October November De…" at bounding box center [161, 170] width 46 height 11
select select "1"
click at [138, 165] on select "January February March April May June July August September October November De…" at bounding box center [161, 170] width 46 height 11
click at [202, 174] on select "1 2 3 4 5 6 7 8 9 10 11 12 13 14 15 16 17 18 19 20 21 22 23 24 25 26 27 28" at bounding box center [215, 170] width 46 height 11
select select "1"
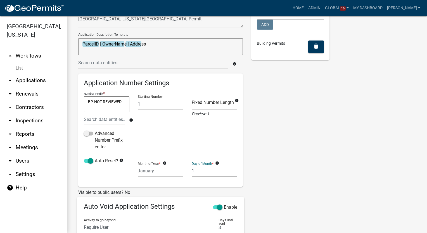
click at [192, 165] on select "1 2 3 4 5 6 7 8 9 10 11 12 13 14 15 16 17 18 19 20 21 22 23 24 25 26 27 28" at bounding box center [215, 170] width 46 height 11
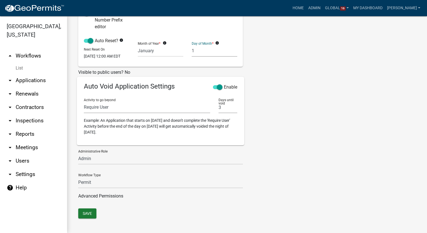
scroll to position [182, 0]
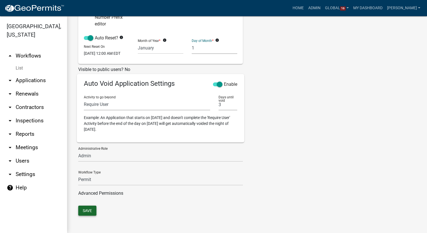
click at [85, 210] on button "Save" at bounding box center [87, 211] width 18 height 10
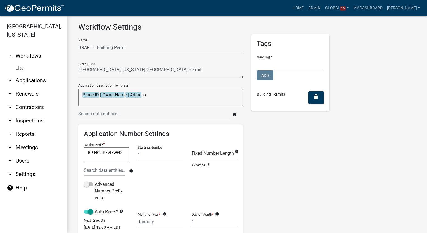
scroll to position [0, 0]
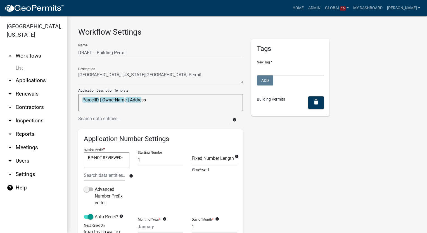
click at [19, 68] on link "List" at bounding box center [33, 68] width 67 height 11
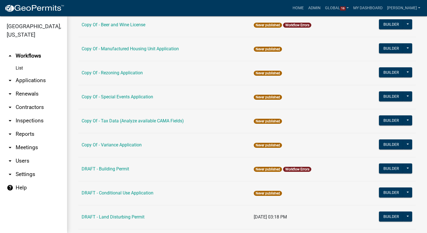
scroll to position [140, 0]
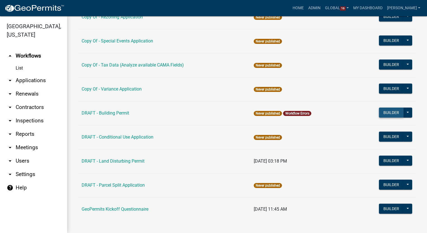
click at [391, 111] on button "Builder" at bounding box center [391, 113] width 25 height 10
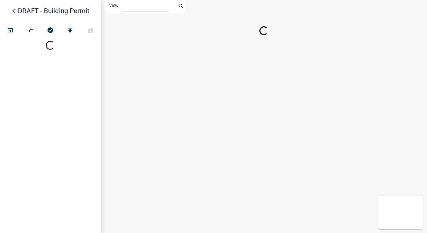
select select "1"
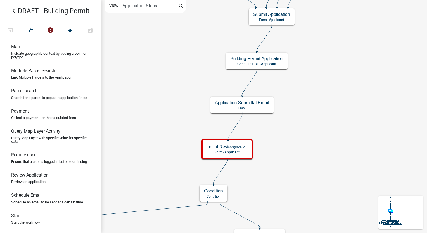
scroll to position [362, 0]
drag, startPoint x: 32, startPoint y: 176, endPoint x: 176, endPoint y: 111, distance: 157.9
click at [176, 111] on div "arrow_back DRAFT - Building Permit open_in_browser compare_arrows error publish…" at bounding box center [213, 116] width 427 height 233
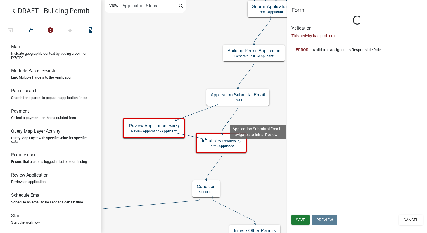
click at [230, 120] on icon at bounding box center [230, 118] width 16 height 29
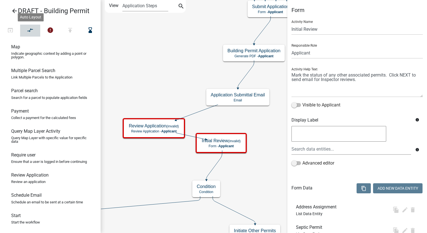
click at [30, 27] on icon "compare_arrows" at bounding box center [30, 31] width 7 height 8
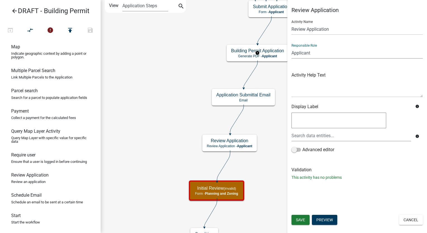
click at [333, 56] on select "Applicant Admin Community Development" at bounding box center [356, 52] width 131 height 11
select select "66D5FF95-1CD3-428B-B9DC-D797D01D8DE2"
click at [291, 47] on select "Applicant Admin Community Development" at bounding box center [356, 52] width 131 height 11
click at [298, 221] on span "Save" at bounding box center [300, 220] width 9 height 4
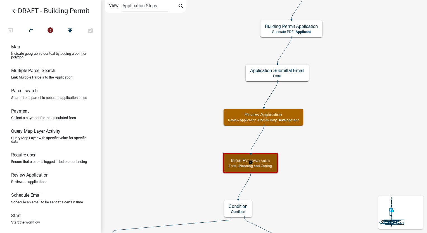
click at [265, 160] on small "(invalid)" at bounding box center [263, 161] width 13 height 4
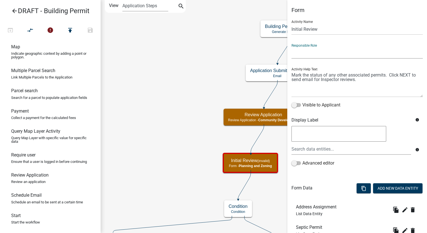
click at [315, 51] on select "Applicant Admin Community Development" at bounding box center [356, 52] width 131 height 11
select select "66D5FF95-1CD3-428B-B9DC-D797D01D8DE2"
click at [291, 47] on select "Applicant Admin Community Development" at bounding box center [356, 52] width 131 height 11
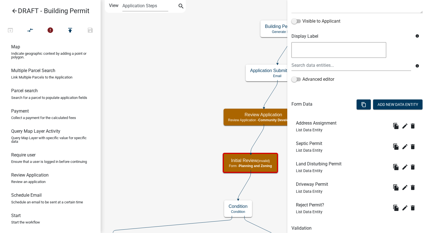
scroll to position [118, 0]
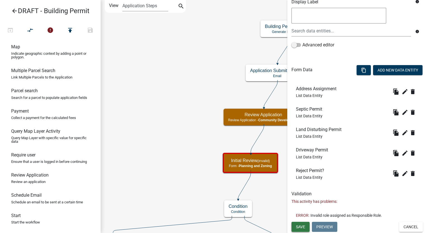
click at [294, 229] on button "Save" at bounding box center [300, 227] width 18 height 10
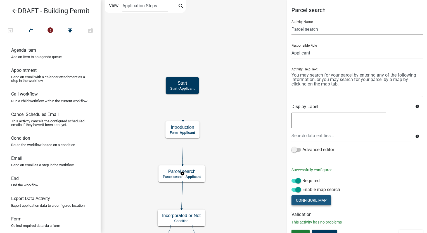
click at [307, 199] on button "Configure Map" at bounding box center [311, 200] width 40 height 10
select select "hybrid"
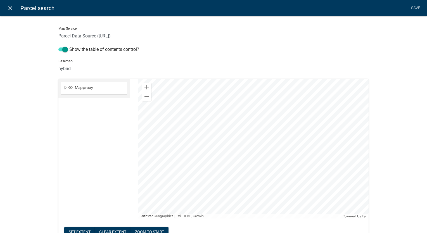
click at [11, 5] on icon "close" at bounding box center [10, 8] width 7 height 7
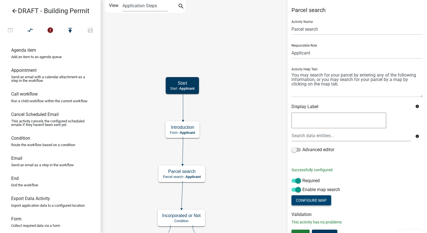
scroll to position [8, 0]
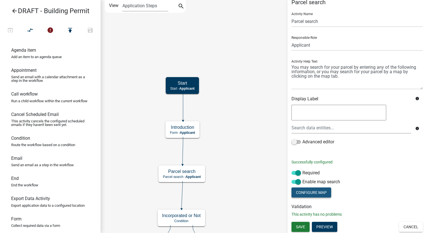
click at [322, 191] on button "Configure Map" at bounding box center [311, 192] width 40 height 10
select select "hybrid"
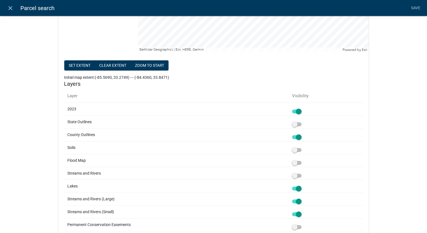
scroll to position [168, 0]
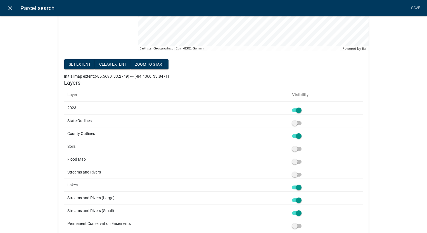
click at [9, 6] on icon "close" at bounding box center [10, 8] width 7 height 7
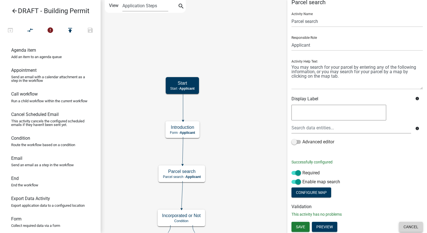
click at [400, 229] on button "Cancel" at bounding box center [411, 227] width 24 height 10
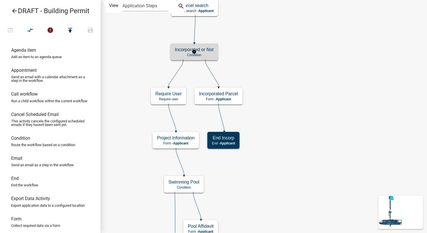
click at [201, 56] on p "Condition" at bounding box center [194, 55] width 39 height 4
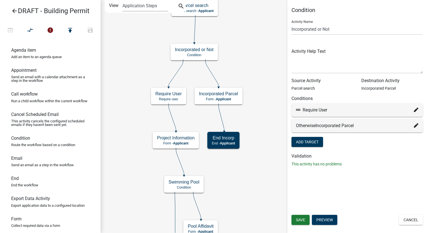
click at [417, 108] on icon at bounding box center [416, 110] width 4 height 4
select select "3: 625b8b6b-be88-4042-8cbb-d06af8b665c4"
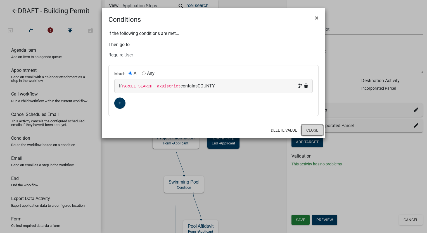
click at [310, 128] on button "Close" at bounding box center [312, 130] width 22 height 11
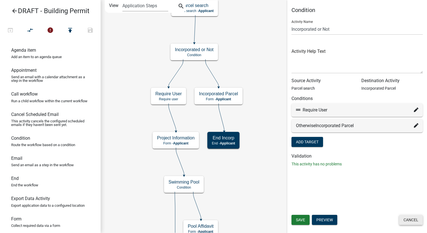
click at [415, 216] on button "Cancel" at bounding box center [411, 220] width 24 height 10
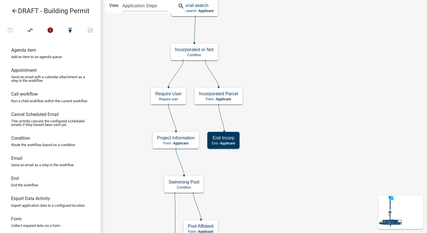
click at [12, 11] on icon "arrow_back" at bounding box center [14, 12] width 7 height 8
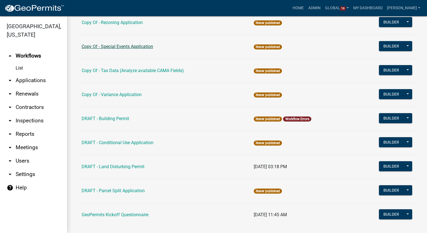
scroll to position [143, 0]
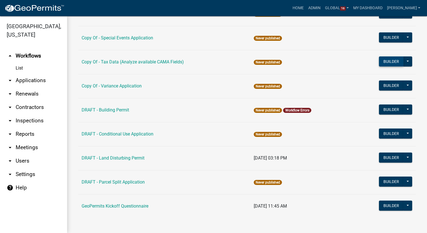
click at [382, 64] on button "Builder" at bounding box center [391, 61] width 25 height 10
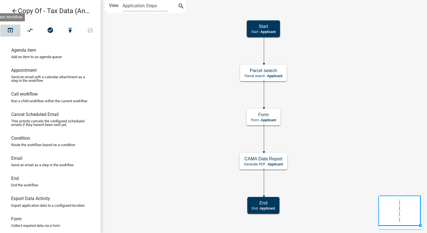
click at [10, 31] on icon "open_in_browser" at bounding box center [10, 31] width 7 height 8
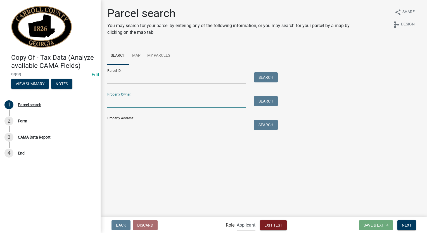
click at [127, 102] on input "Property Owner:" at bounding box center [176, 101] width 138 height 11
type input "[PERSON_NAME]"
click at [265, 102] on button "Search" at bounding box center [266, 101] width 24 height 10
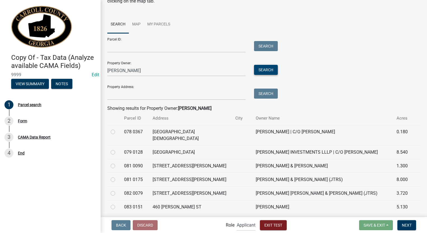
scroll to position [112, 0]
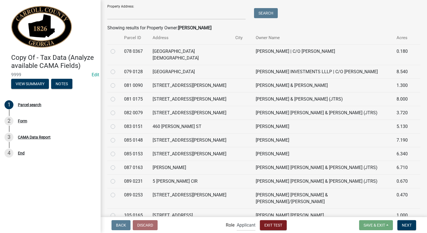
click at [117, 68] on label at bounding box center [117, 68] width 0 height 0
click at [117, 68] on 0128 "radio" at bounding box center [119, 70] width 4 height 4
radio 0128 "true"
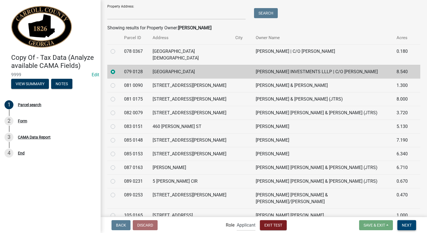
click at [410, 222] on button "Next" at bounding box center [406, 225] width 19 height 10
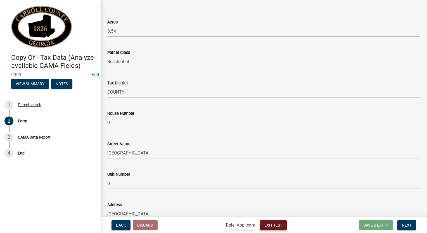
click at [270, 226] on span "Exit Test" at bounding box center [273, 225] width 18 height 4
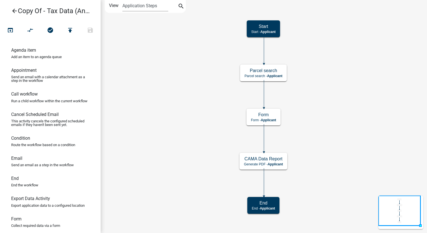
click at [13, 8] on icon "arrow_back" at bounding box center [14, 12] width 7 height 8
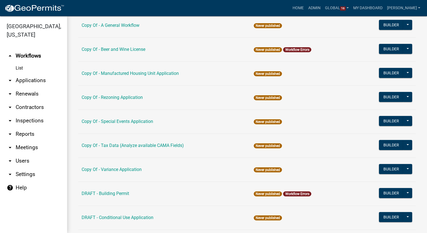
scroll to position [56, 0]
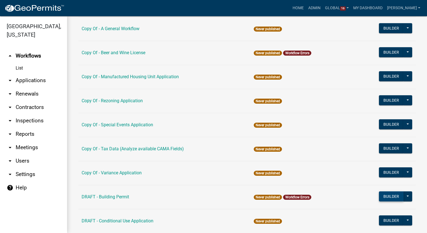
click at [386, 194] on button "Builder" at bounding box center [391, 196] width 25 height 10
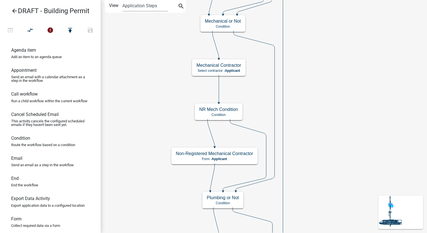
click at [13, 9] on icon "arrow_back" at bounding box center [14, 12] width 7 height 8
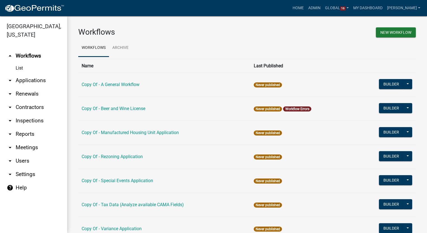
click at [21, 107] on link "arrow_drop_down Contractors" at bounding box center [33, 107] width 67 height 13
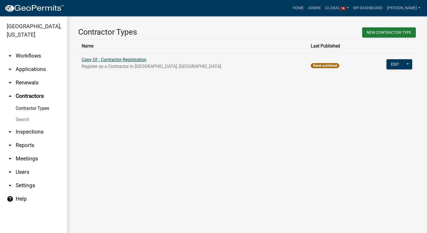
click at [106, 61] on link "Copy Of - Contractor Registration" at bounding box center [114, 59] width 65 height 5
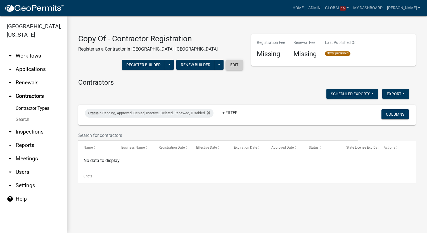
click at [239, 64] on button "Edit" at bounding box center [234, 65] width 17 height 10
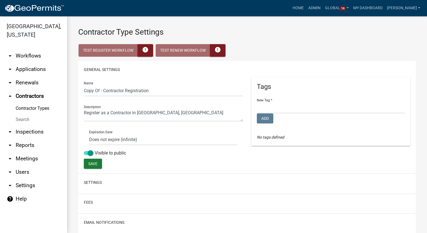
select select
click at [99, 91] on input "Copy Of - Contractor Registration" at bounding box center [163, 90] width 159 height 11
type input "DRAFT - Contractor Registration"
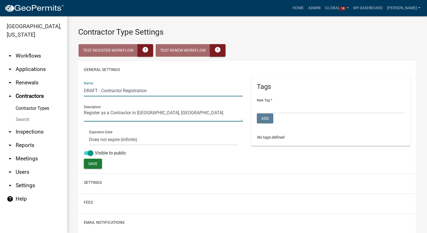
click at [148, 113] on textarea at bounding box center [163, 115] width 159 height 13
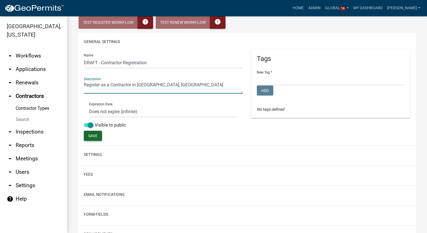
type textarea "Register as a Contractor in [GEOGRAPHIC_DATA], [GEOGRAPHIC_DATA]"
click at [98, 136] on button "Save" at bounding box center [93, 136] width 18 height 10
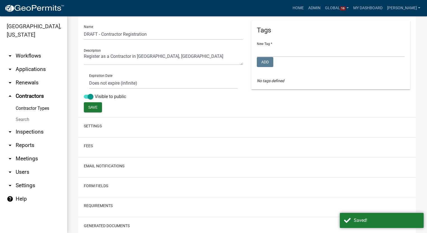
scroll to position [96, 0]
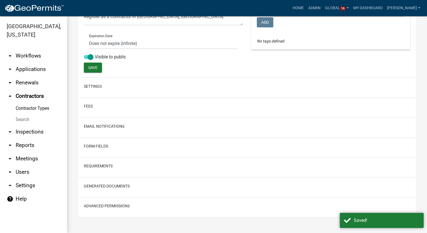
click at [30, 107] on link "Contractor Types" at bounding box center [33, 108] width 67 height 11
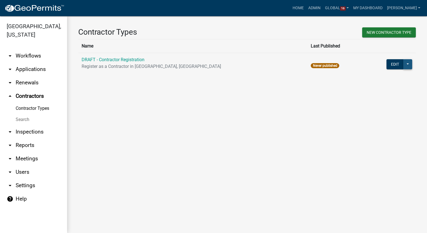
click at [403, 66] on button at bounding box center [407, 64] width 9 height 10
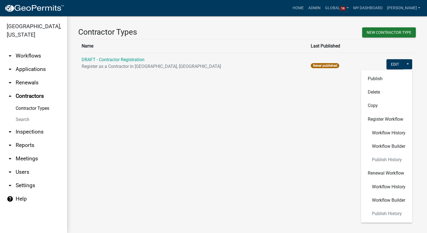
click at [215, 82] on div "Contractor Types New Contractor Type Name Last Published DRAFT - Contractor Reg…" at bounding box center [247, 54] width 360 height 77
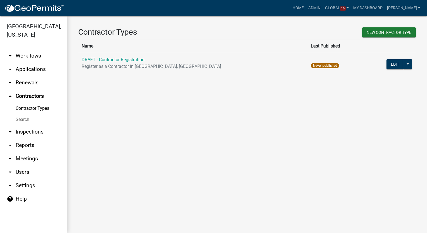
click at [29, 56] on link "arrow_drop_down Workflows" at bounding box center [33, 55] width 67 height 13
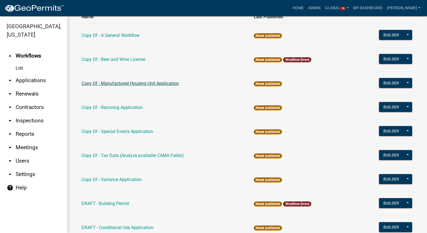
scroll to position [112, 0]
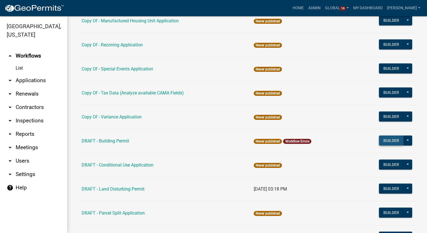
click at [381, 139] on button "Builder" at bounding box center [391, 140] width 25 height 10
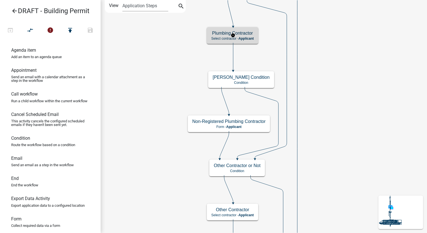
click at [247, 41] on div "Plumbing Contractor Select contractor - Applicant" at bounding box center [232, 35] width 51 height 17
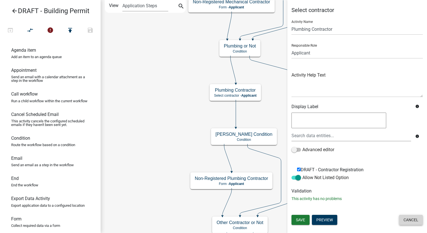
click at [409, 224] on button "Cancel" at bounding box center [411, 220] width 24 height 10
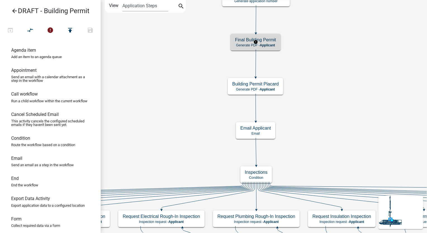
click at [270, 45] on span "Applicant" at bounding box center [267, 45] width 15 height 4
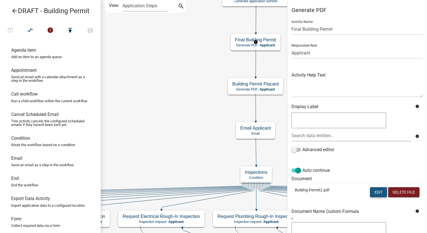
click at [373, 191] on button "Edit" at bounding box center [378, 192] width 17 height 10
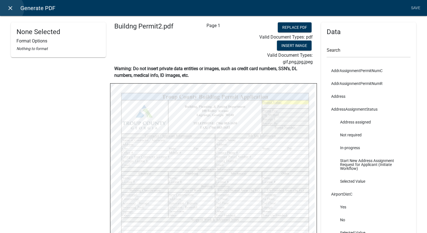
click at [10, 8] on icon "close" at bounding box center [10, 8] width 7 height 7
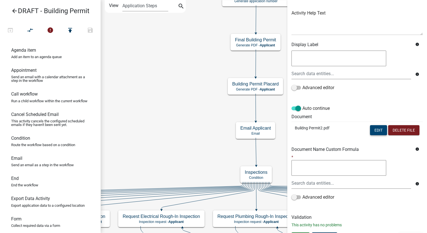
scroll to position [72, 0]
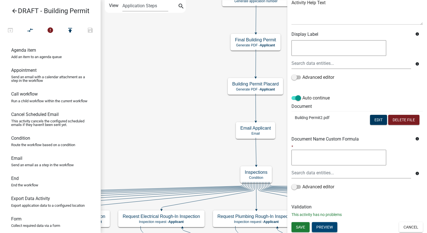
click at [329, 231] on button "Preview" at bounding box center [324, 227] width 25 height 10
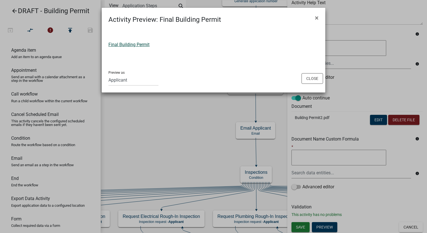
click at [143, 46] on link "Final Building Permit" at bounding box center [128, 44] width 41 height 5
click at [315, 81] on button "Close" at bounding box center [312, 78] width 22 height 11
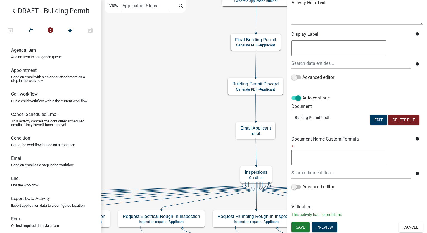
click at [15, 10] on icon "arrow_back" at bounding box center [14, 12] width 7 height 8
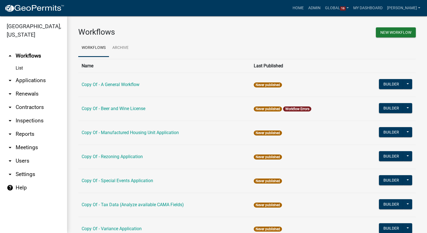
click at [23, 104] on link "arrow_drop_down Contractors" at bounding box center [33, 107] width 67 height 13
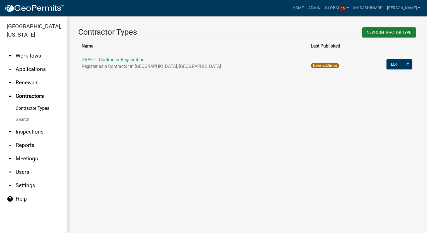
click at [32, 54] on link "arrow_drop_down Workflows" at bounding box center [33, 55] width 67 height 13
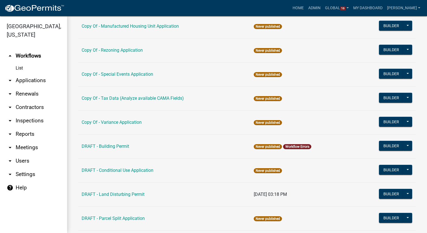
scroll to position [112, 0]
